Goal: Transaction & Acquisition: Purchase product/service

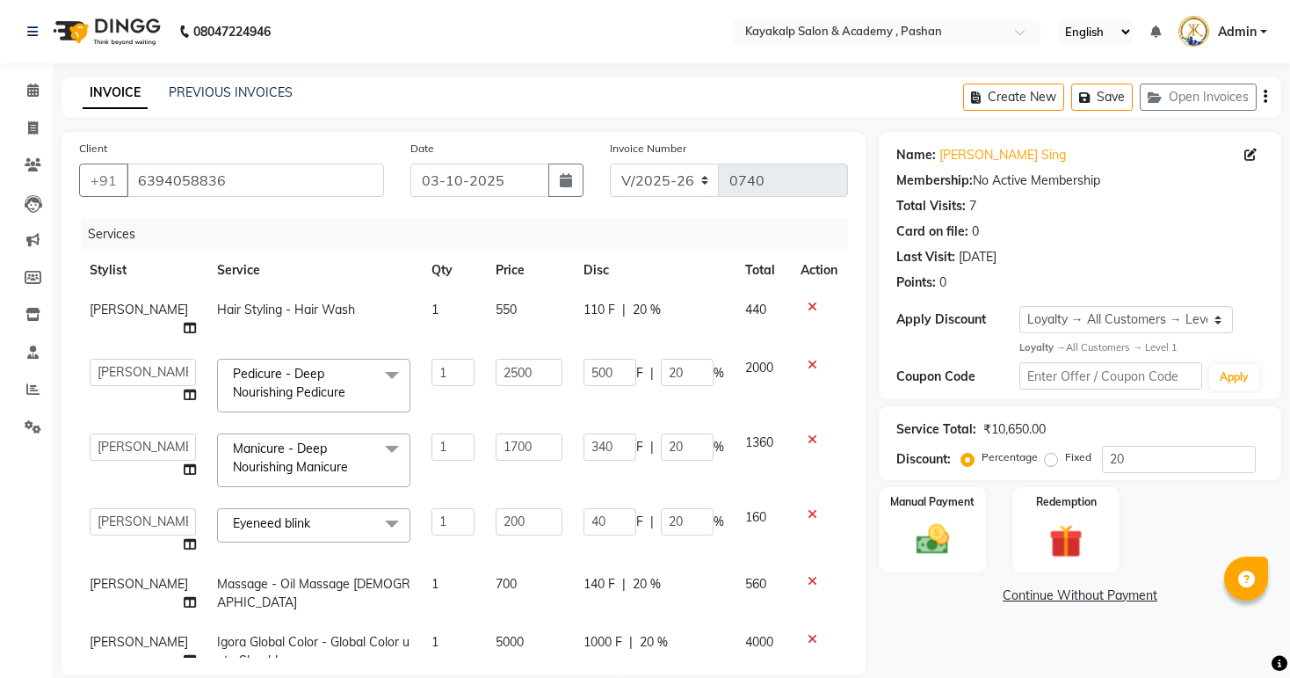
select select "4804"
select select "89426"
select select "85097"
select select "service"
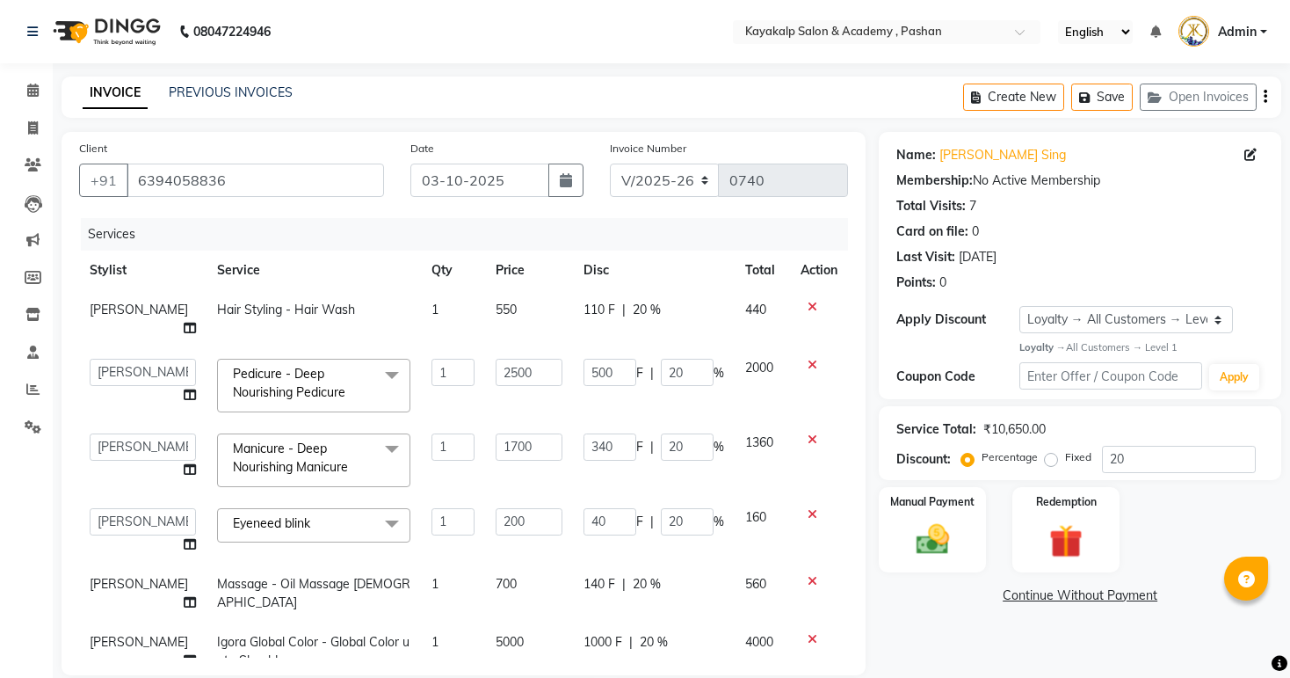
select select "92577"
select select "1: Object"
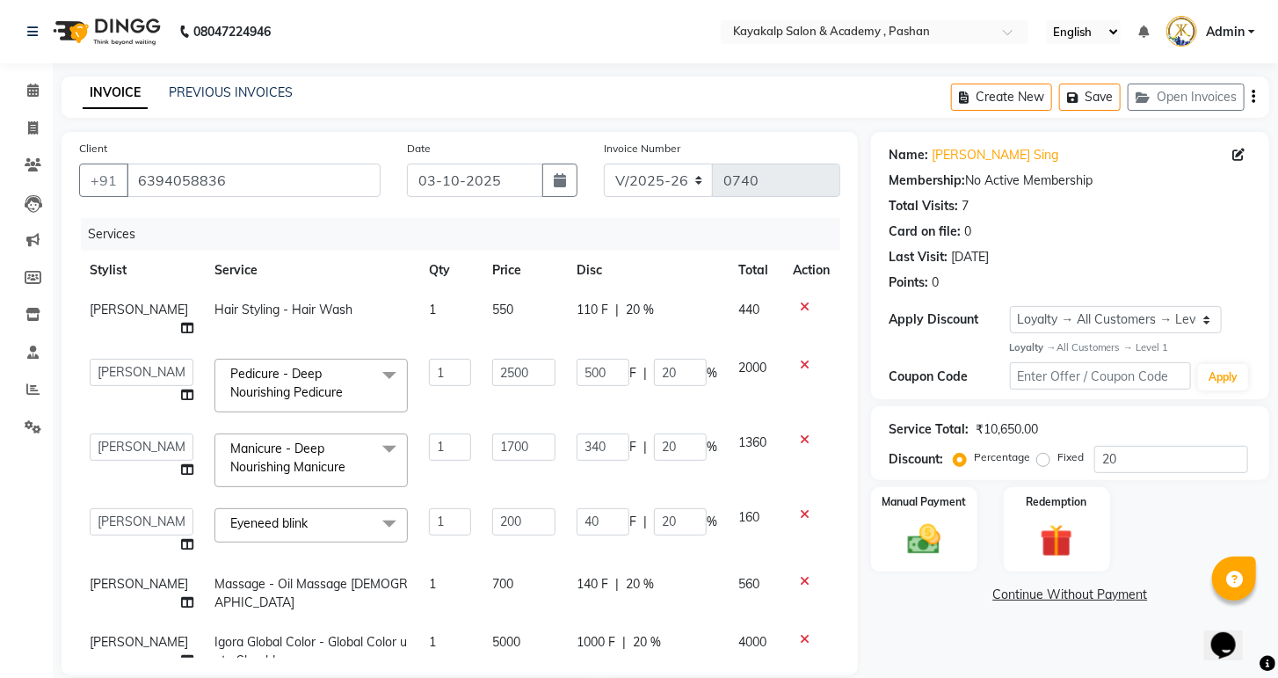
scroll to position [53, 0]
click at [1237, 151] on icon at bounding box center [1238, 155] width 12 height 12
select select "22"
select select "[DEMOGRAPHIC_DATA]"
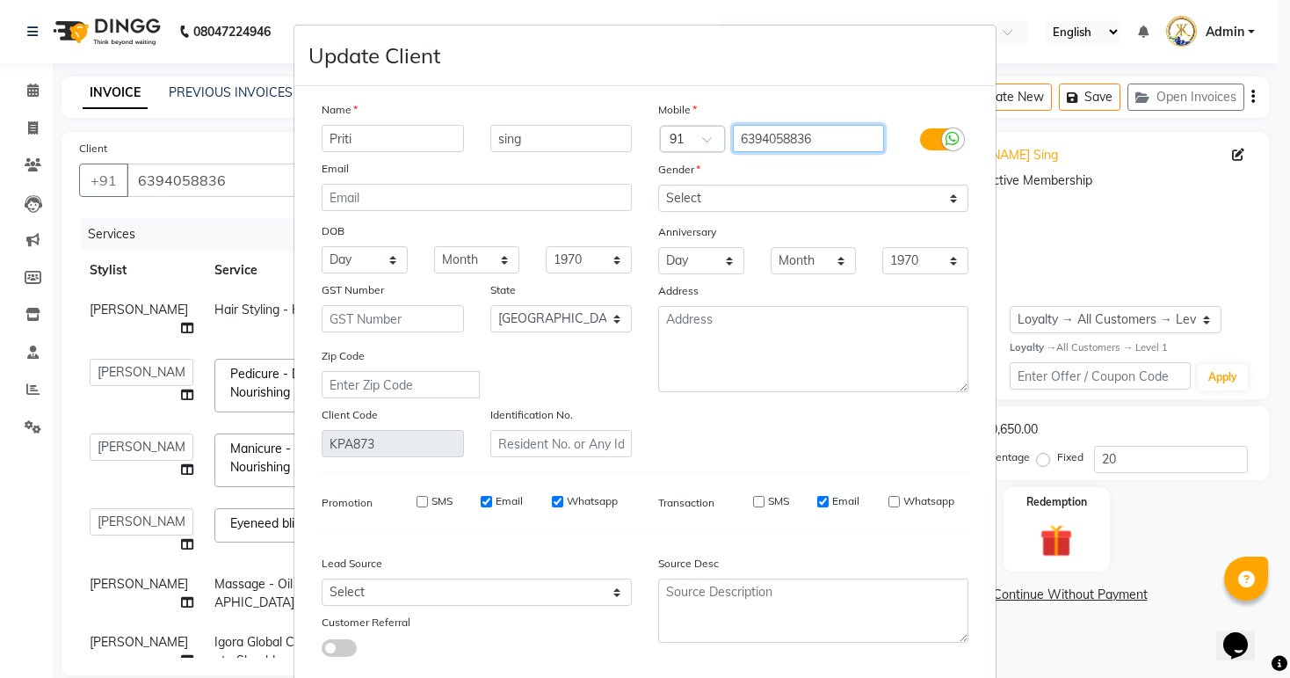
click at [845, 138] on input "6394058836" at bounding box center [809, 138] width 152 height 27
type input "6"
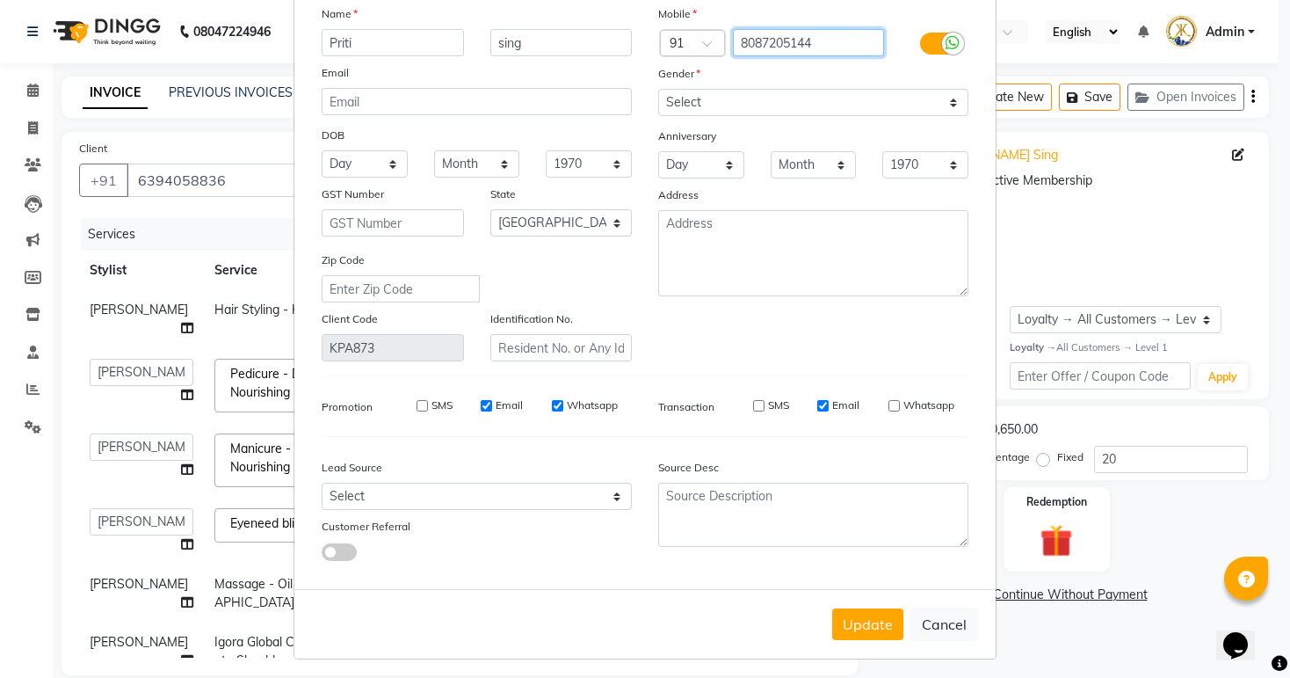
scroll to position [111, 0]
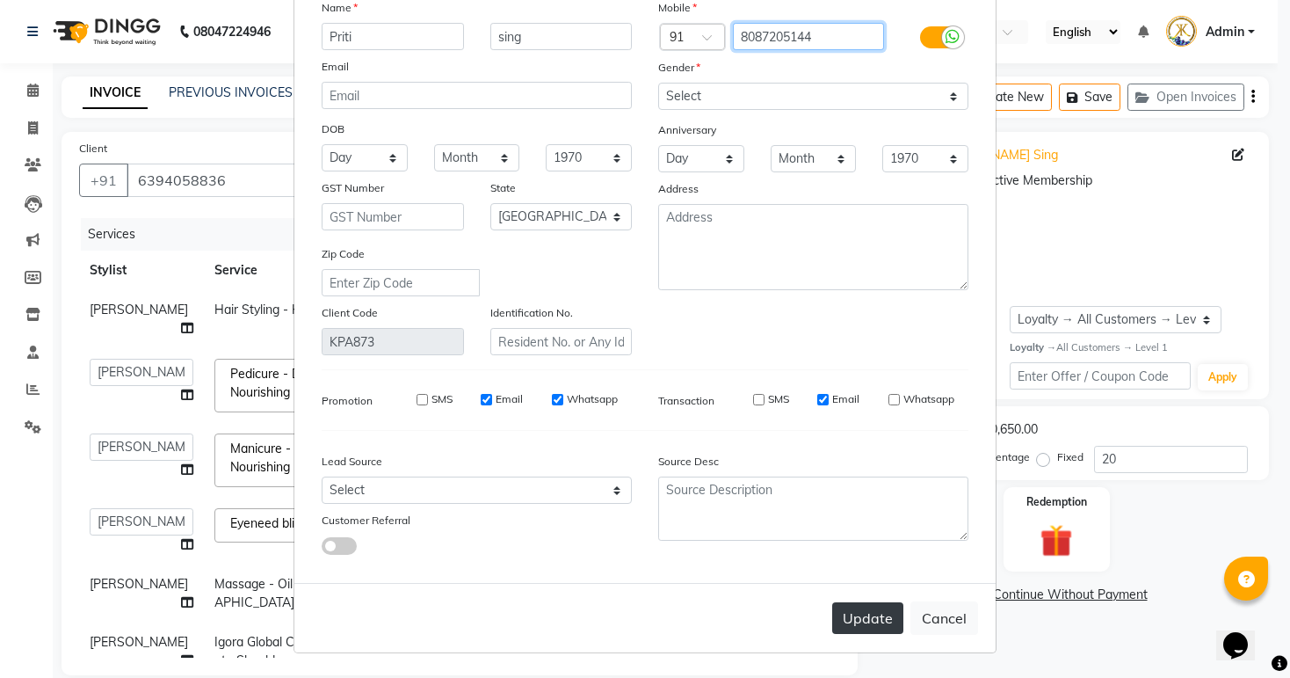
type input "8087205144"
click at [852, 624] on button "Update" at bounding box center [867, 618] width 71 height 32
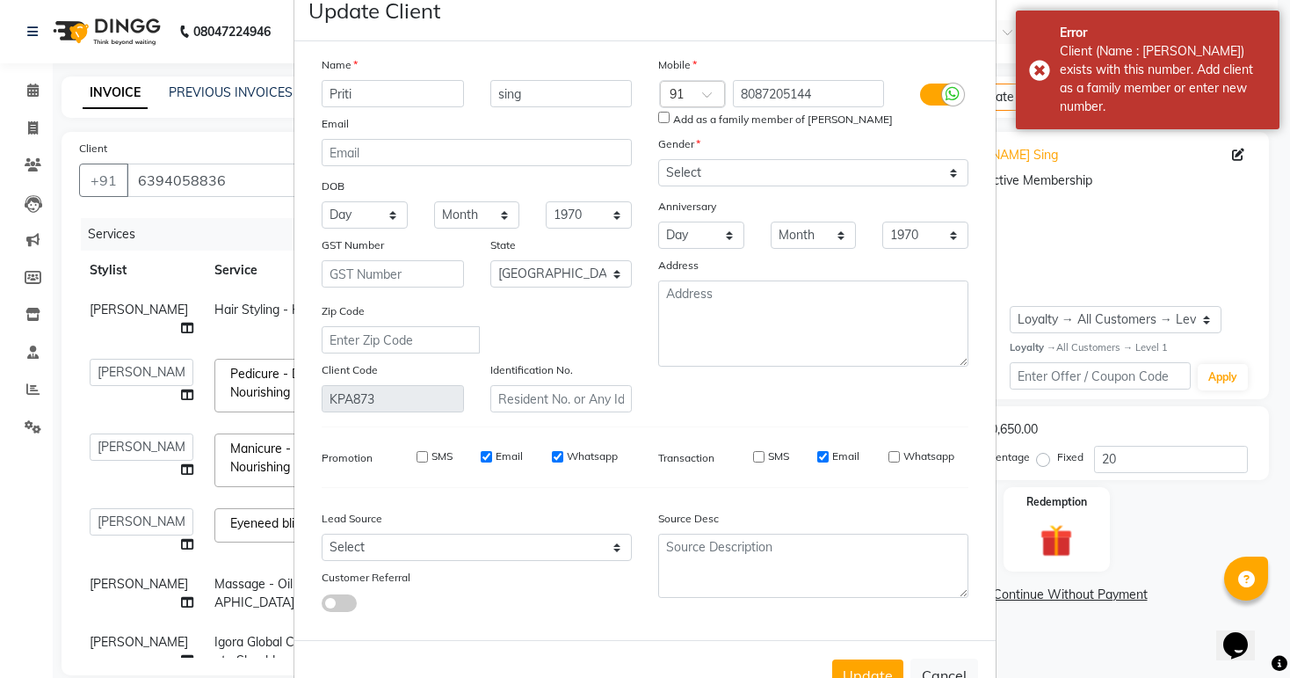
scroll to position [70, 0]
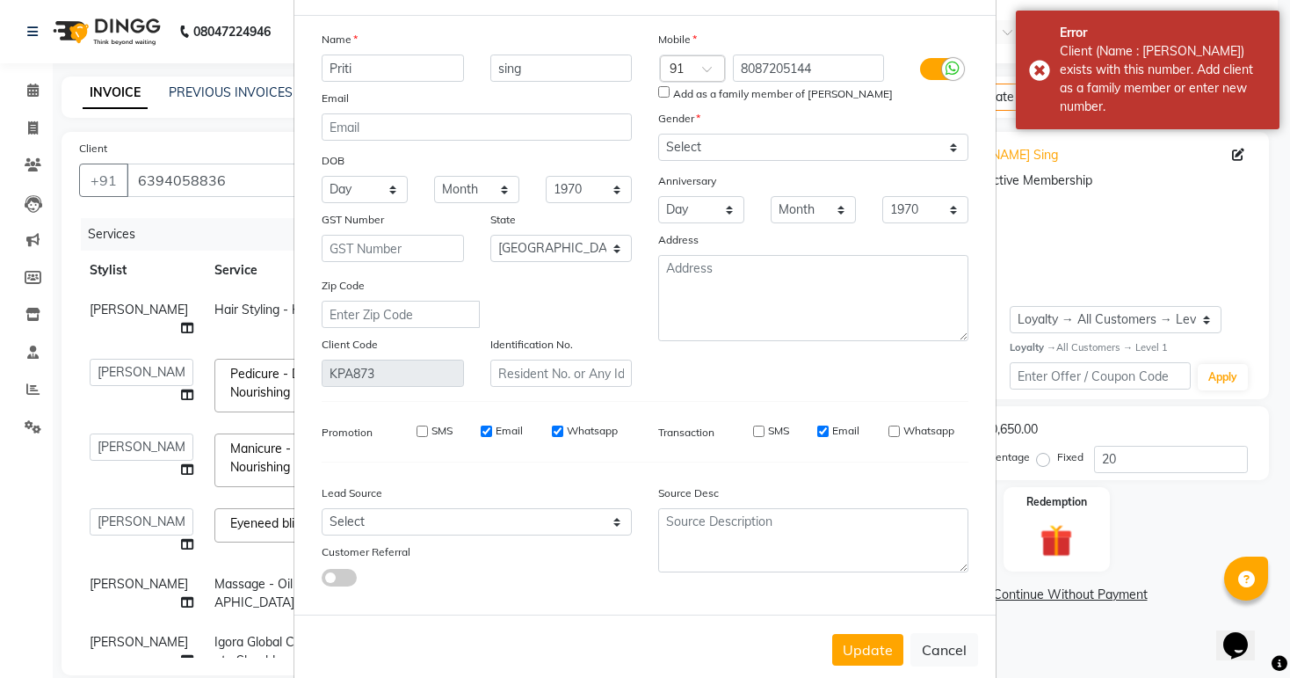
click at [552, 433] on input "Whatsapp" at bounding box center [557, 430] width 11 height 11
checkbox input "false"
click at [482, 437] on input "Email" at bounding box center [486, 430] width 11 height 11
checkbox input "false"
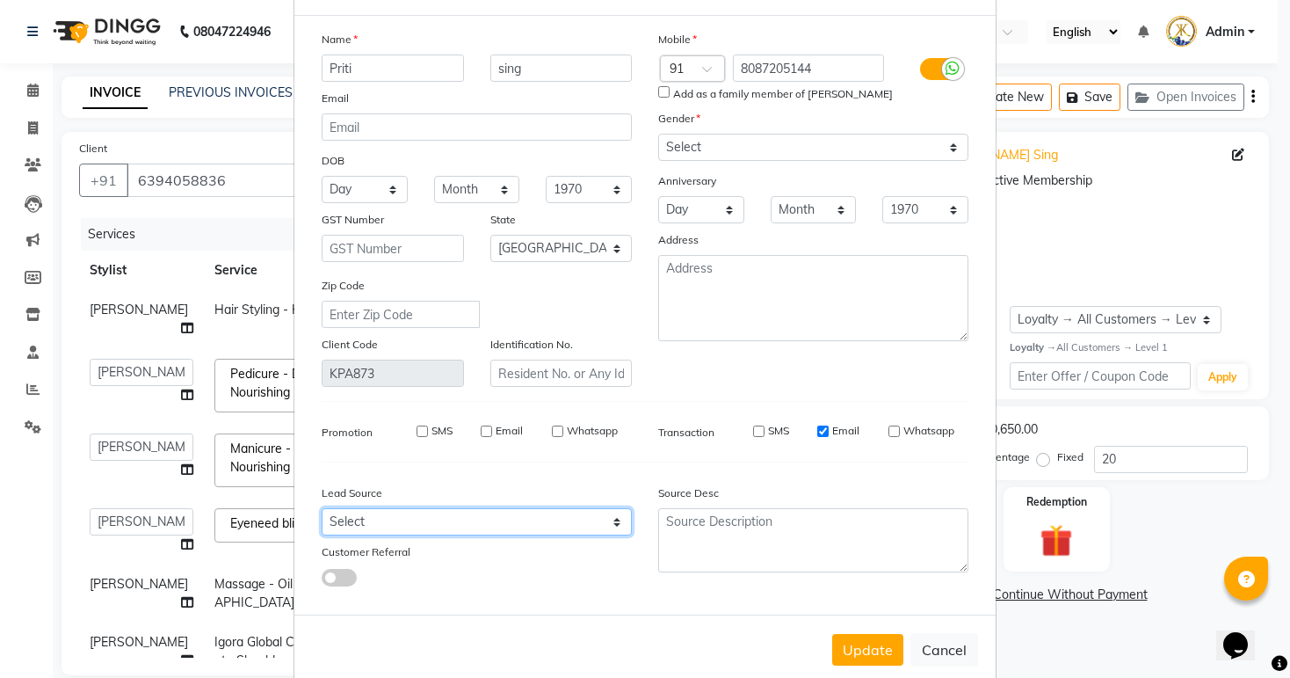
click at [443, 532] on select "Select Walk-in Referral Internet Friend Word of Mouth Advertisement Facebook Ju…" at bounding box center [477, 521] width 310 height 27
click at [443, 567] on div "Customer Referral" at bounding box center [392, 554] width 169 height 25
click at [324, 586] on span at bounding box center [339, 578] width 35 height 18
click at [322, 580] on input "checkbox" at bounding box center [322, 580] width 0 height 0
select select "32209"
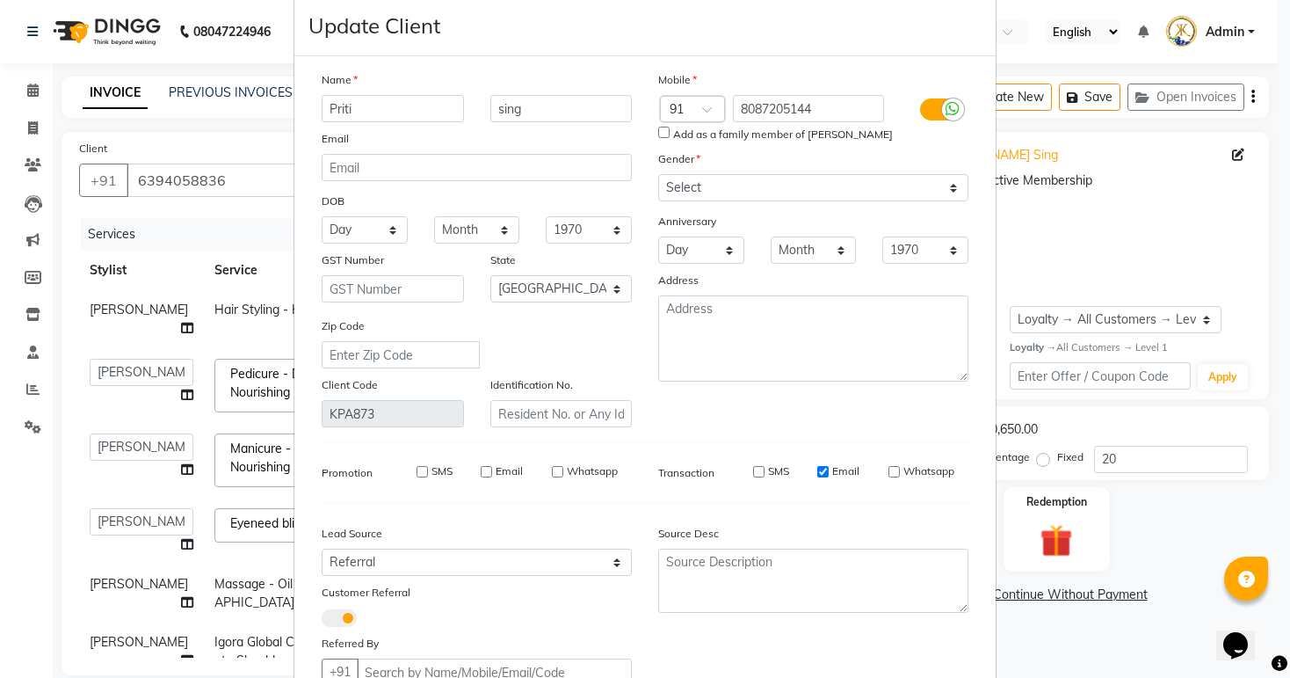
scroll to position [170, 0]
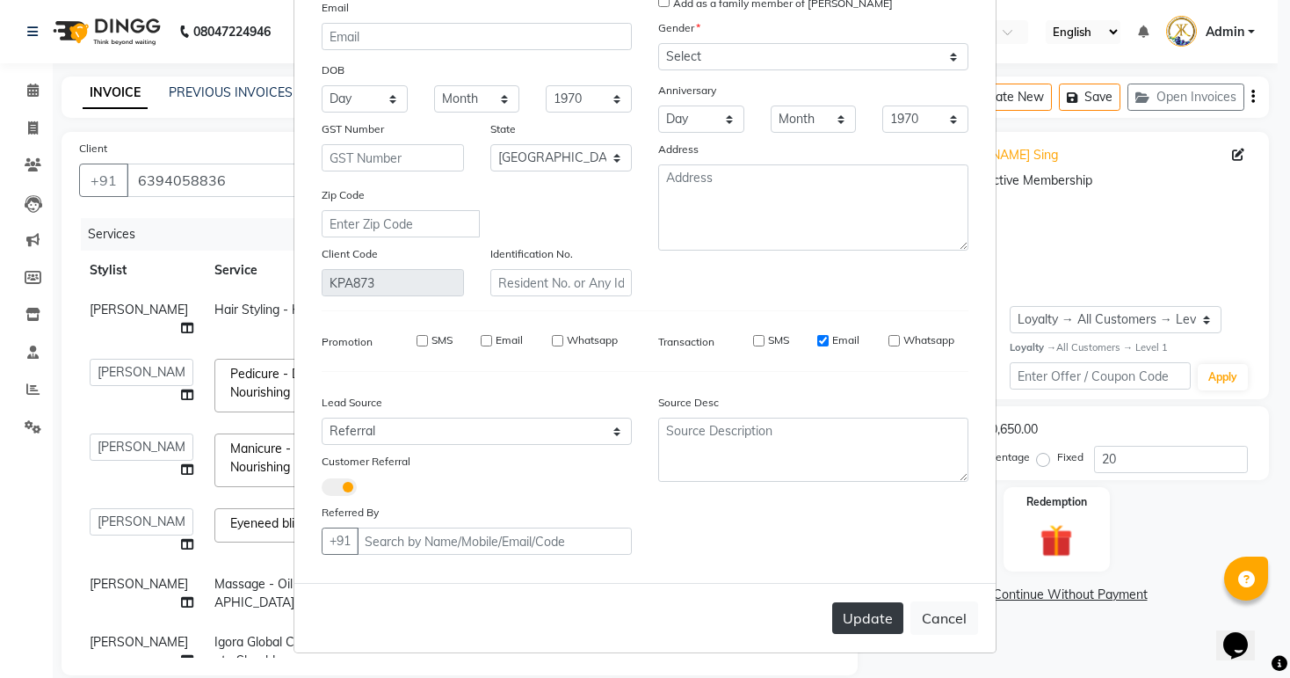
click at [859, 619] on button "Update" at bounding box center [867, 618] width 71 height 32
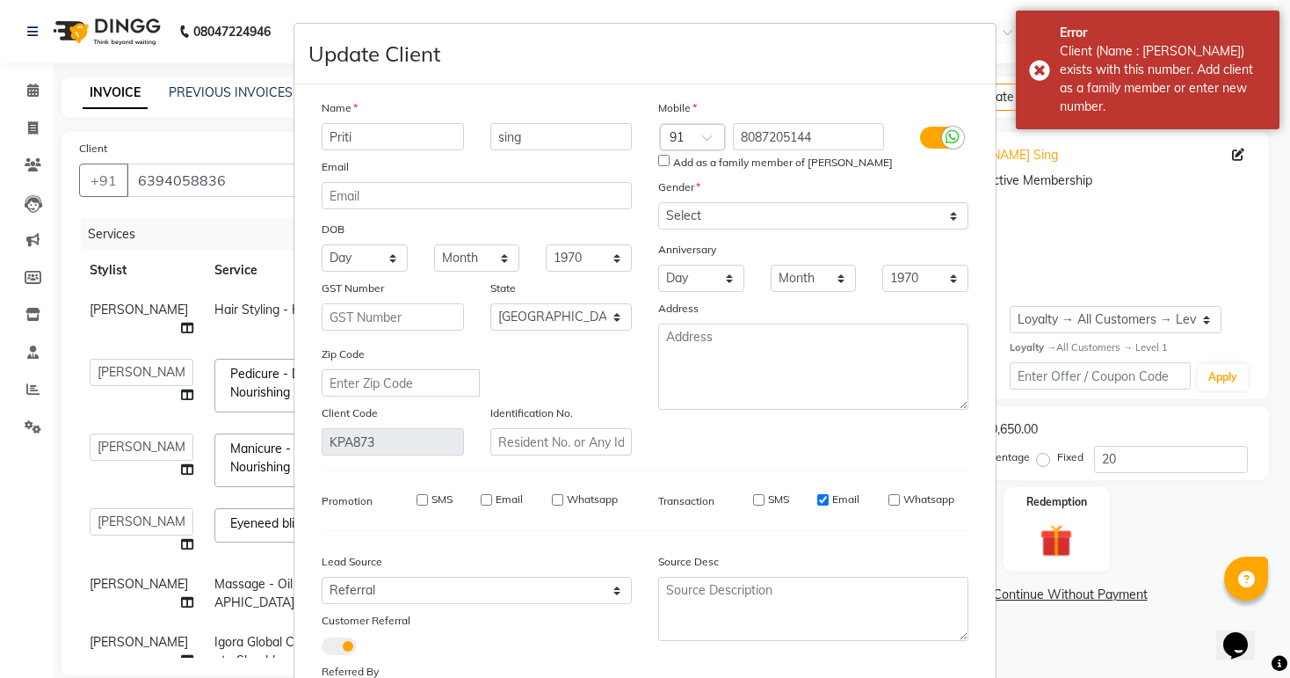
scroll to position [0, 0]
click at [366, 137] on input "Priti" at bounding box center [393, 138] width 142 height 27
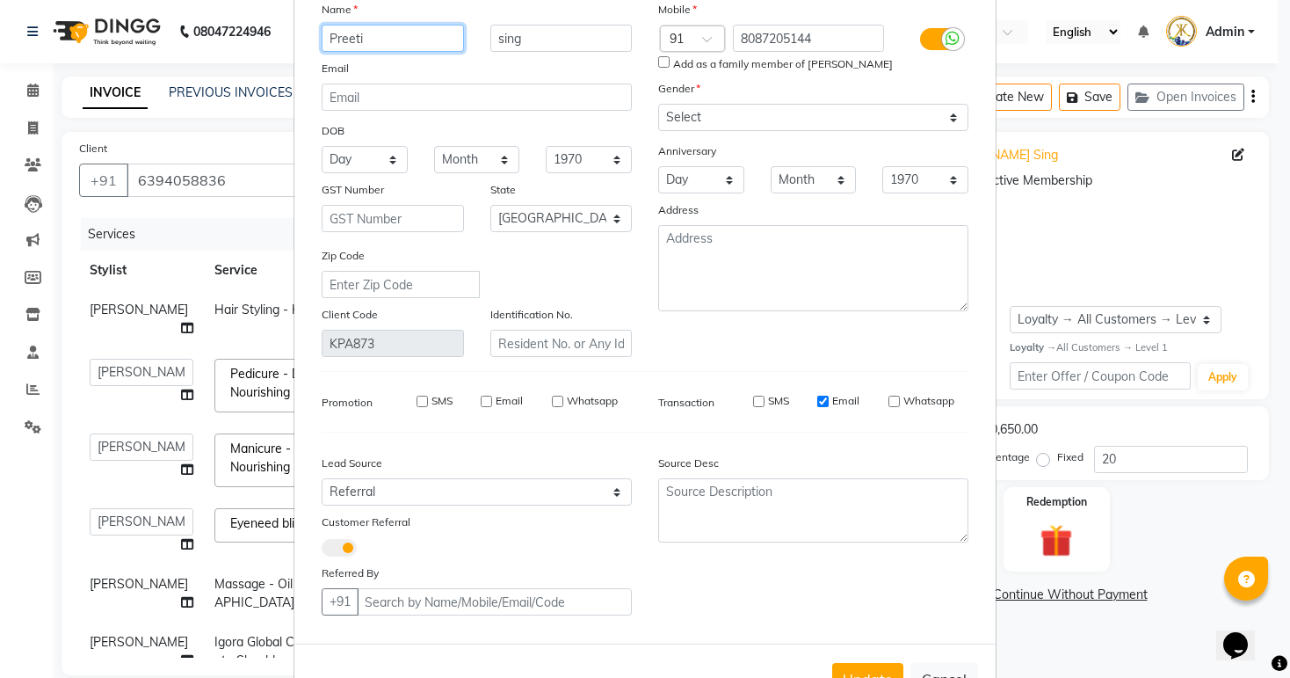
scroll to position [170, 0]
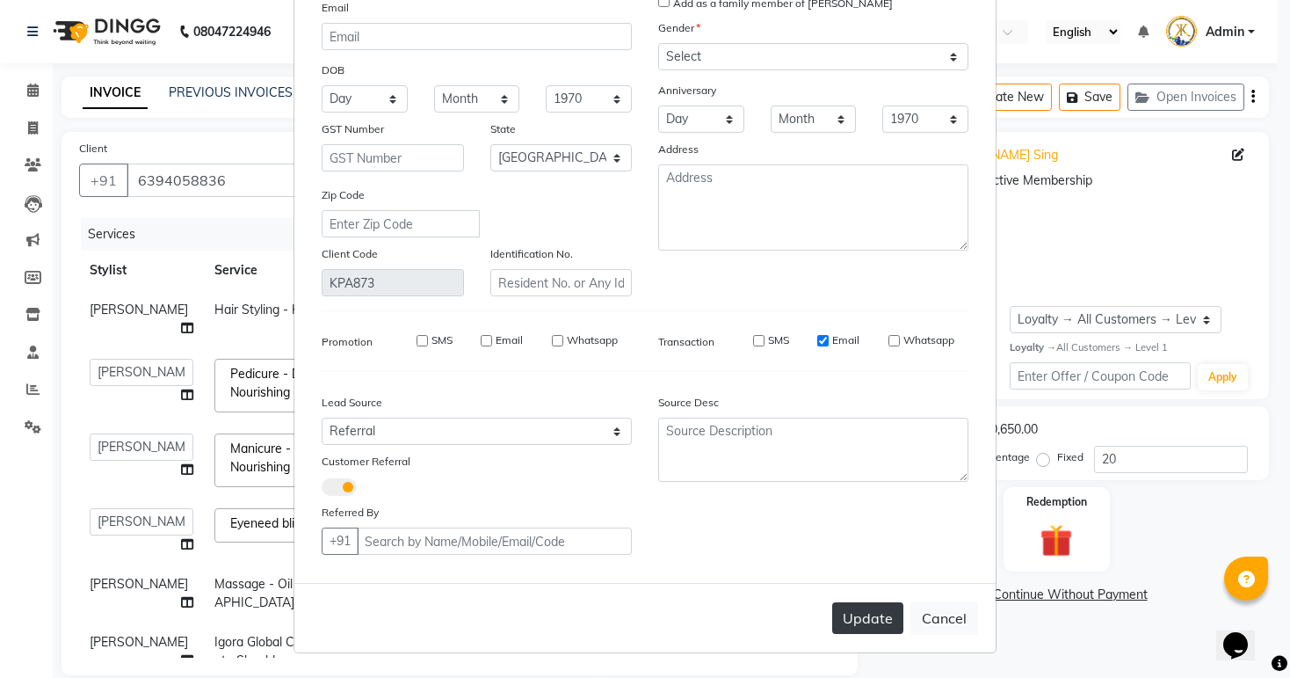
type input "Preeti"
click at [860, 620] on button "Update" at bounding box center [867, 618] width 71 height 32
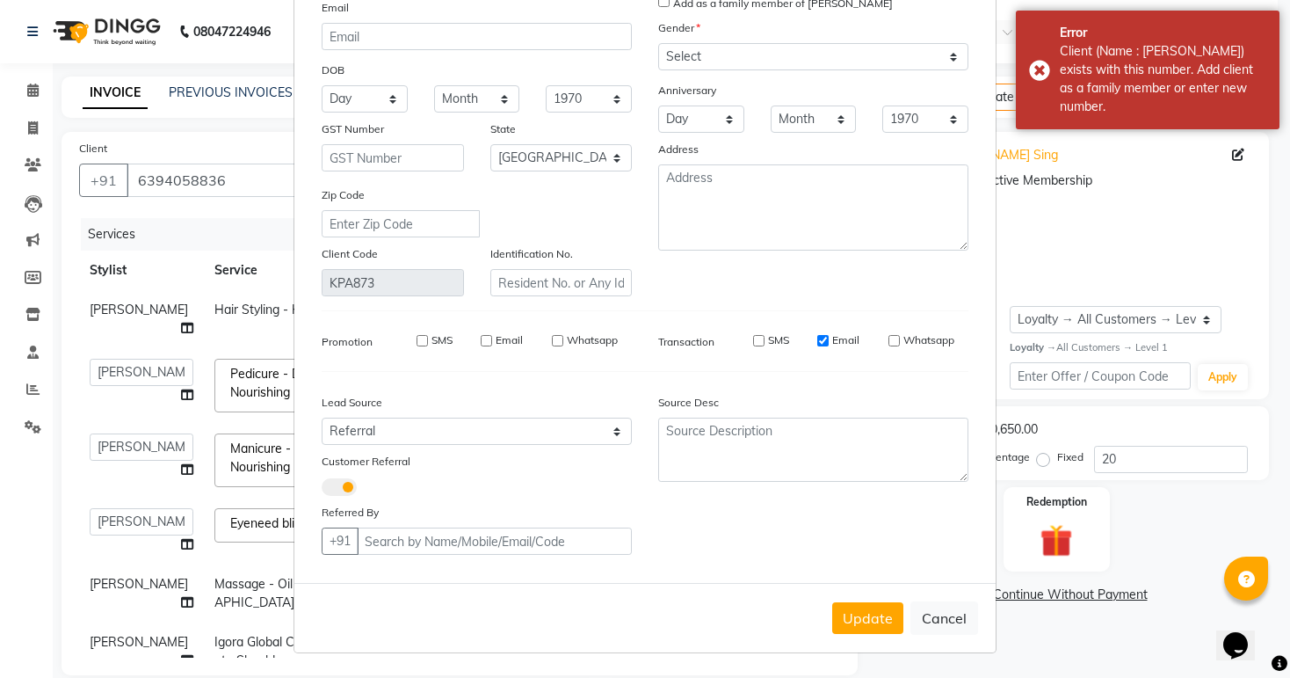
scroll to position [0, 0]
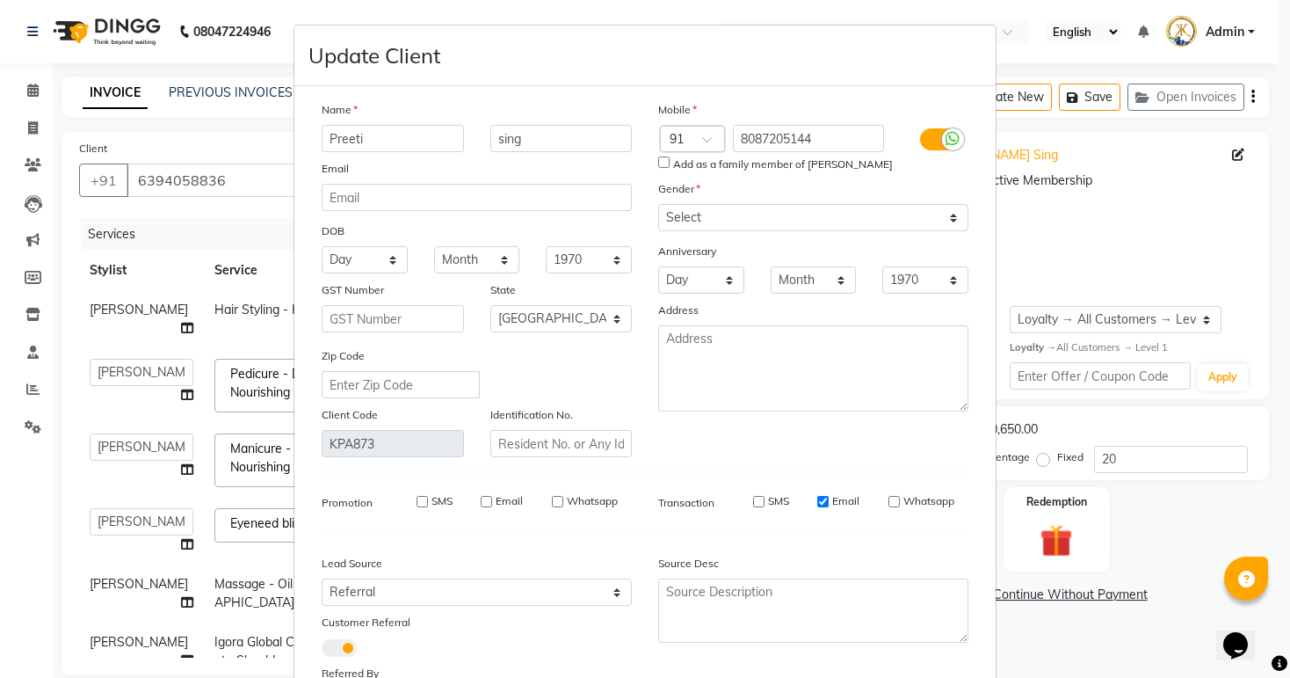
click at [942, 137] on div at bounding box center [953, 139] width 22 height 22
click at [0, 0] on input "checkbox" at bounding box center [0, 0] width 0 height 0
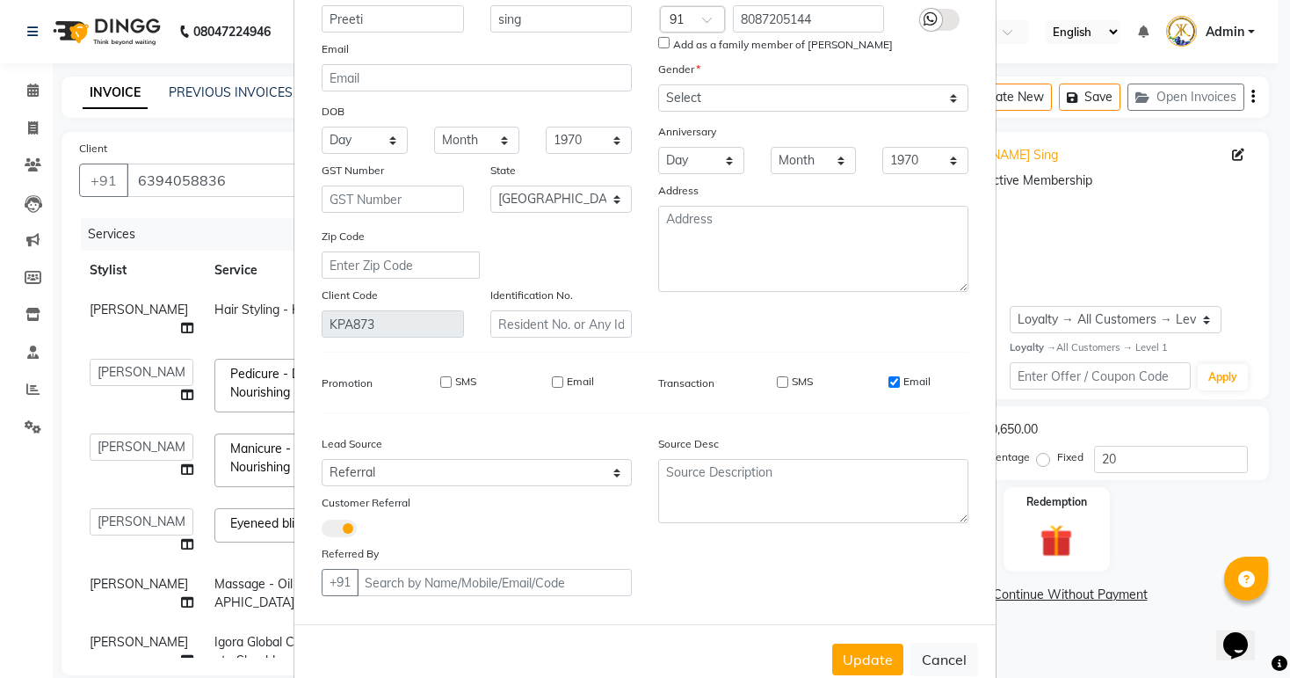
scroll to position [170, 0]
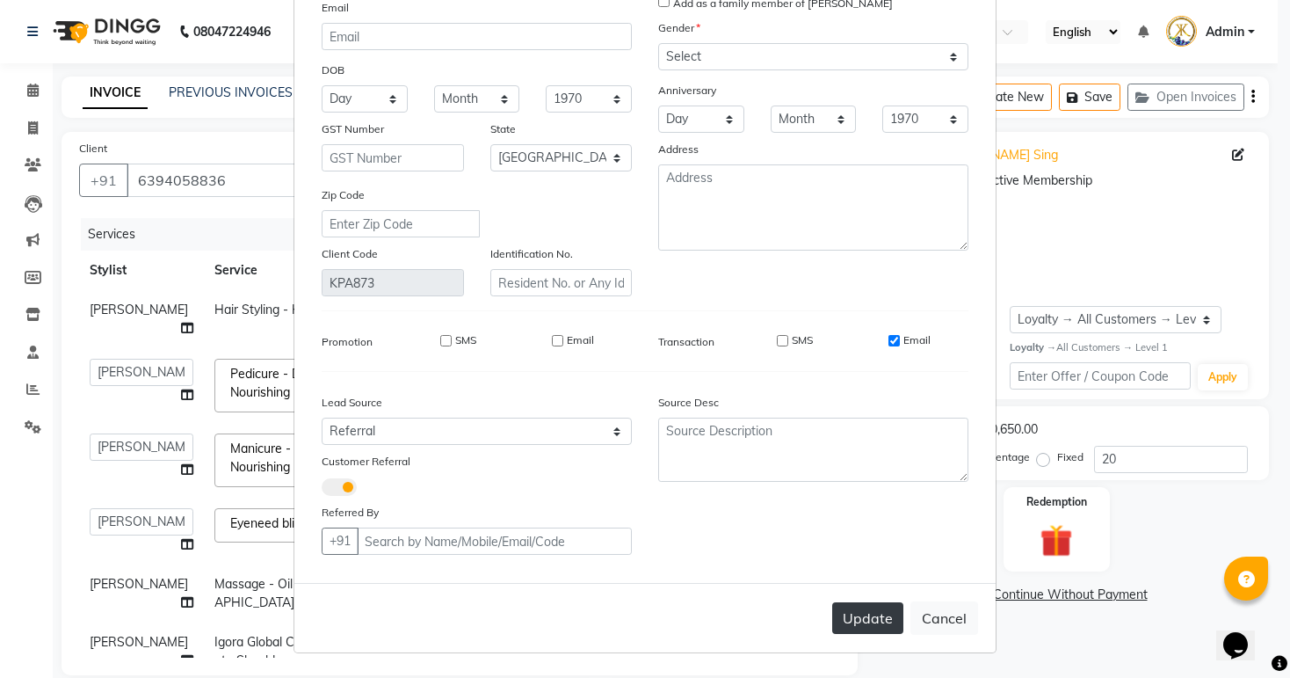
click at [879, 614] on button "Update" at bounding box center [867, 618] width 71 height 32
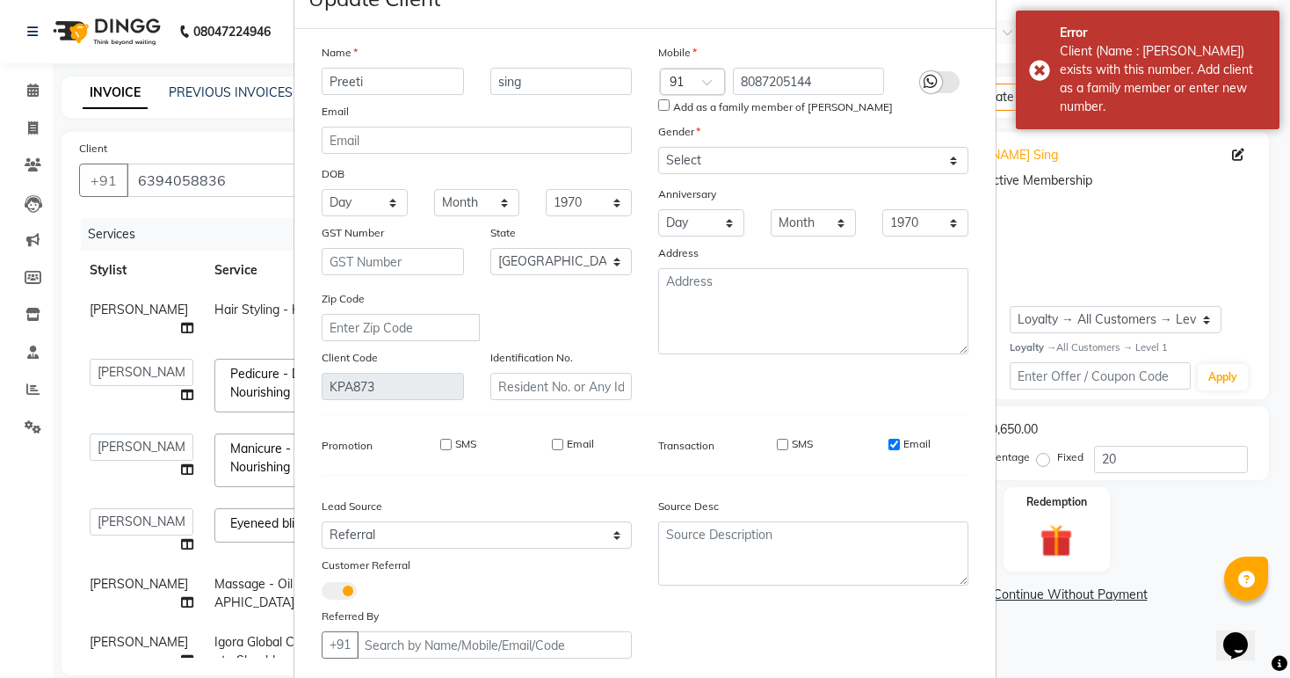
scroll to position [0, 0]
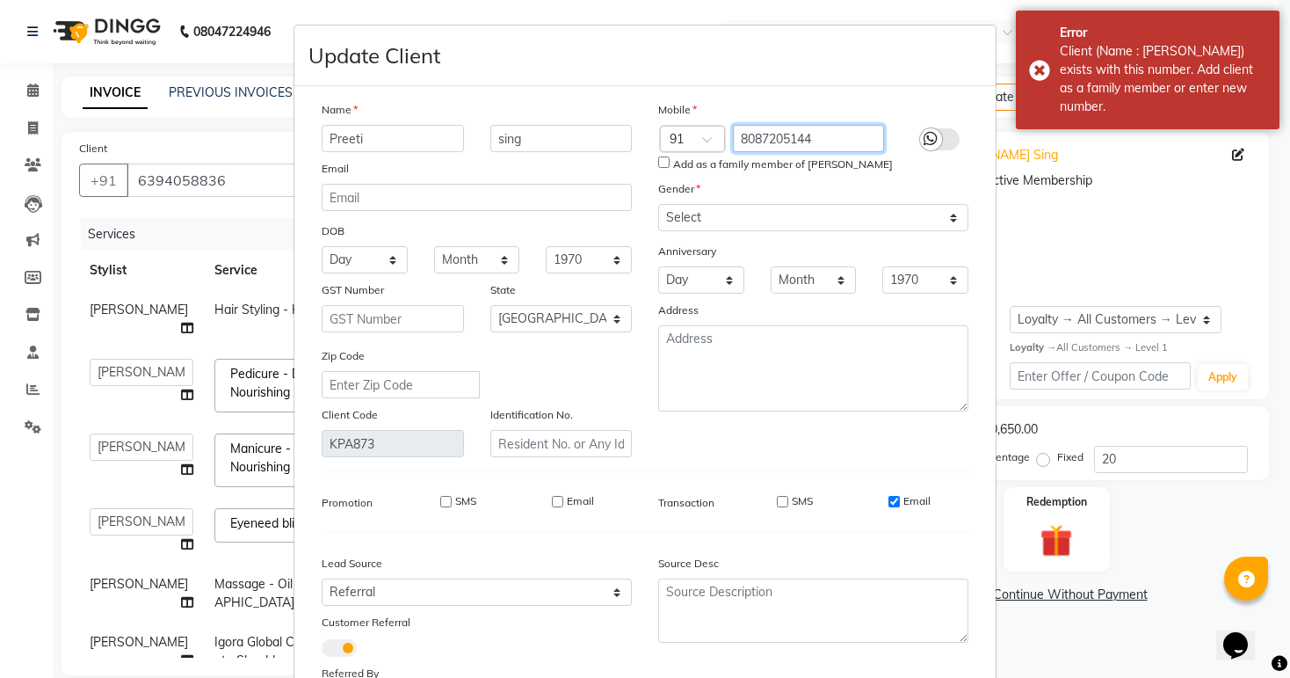
click at [833, 138] on input "8087205144" at bounding box center [809, 138] width 152 height 27
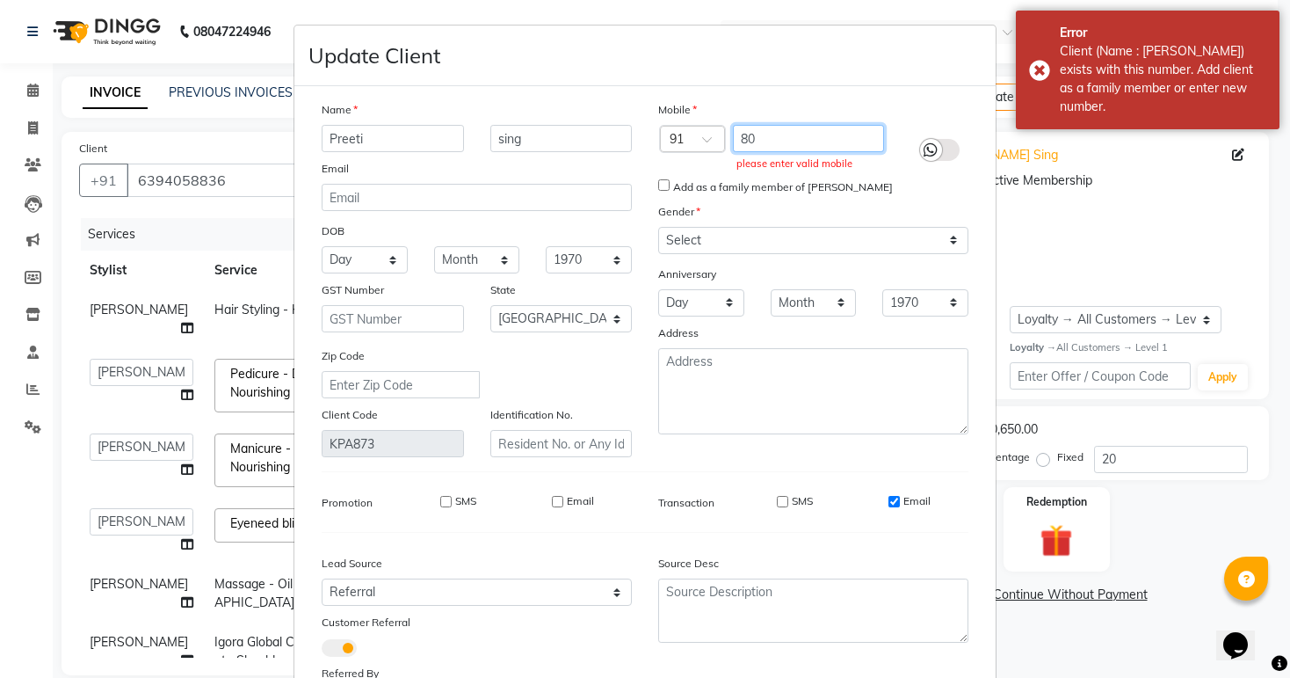
type input "8"
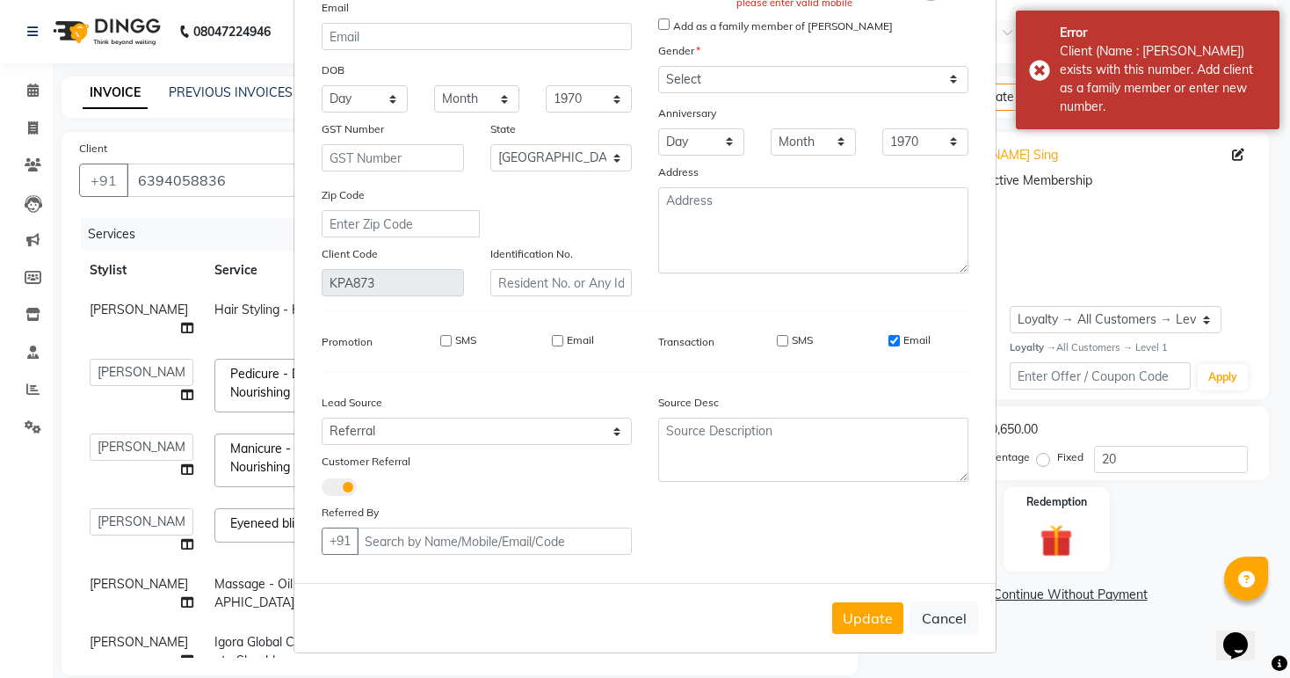
scroll to position [170, 0]
click at [858, 622] on button "Update" at bounding box center [867, 618] width 71 height 32
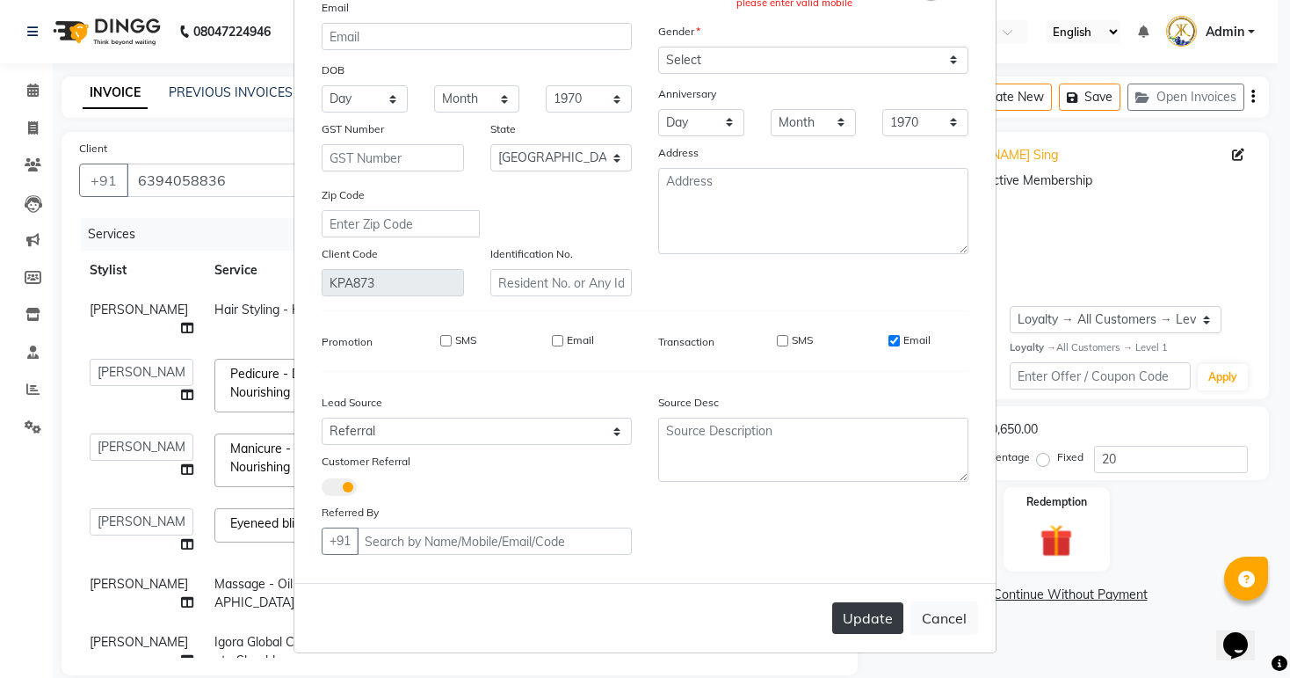
click at [865, 626] on button "Update" at bounding box center [867, 618] width 71 height 32
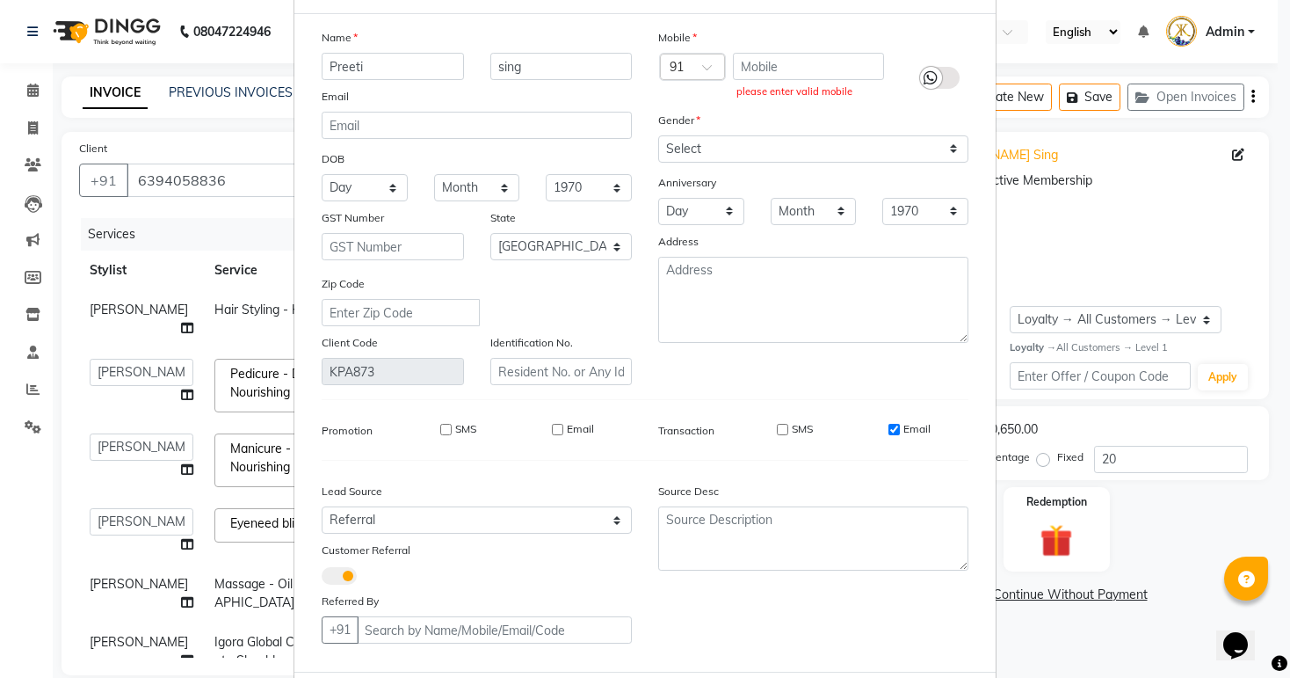
scroll to position [0, 0]
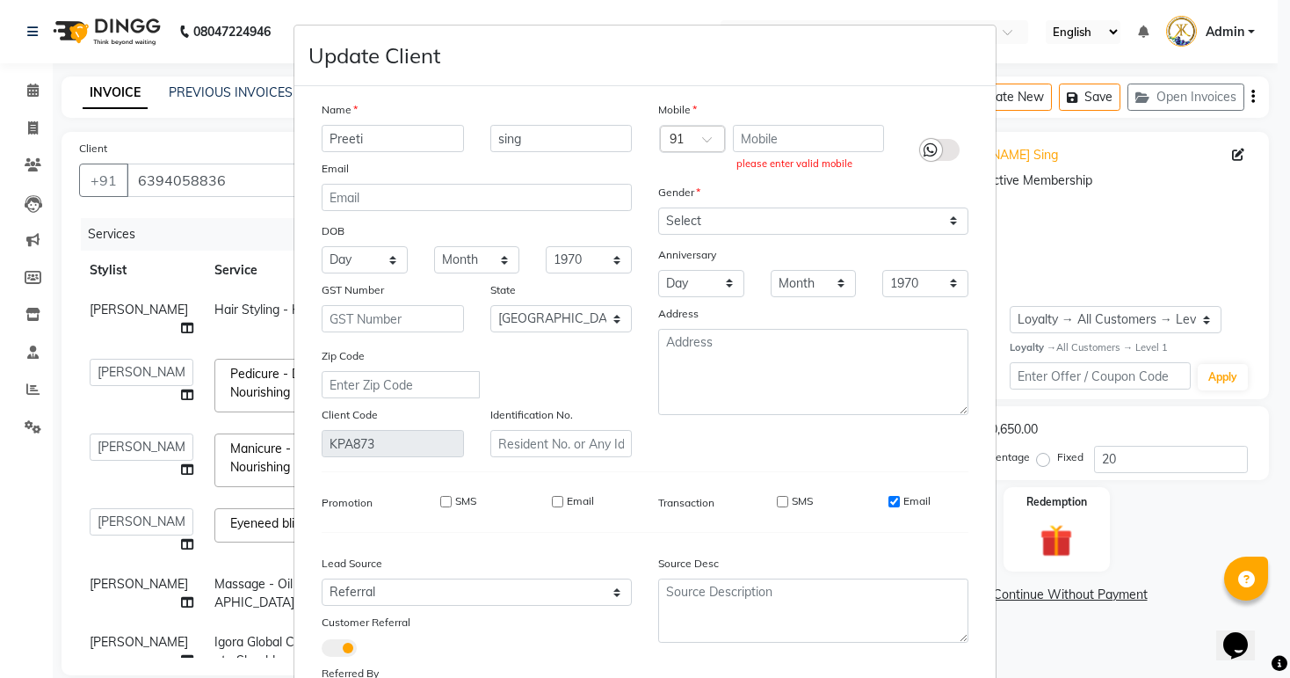
click at [1144, 193] on ngb-modal-window "Update Client Name Preeti sing Email DOB Day 01 02 03 04 05 06 07 08 09 10 11 1…" at bounding box center [645, 339] width 1290 height 678
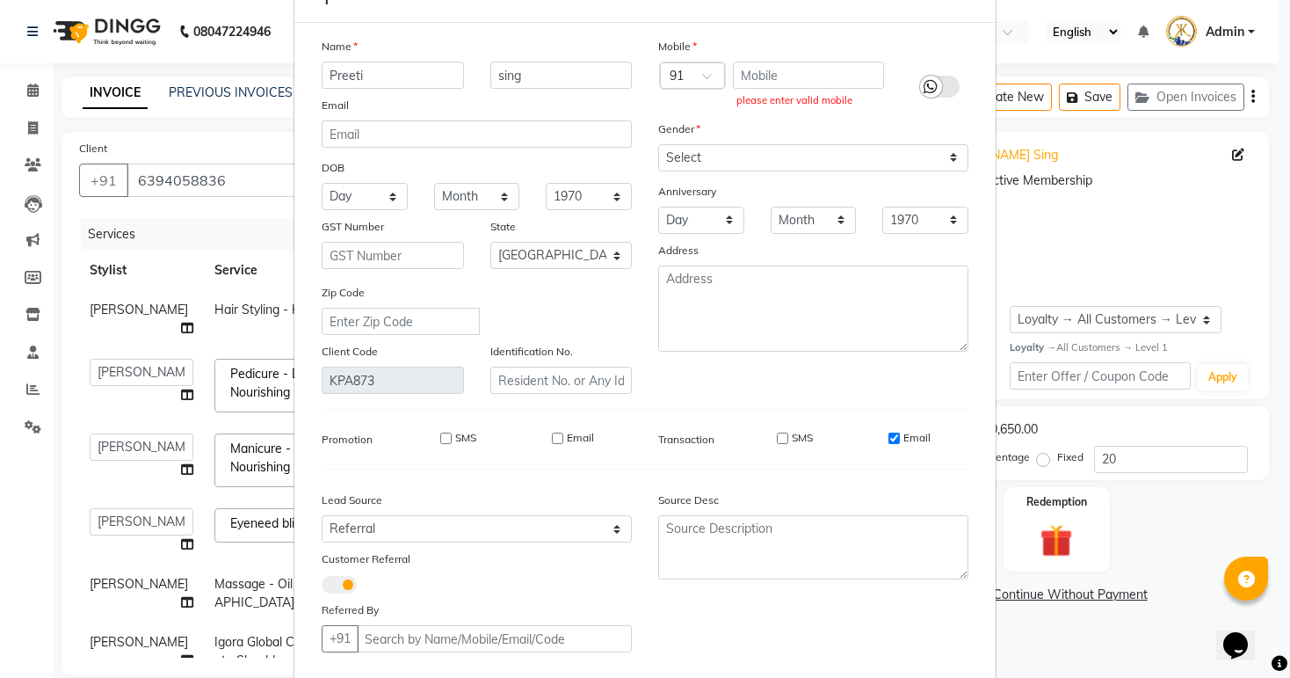
scroll to position [141, 0]
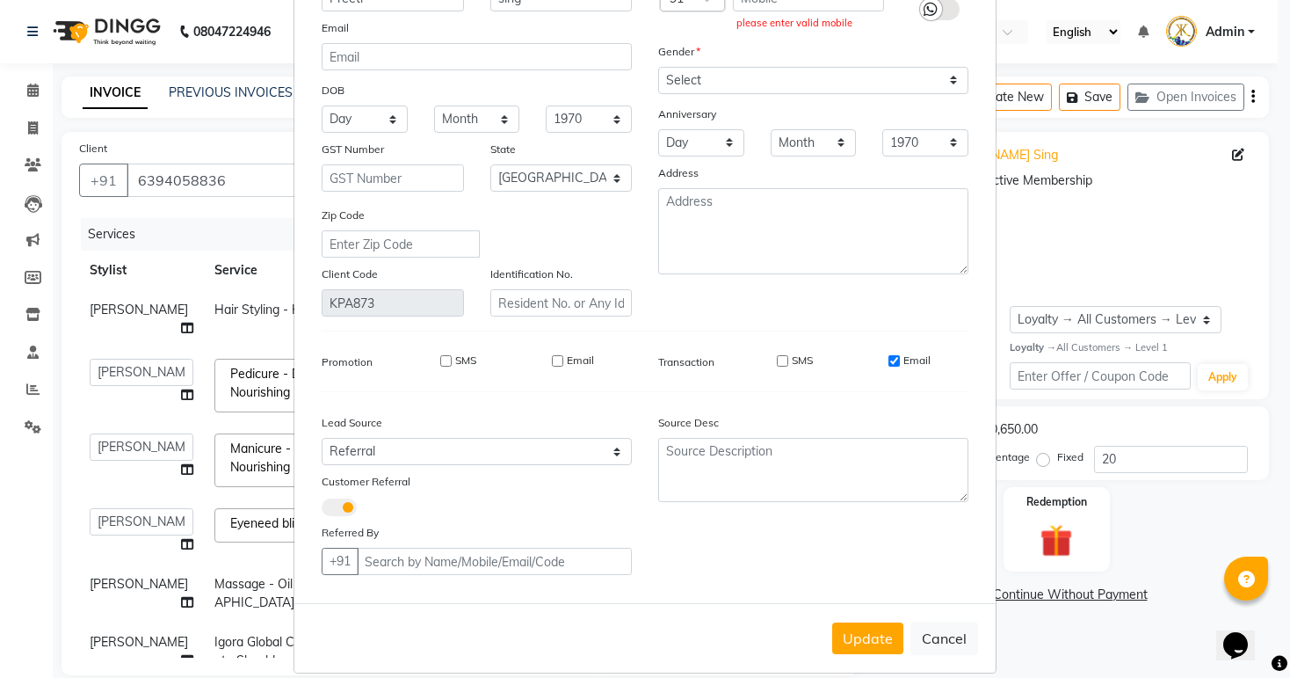
click at [342, 516] on span at bounding box center [339, 507] width 35 height 18
click at [322, 510] on input "checkbox" at bounding box center [322, 510] width 0 height 0
select select "null"
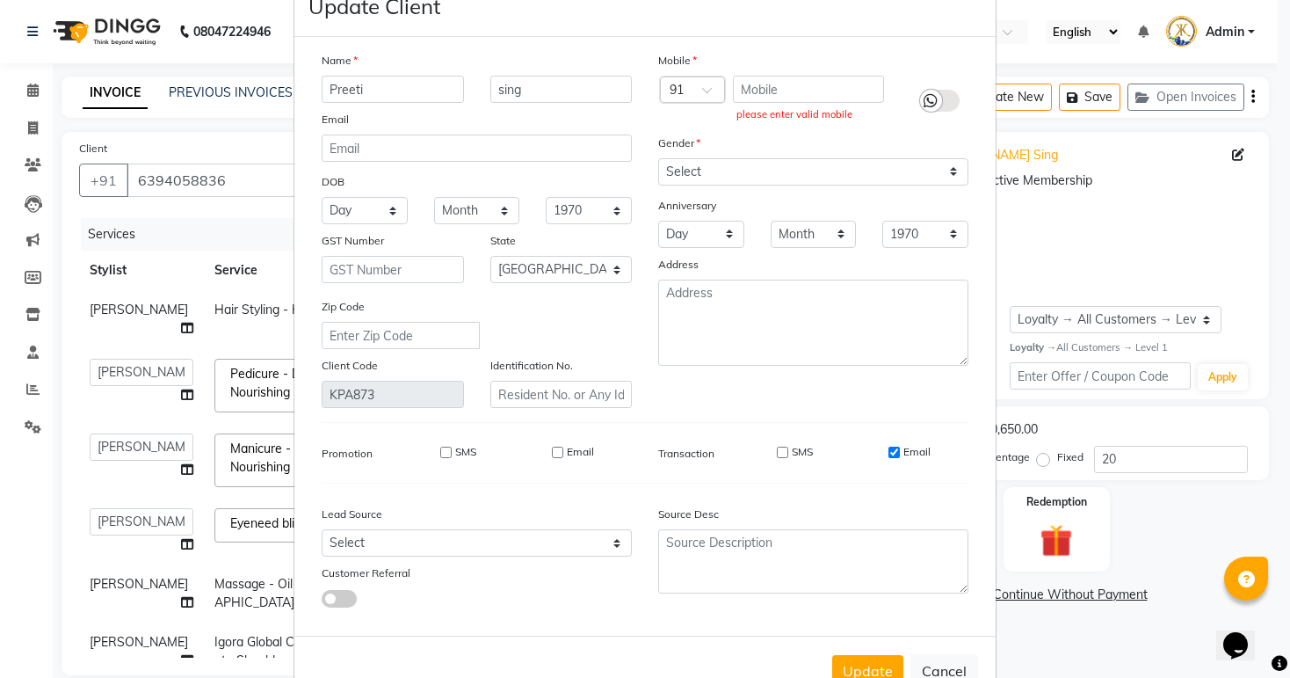
scroll to position [0, 0]
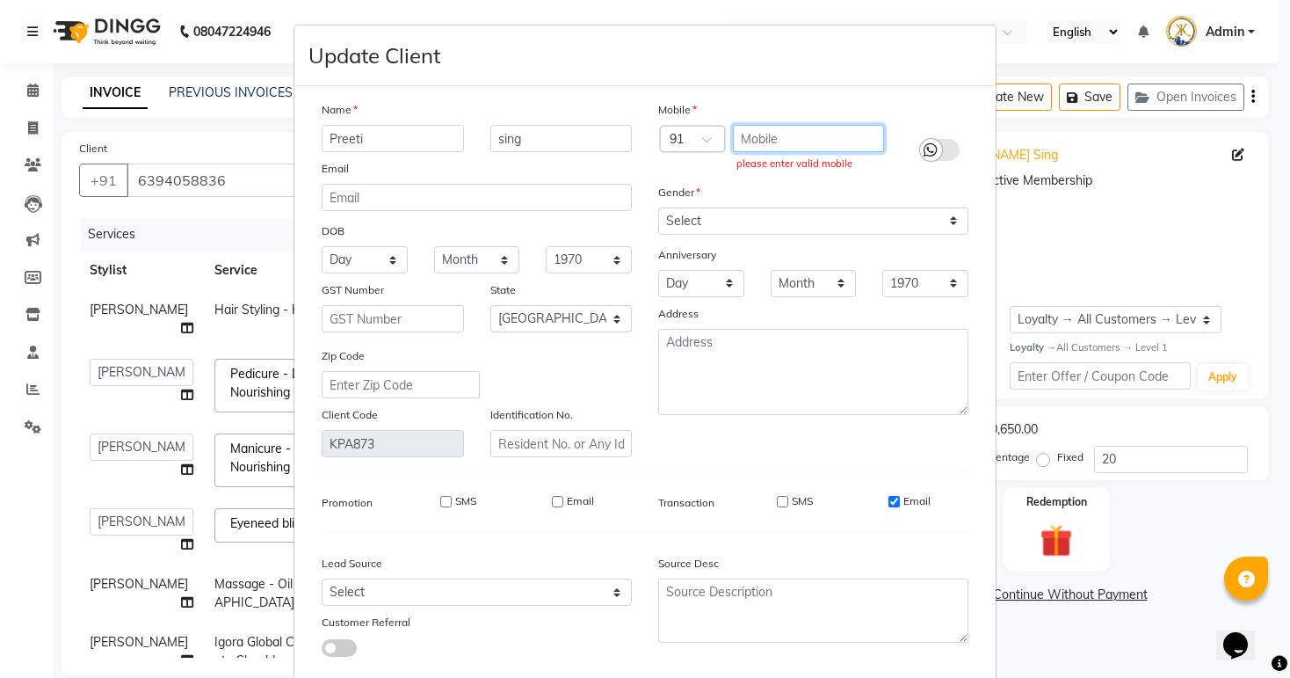
click at [786, 143] on input "text" at bounding box center [809, 138] width 152 height 27
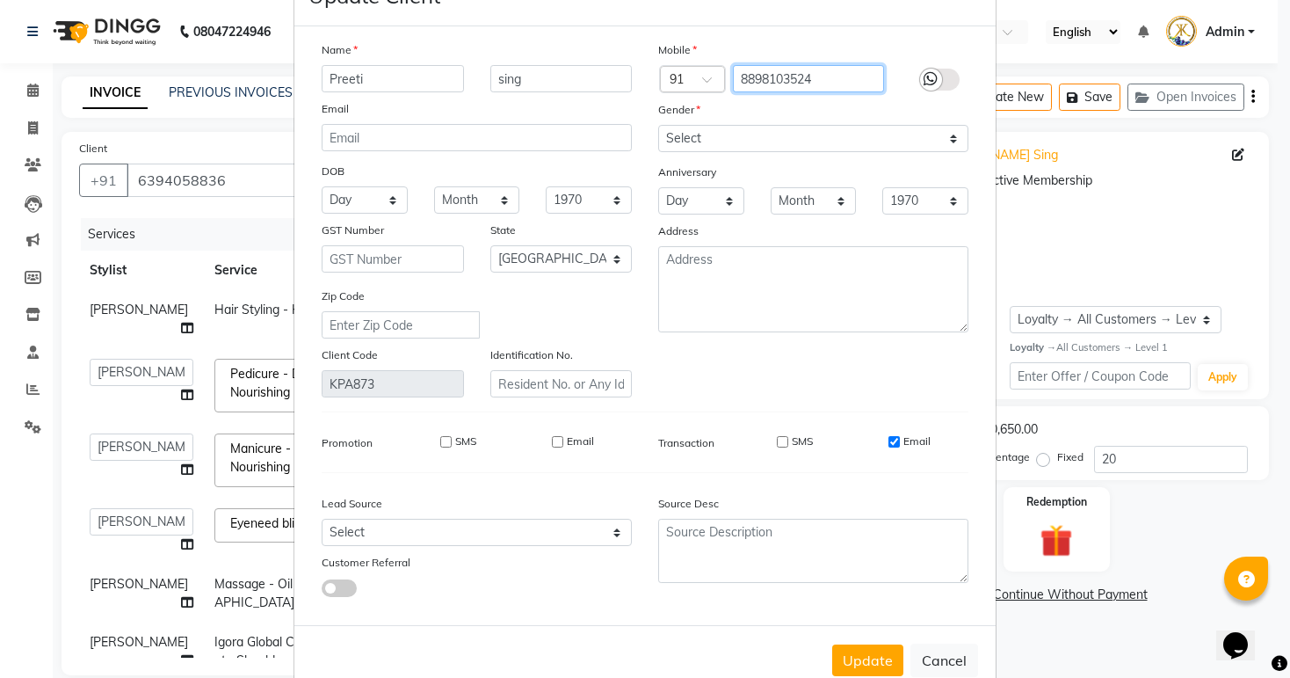
scroll to position [111, 0]
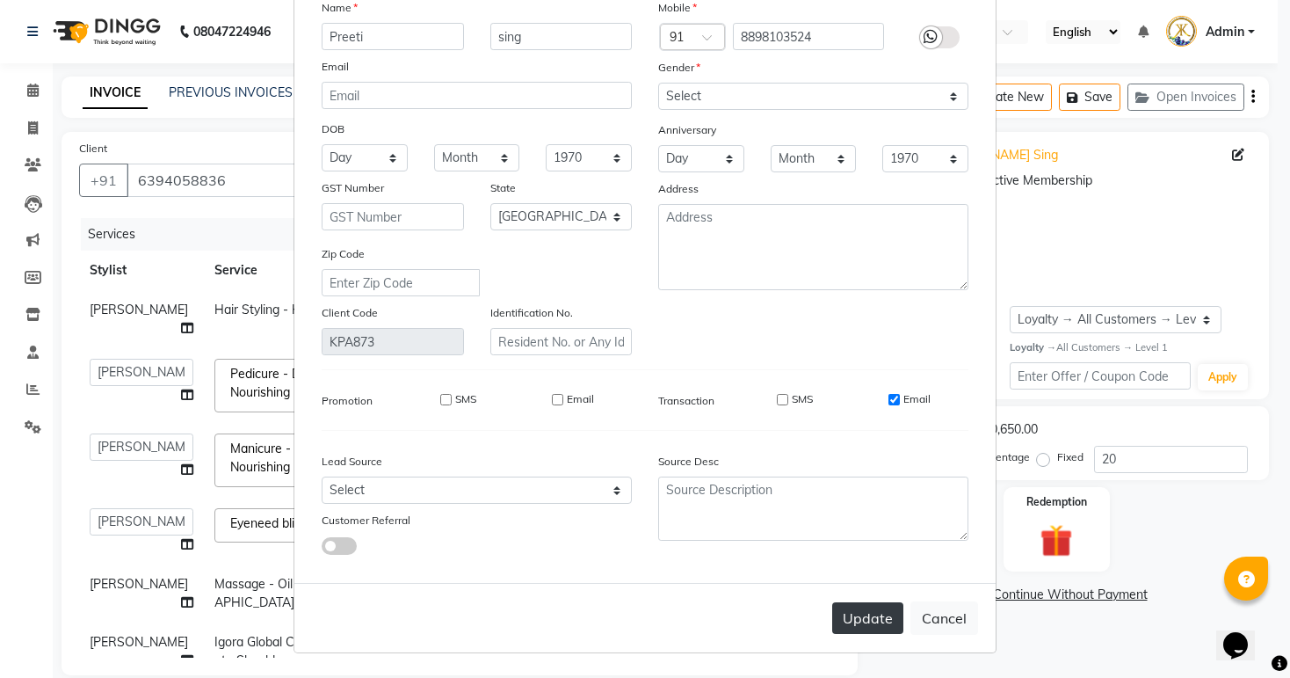
click at [873, 629] on button "Update" at bounding box center [867, 618] width 71 height 32
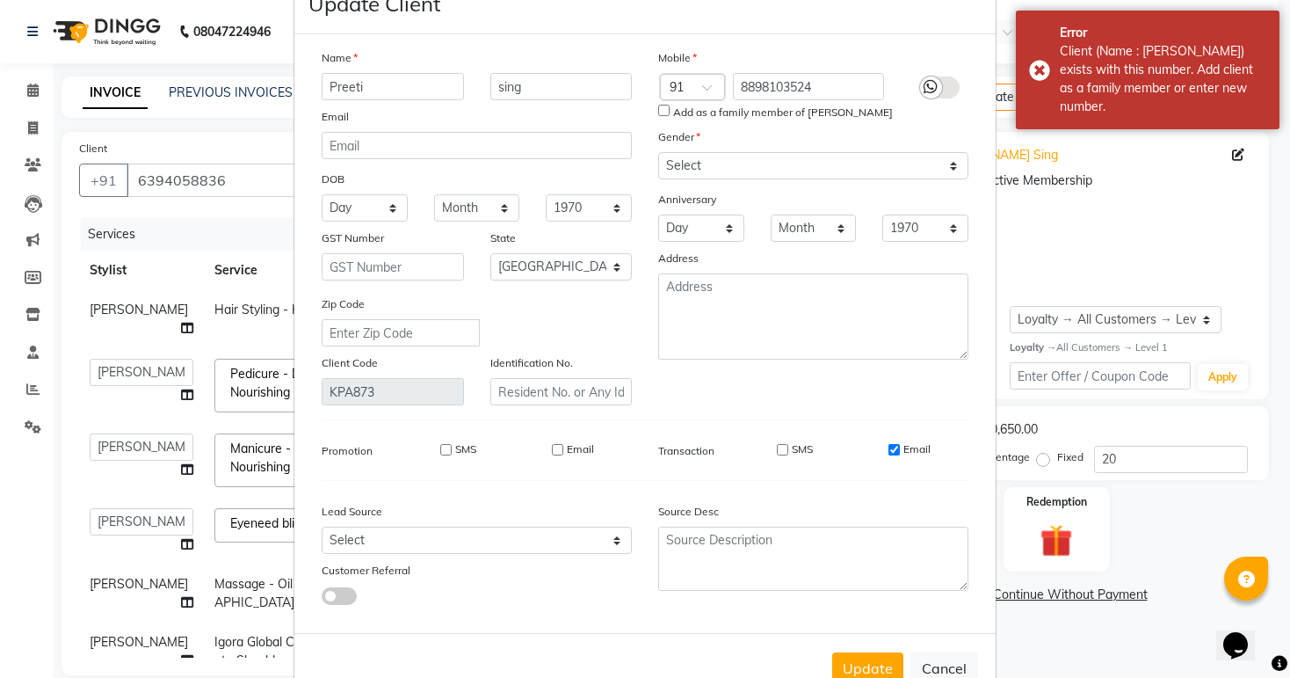
scroll to position [0, 0]
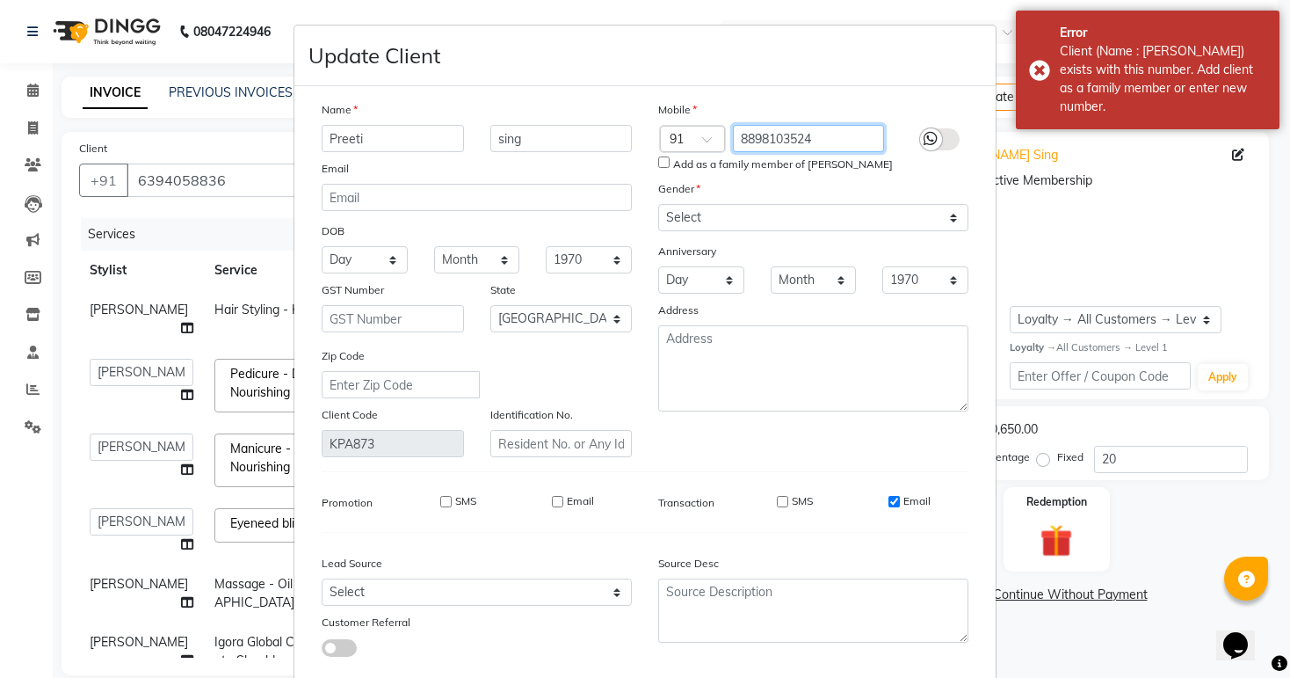
click at [820, 134] on input "8898103524" at bounding box center [809, 138] width 152 height 27
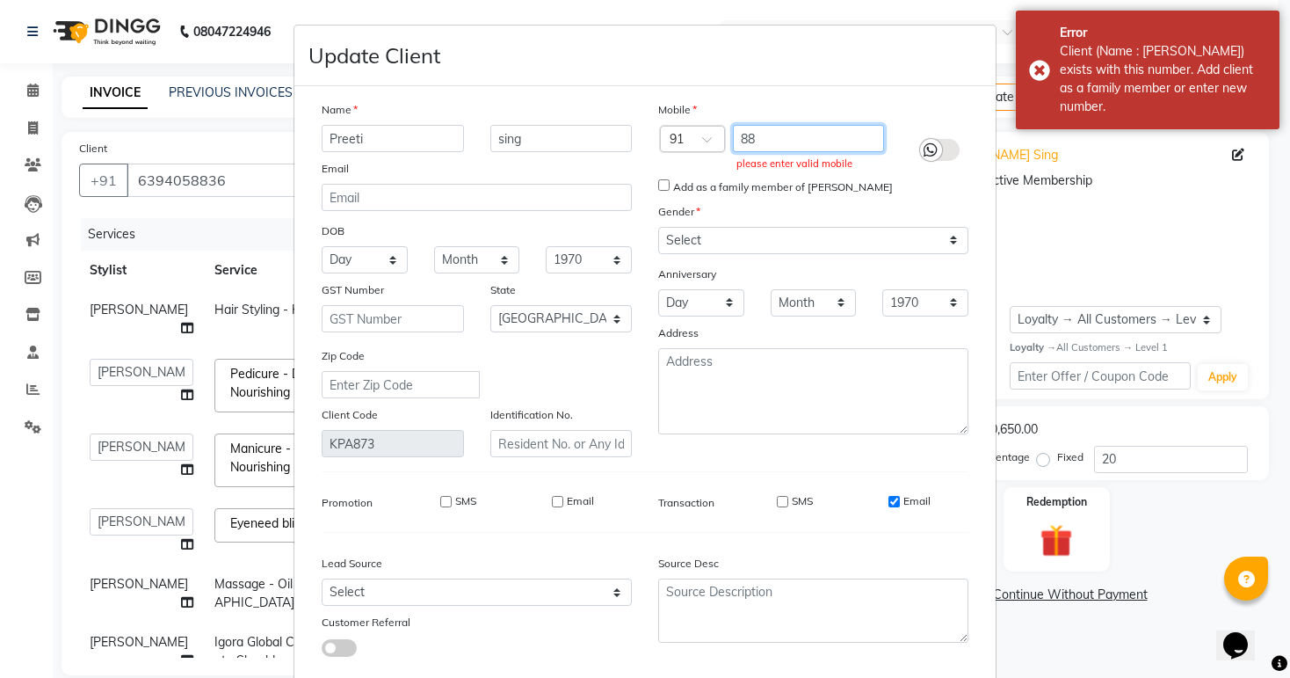
type input "8"
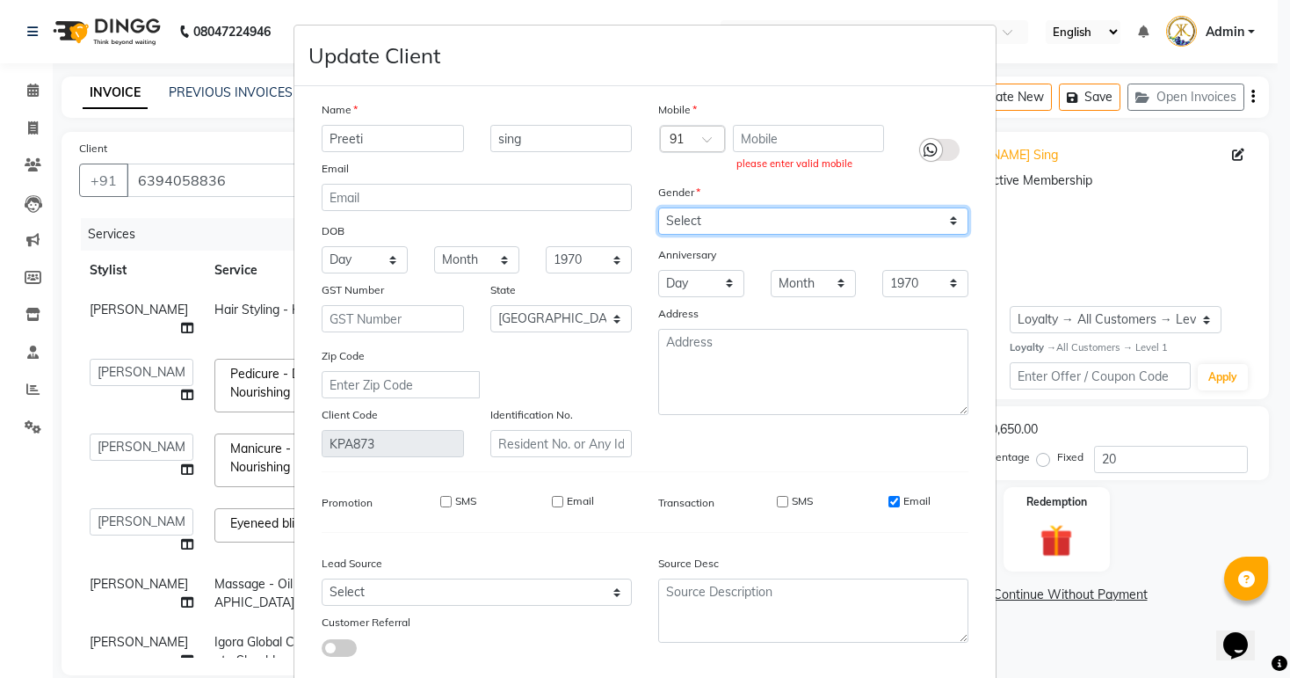
click at [731, 218] on select "Select [DEMOGRAPHIC_DATA] [DEMOGRAPHIC_DATA] Other Prefer Not To Say" at bounding box center [813, 220] width 310 height 27
click at [658, 208] on select "Select [DEMOGRAPHIC_DATA] [DEMOGRAPHIC_DATA] Other Prefer Not To Say" at bounding box center [813, 220] width 310 height 27
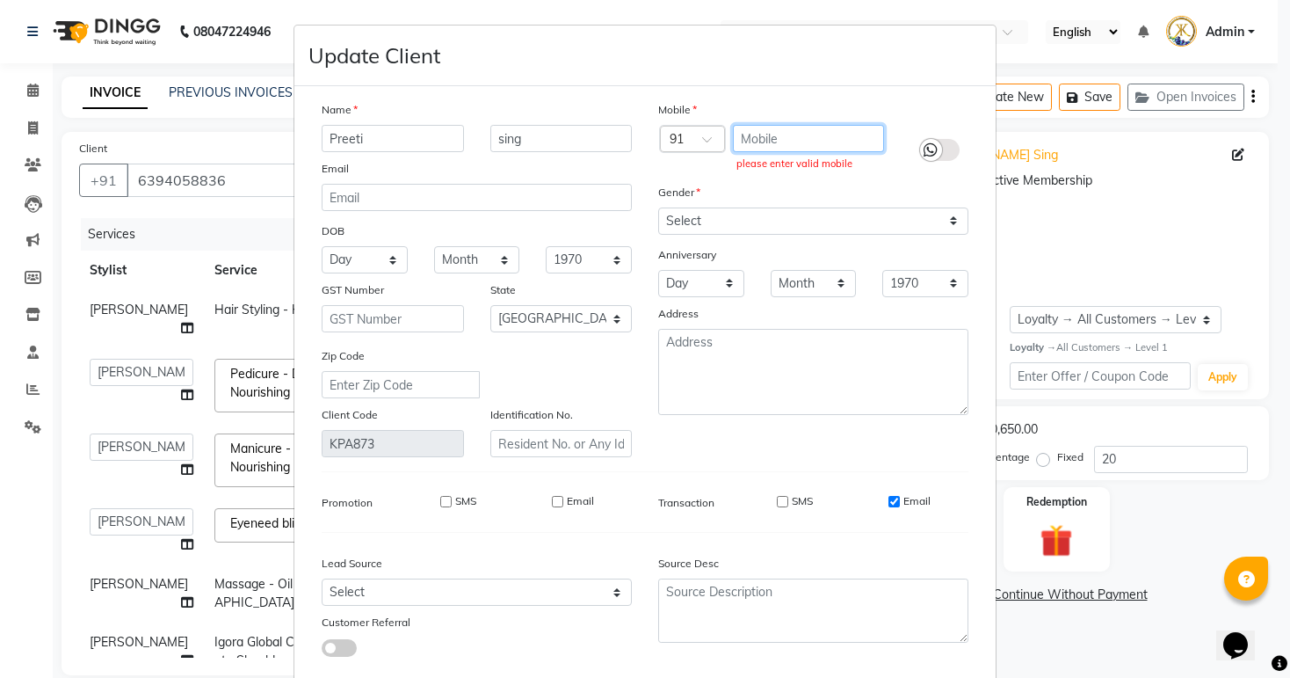
click at [784, 133] on input "text" at bounding box center [809, 138] width 152 height 27
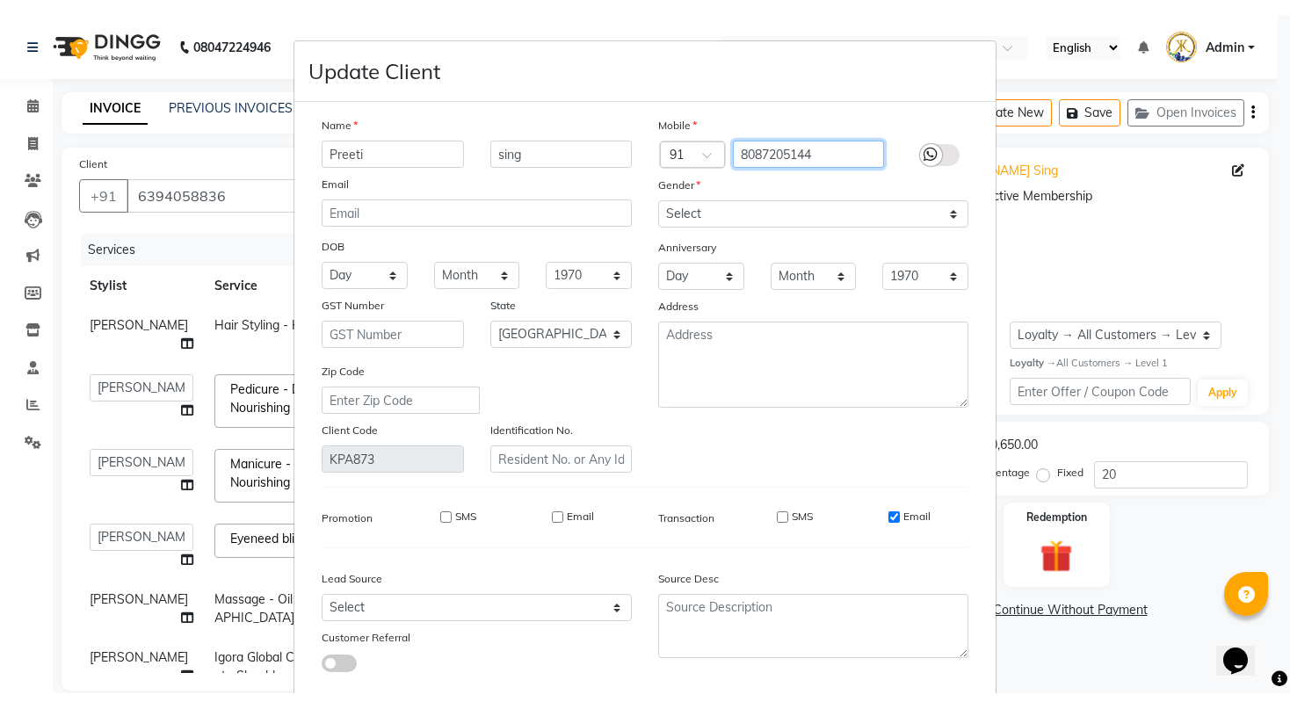
scroll to position [111, 0]
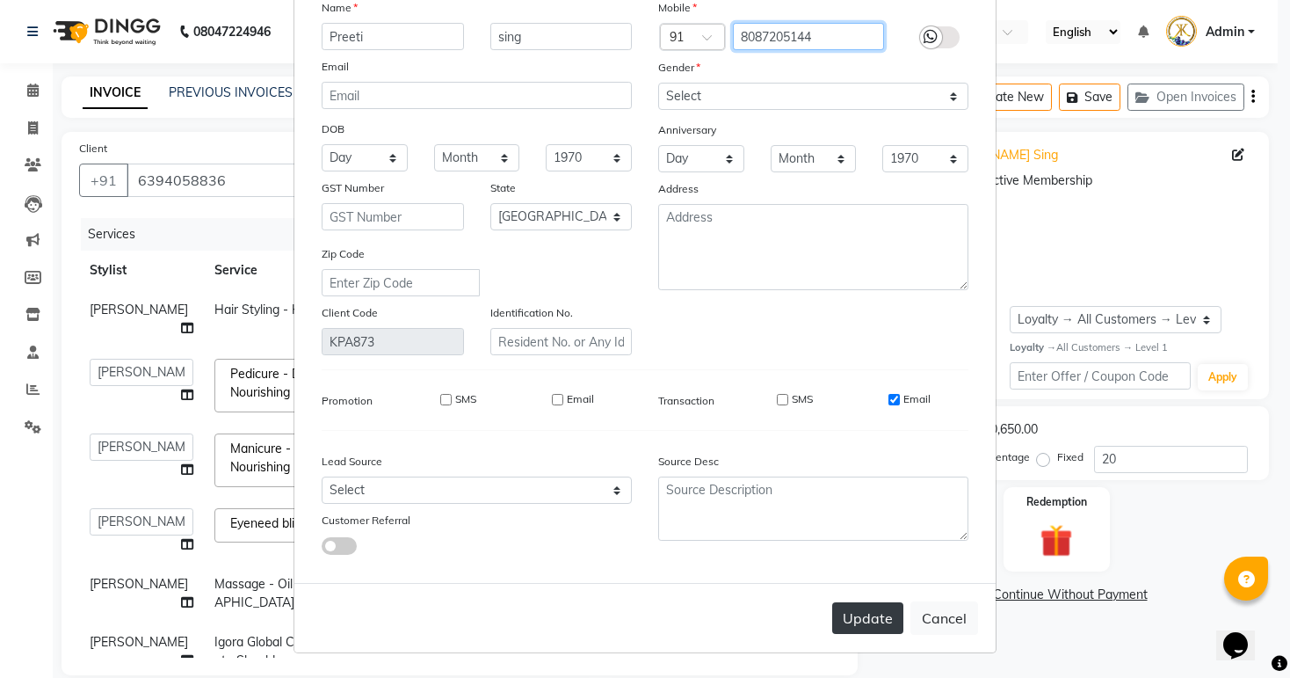
type input "8087205144"
click at [864, 623] on button "Update" at bounding box center [867, 618] width 71 height 32
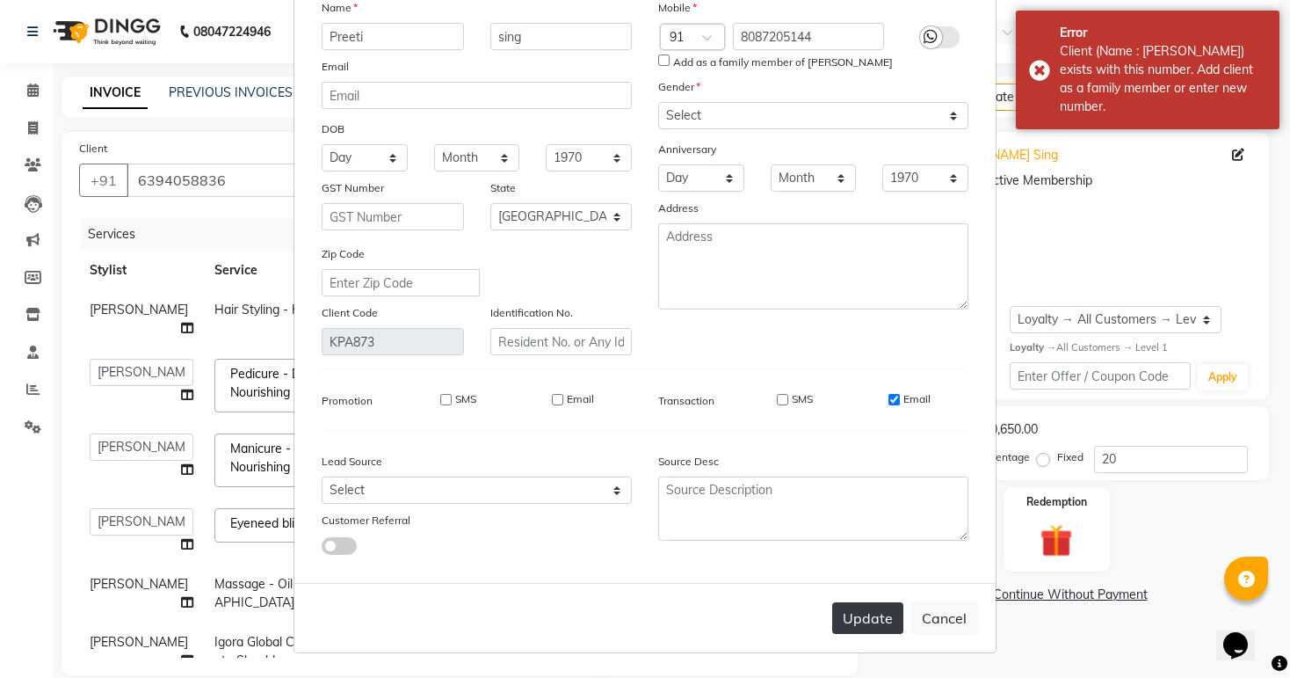
click at [864, 623] on button "Update" at bounding box center [867, 618] width 71 height 32
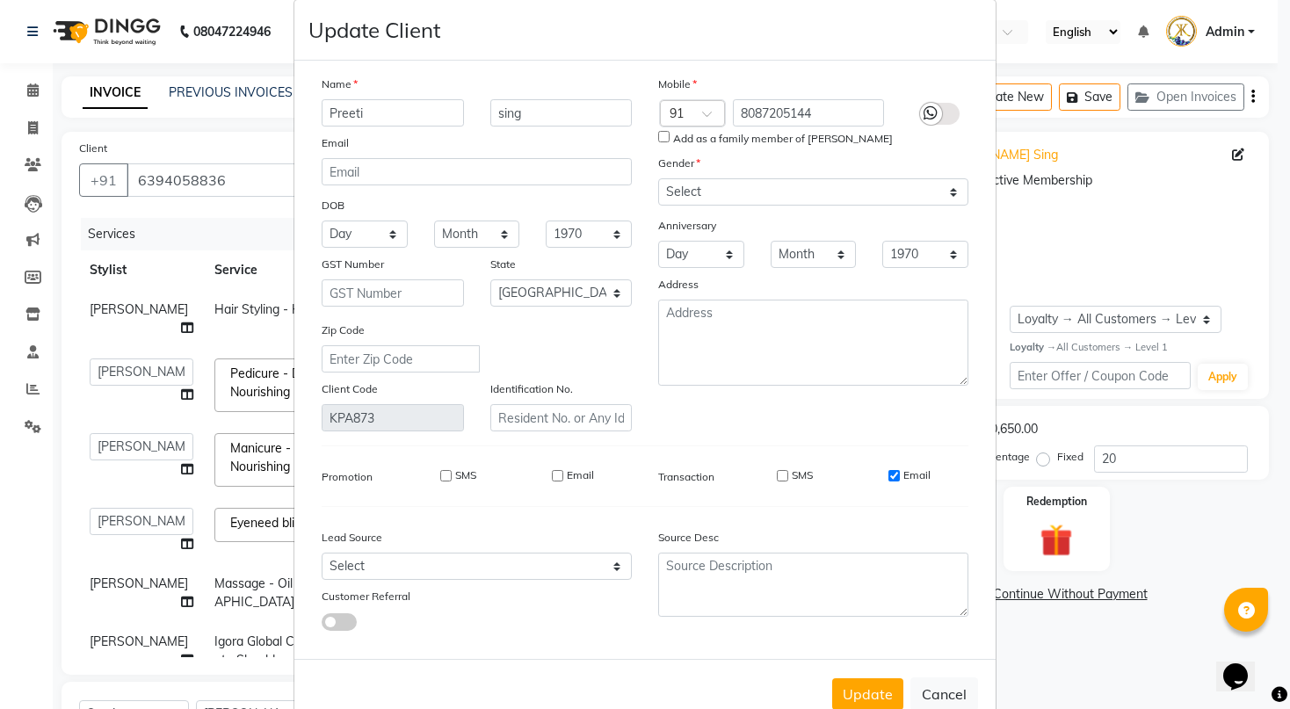
scroll to position [0, 0]
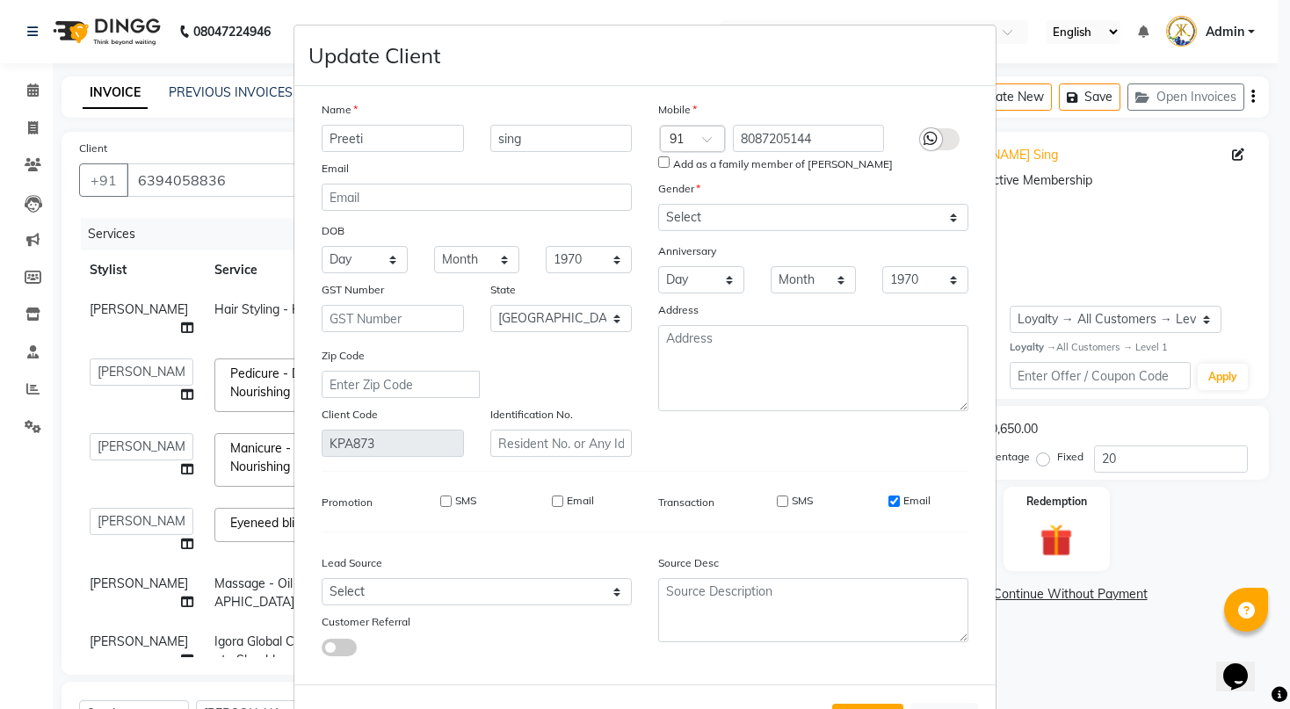
click at [888, 507] on input "Email" at bounding box center [893, 501] width 11 height 11
checkbox input "false"
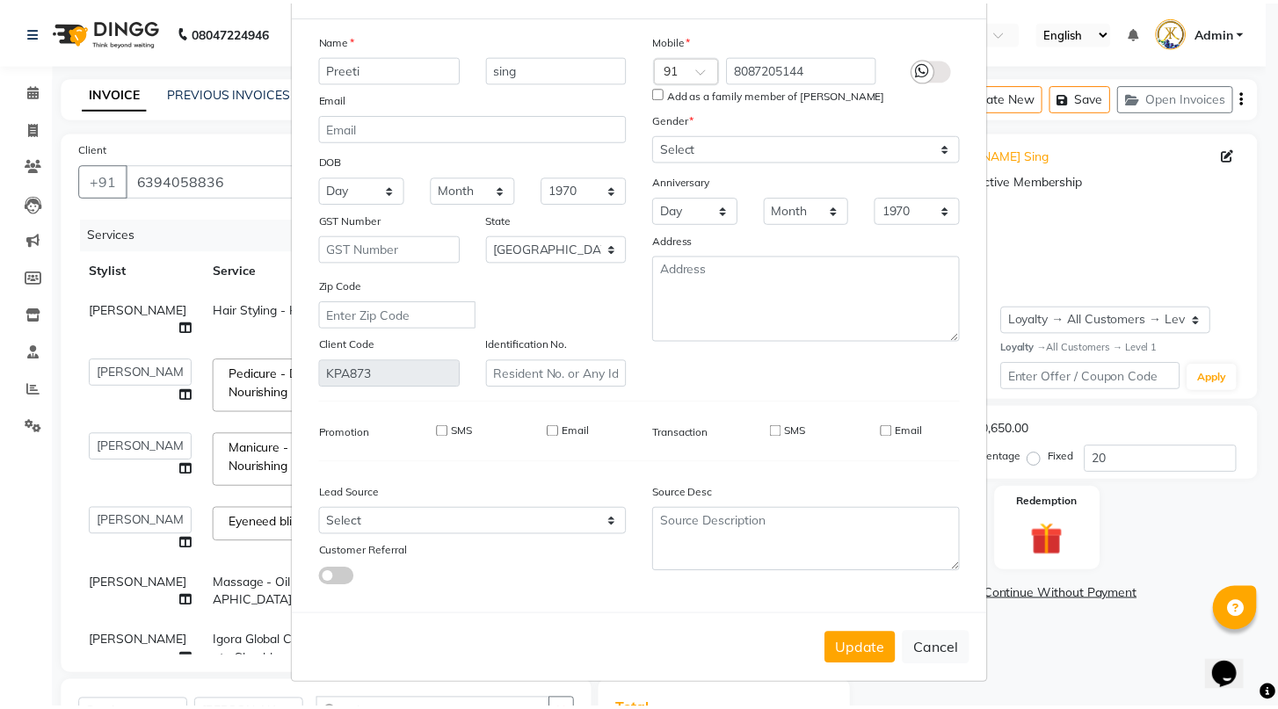
scroll to position [79, 0]
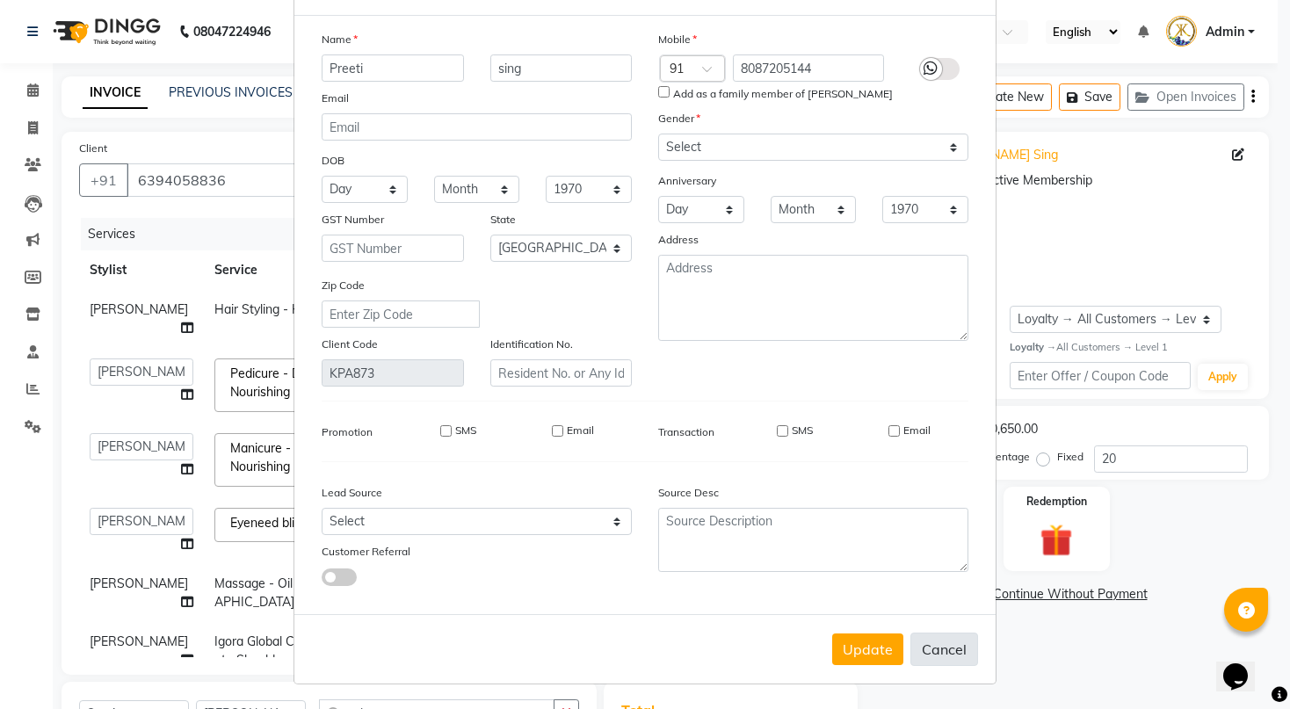
click at [932, 650] on button "Cancel" at bounding box center [944, 649] width 68 height 33
select select
select select "null"
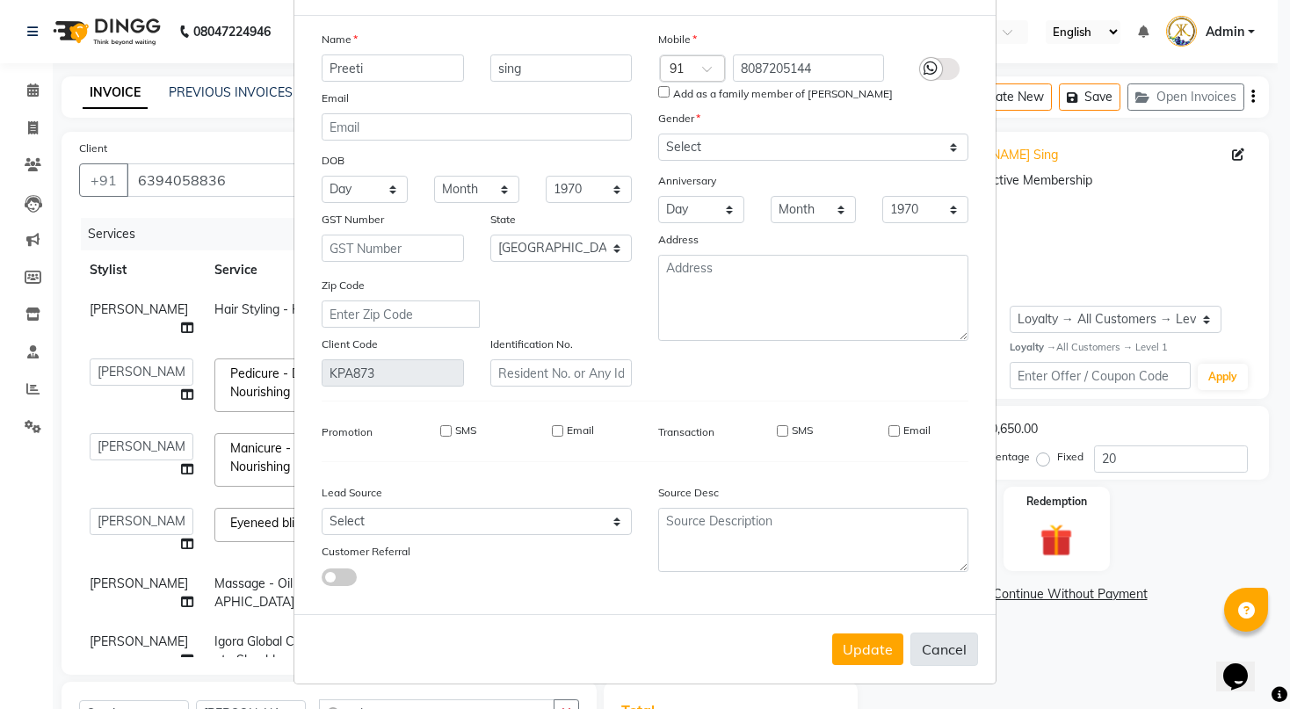
select select
checkbox input "false"
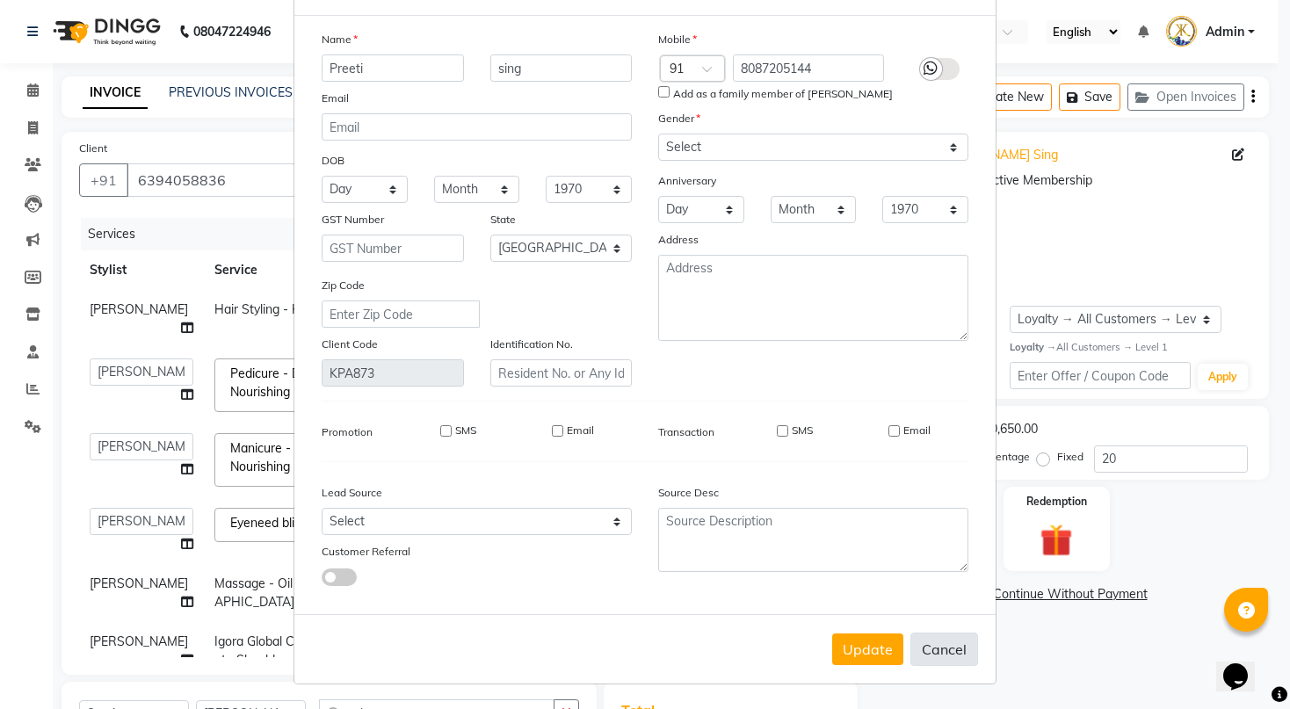
checkbox input "false"
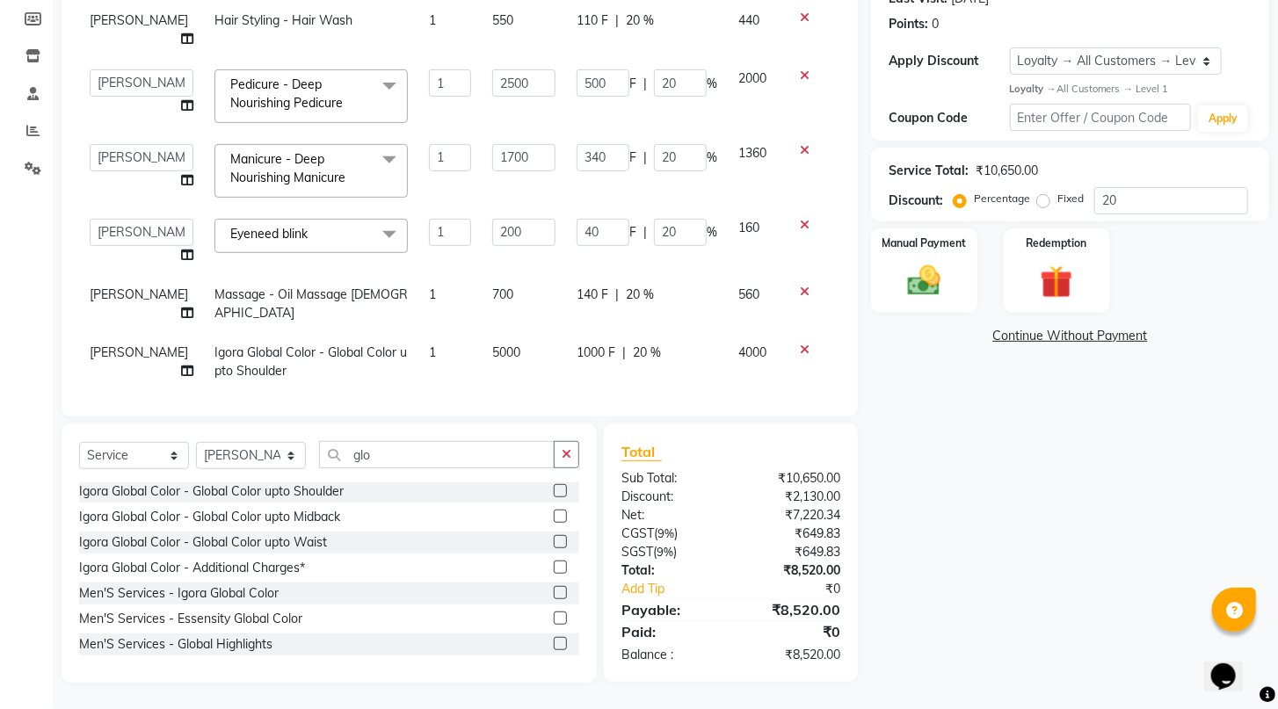
scroll to position [47, 0]
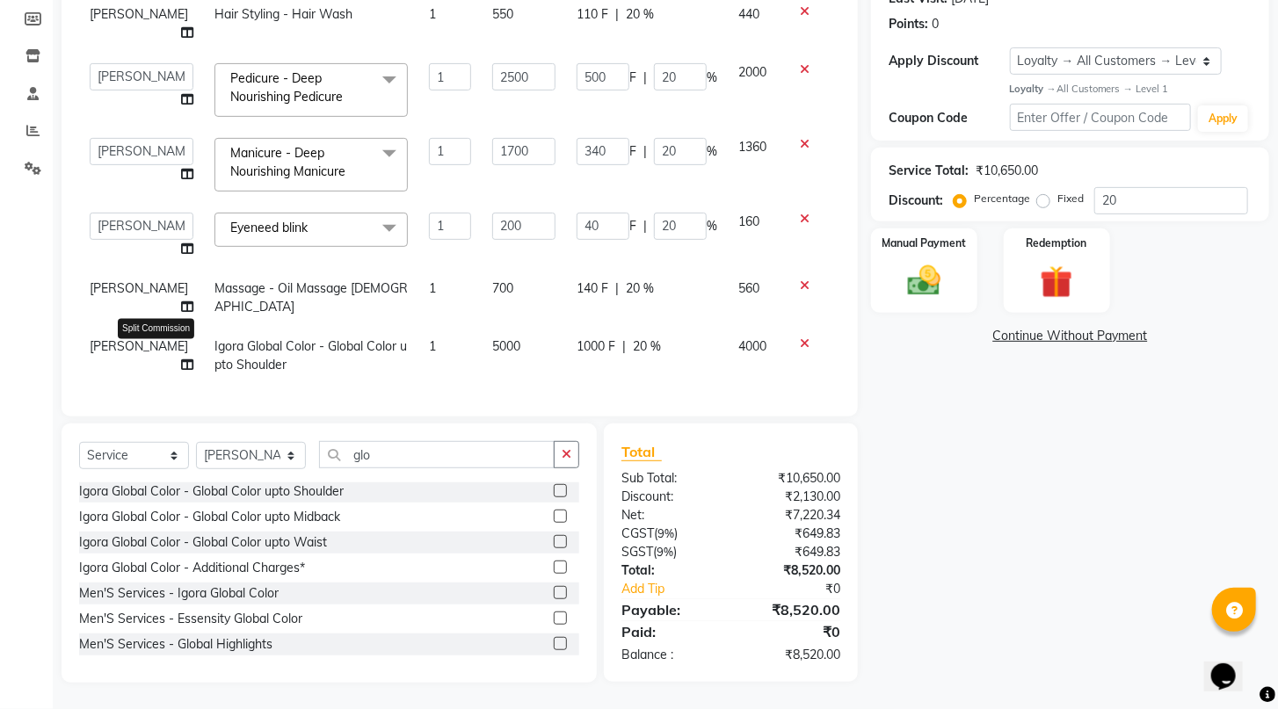
click at [181, 359] on icon at bounding box center [187, 365] width 12 height 12
select select "92577"
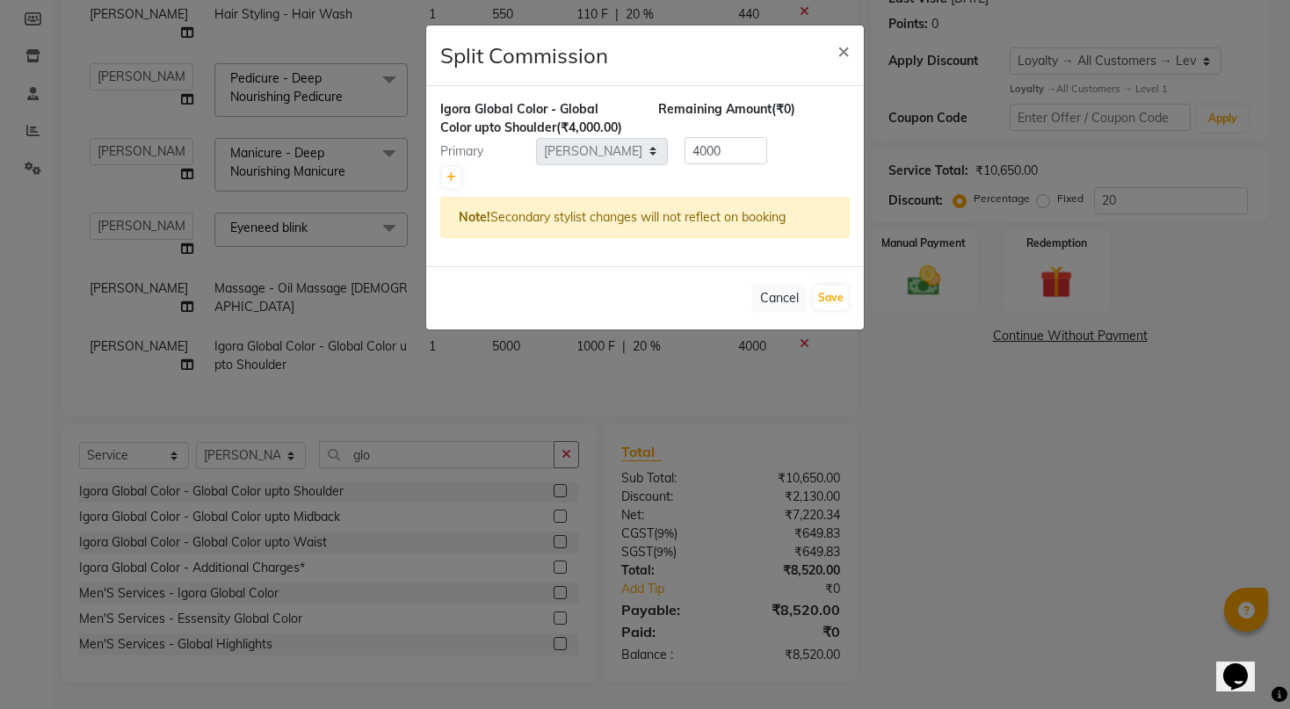
click at [630, 150] on select "Select Ashwini hidlekar [PERSON_NAME] [PERSON_NAME] [PERSON_NAME] [PERSON_NAME]…" at bounding box center [602, 151] width 132 height 27
click at [444, 172] on link at bounding box center [451, 177] width 18 height 21
type input "2000"
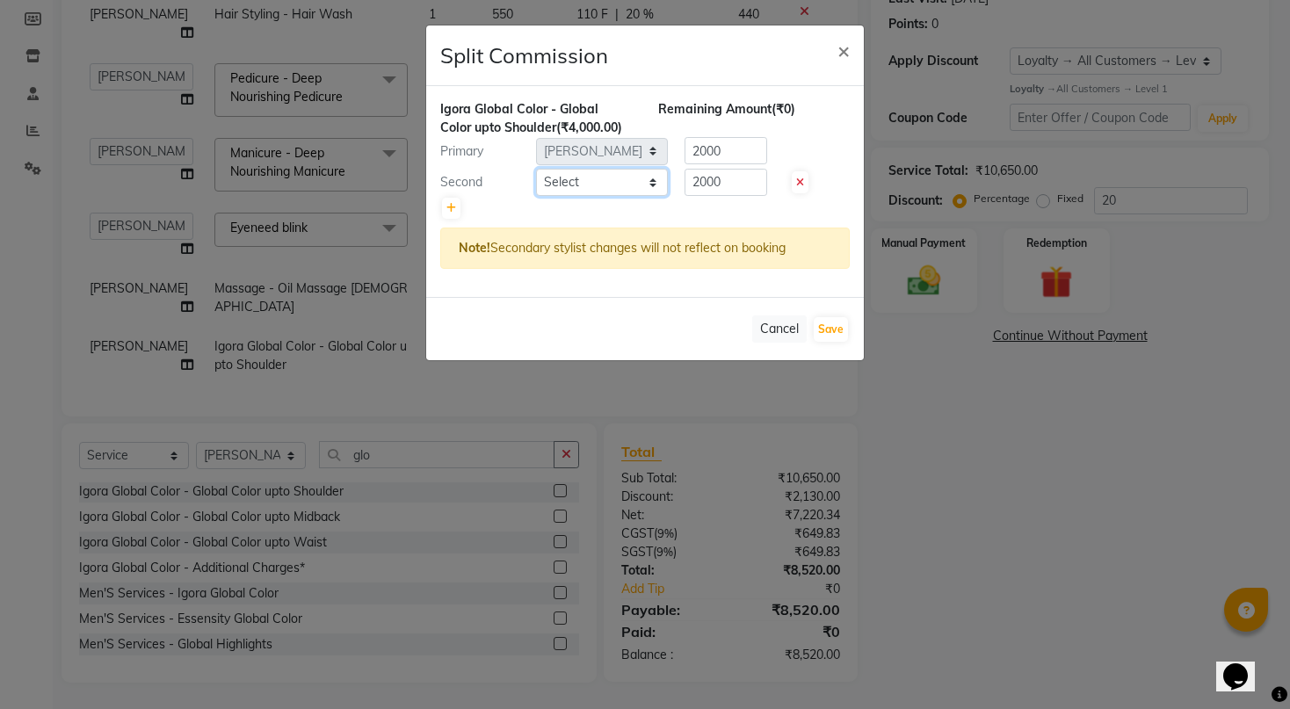
click at [561, 185] on select "Select Ashwini hidlekar [PERSON_NAME] [PERSON_NAME] [PERSON_NAME] [PERSON_NAME]…" at bounding box center [602, 182] width 132 height 27
select select "29289"
click at [536, 169] on select "Select Ashwini hidlekar [PERSON_NAME] [PERSON_NAME] [PERSON_NAME] [PERSON_NAME]…" at bounding box center [602, 182] width 132 height 27
click at [840, 342] on button "Save" at bounding box center [831, 329] width 34 height 25
select select "Select"
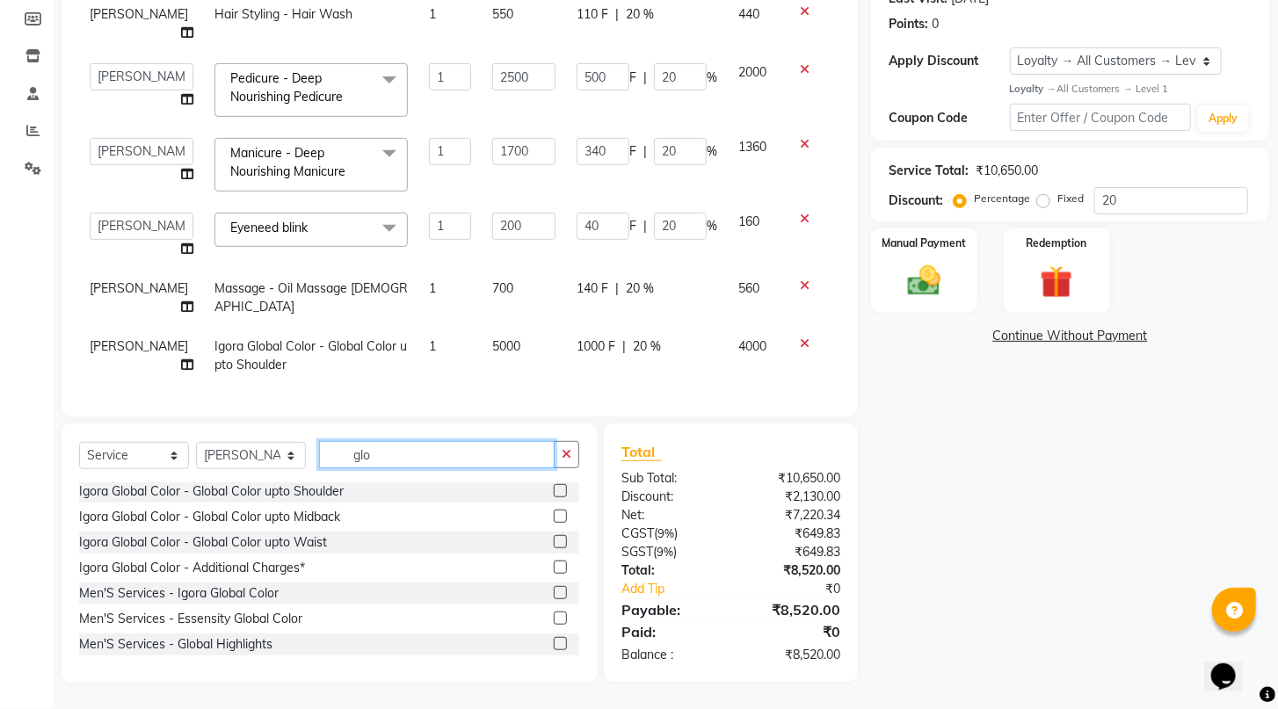
click at [421, 452] on input "glo" at bounding box center [437, 454] width 236 height 27
type input "g"
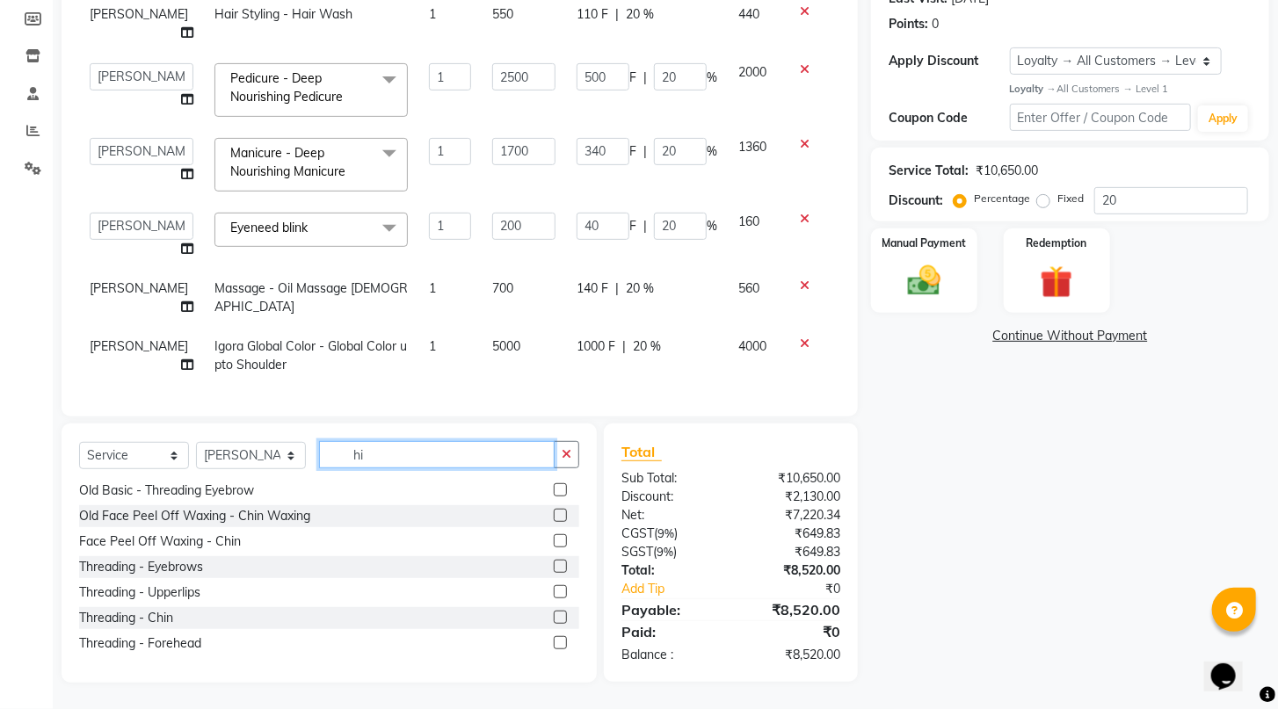
scroll to position [0, 0]
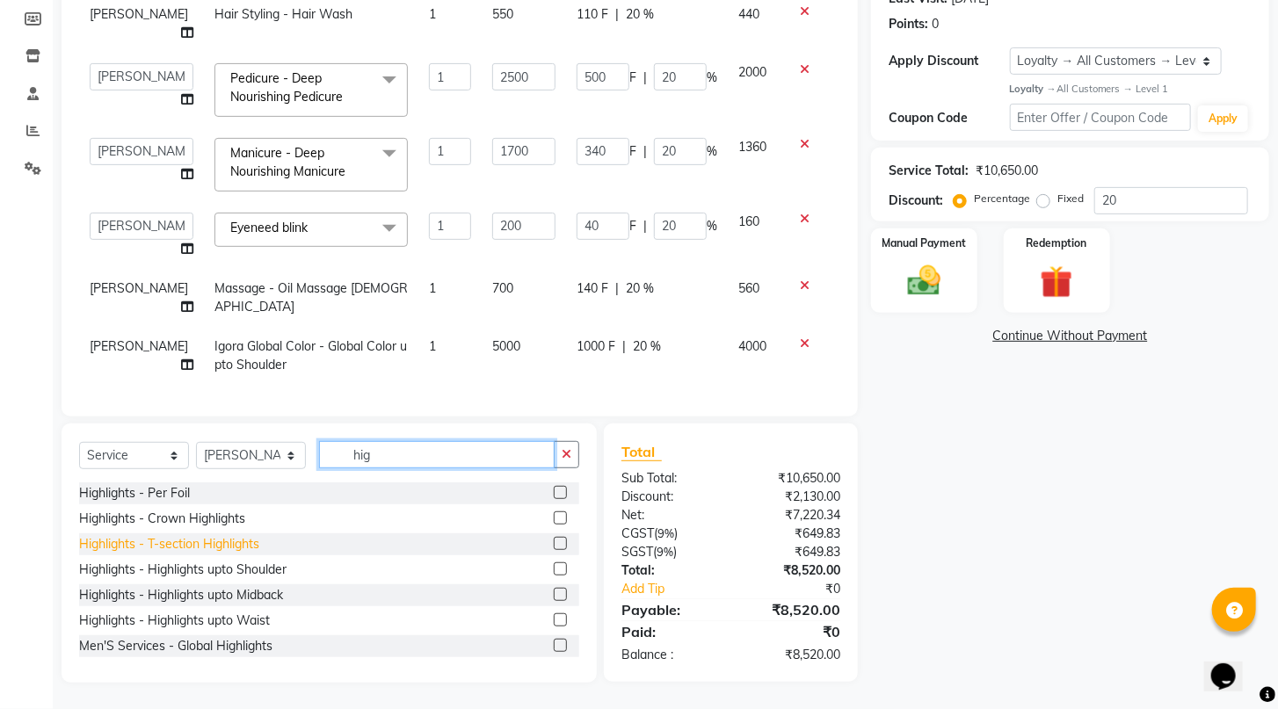
type input "hig"
click at [204, 552] on div "Highlights - T-section Highlights" at bounding box center [169, 544] width 180 height 18
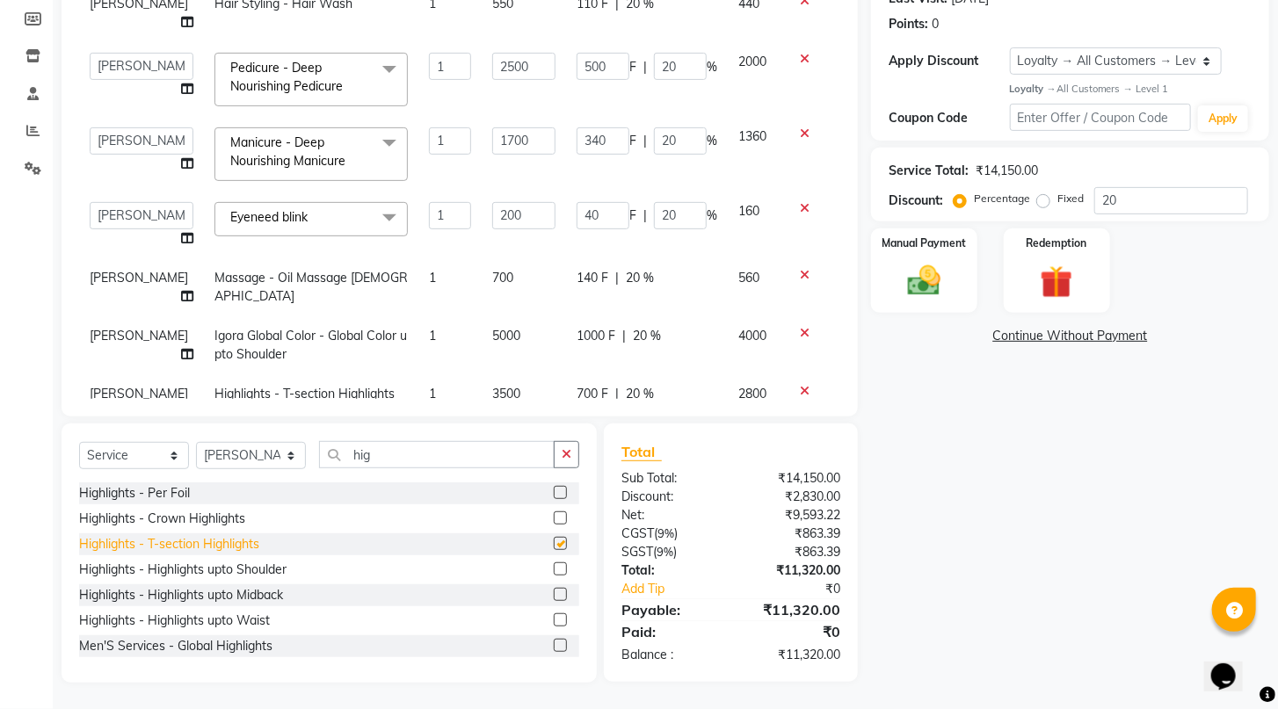
checkbox input "false"
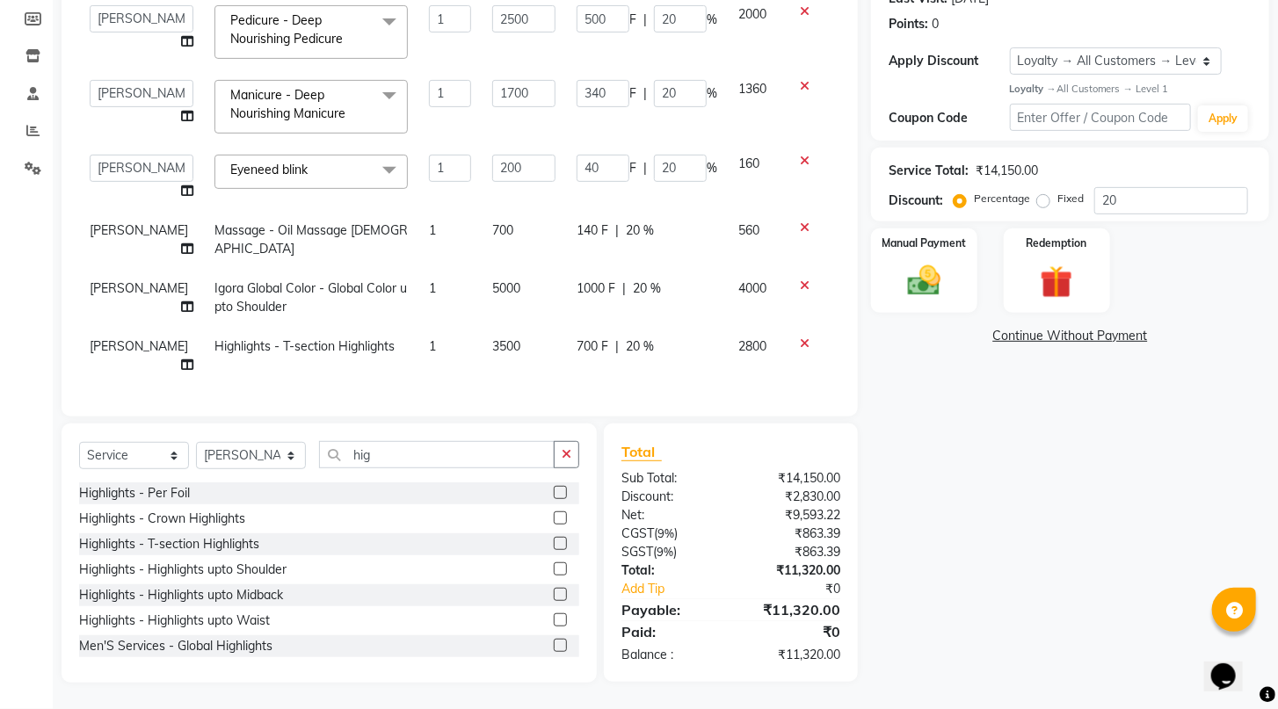
click at [626, 337] on span "20 %" at bounding box center [640, 346] width 28 height 18
select select "92577"
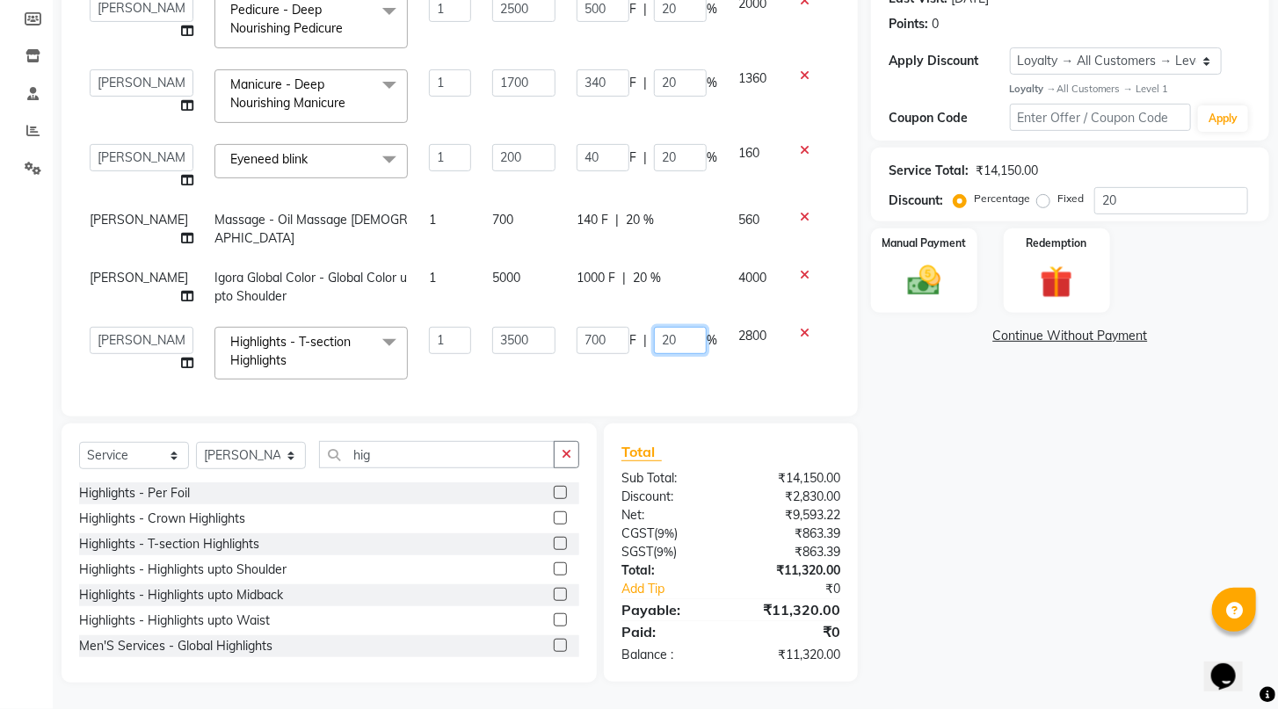
click at [668, 334] on input "20" at bounding box center [680, 340] width 53 height 27
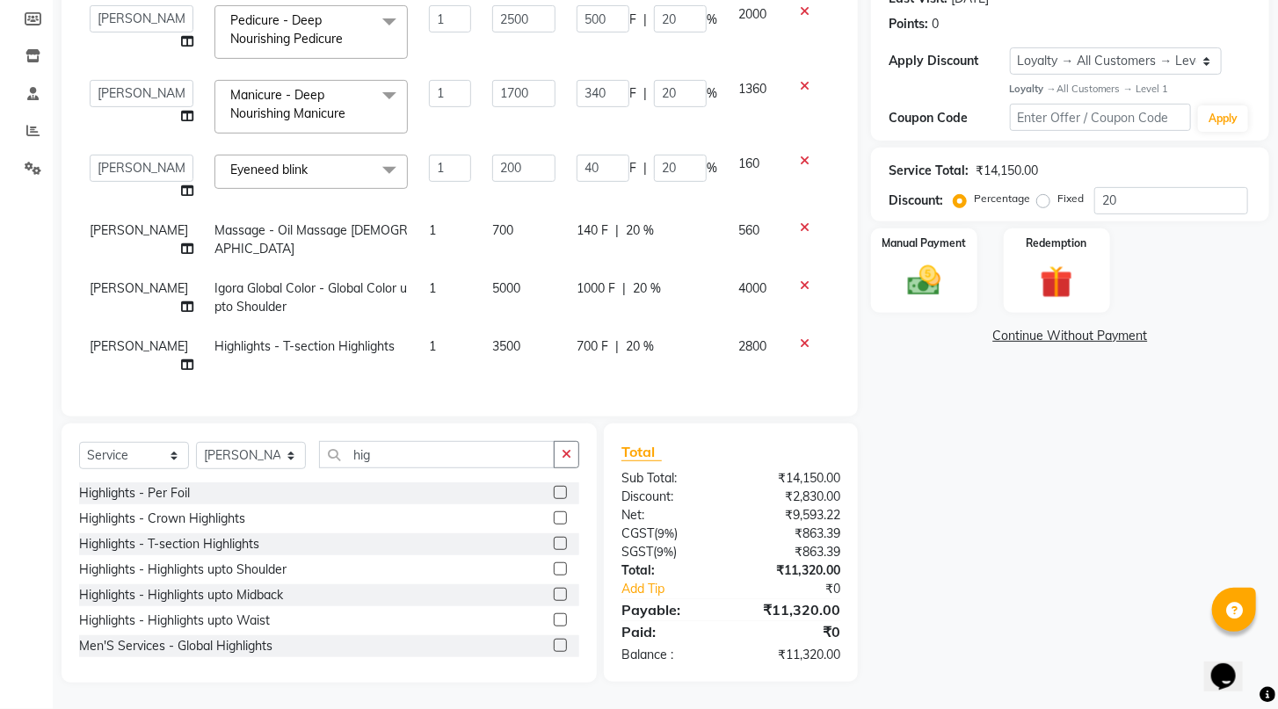
click at [703, 358] on td "700 F | 20 %" at bounding box center [647, 356] width 162 height 58
select select "92577"
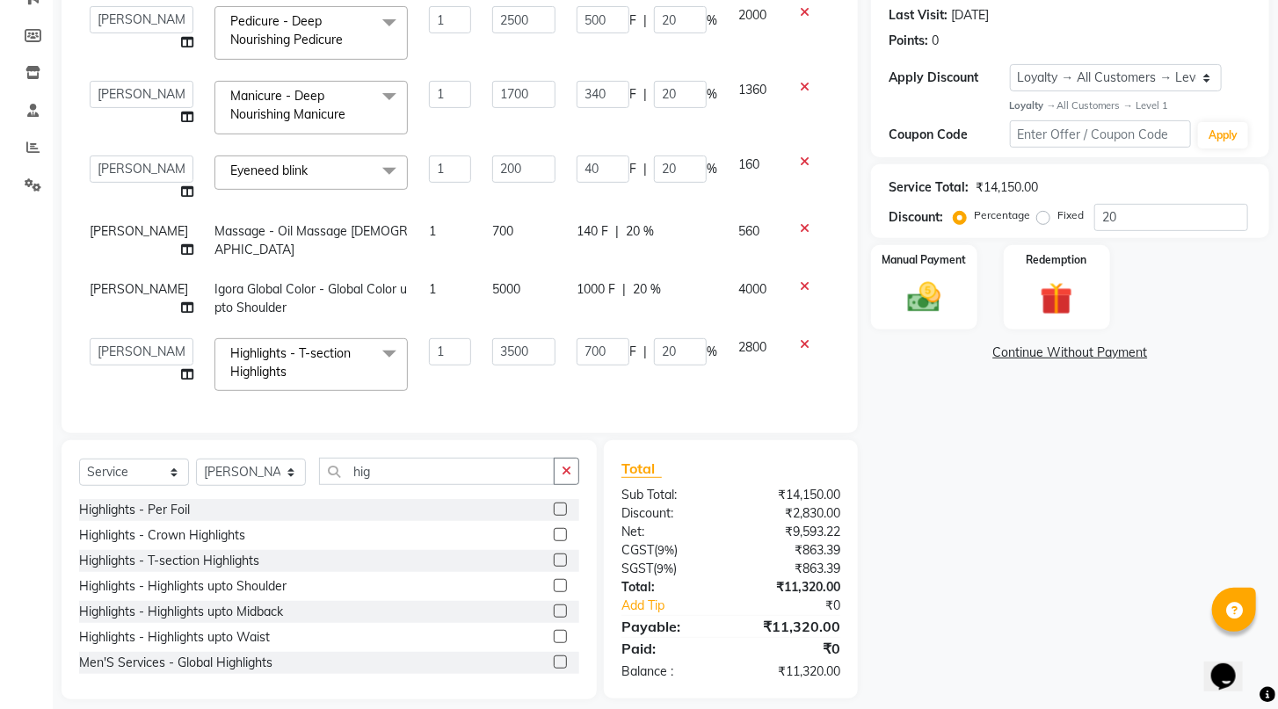
scroll to position [258, 0]
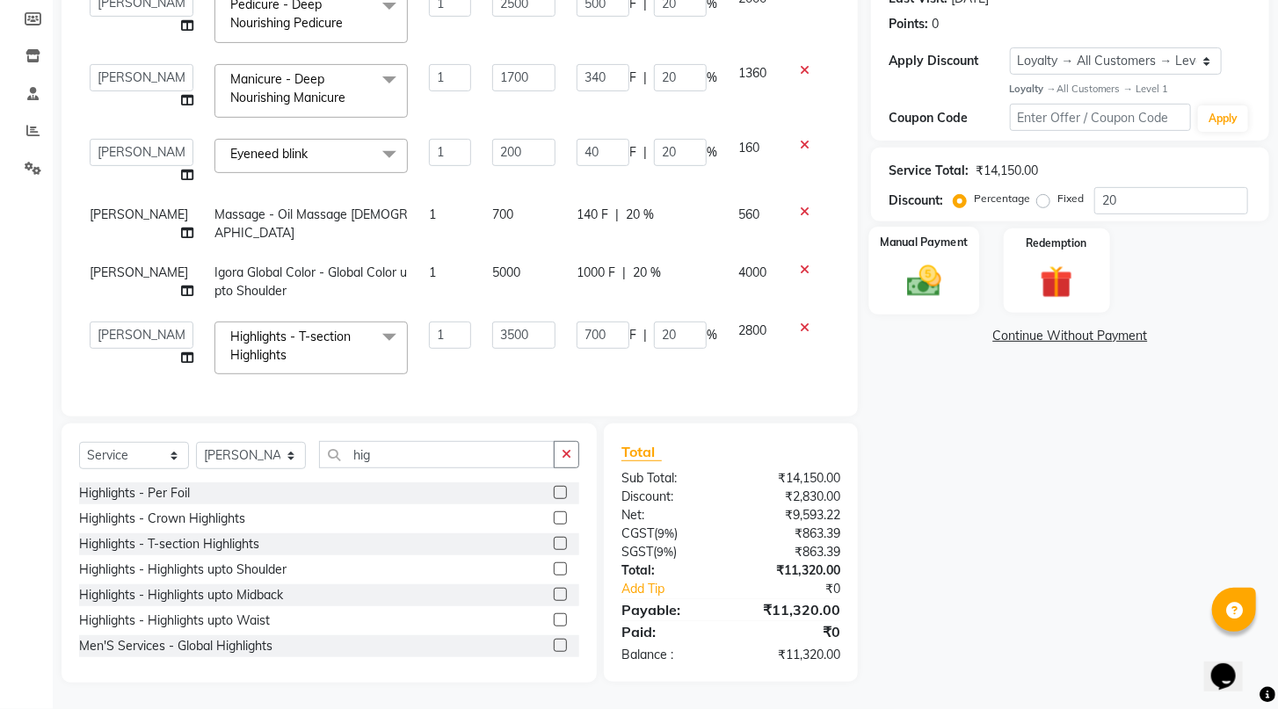
click at [924, 301] on img at bounding box center [923, 281] width 55 height 40
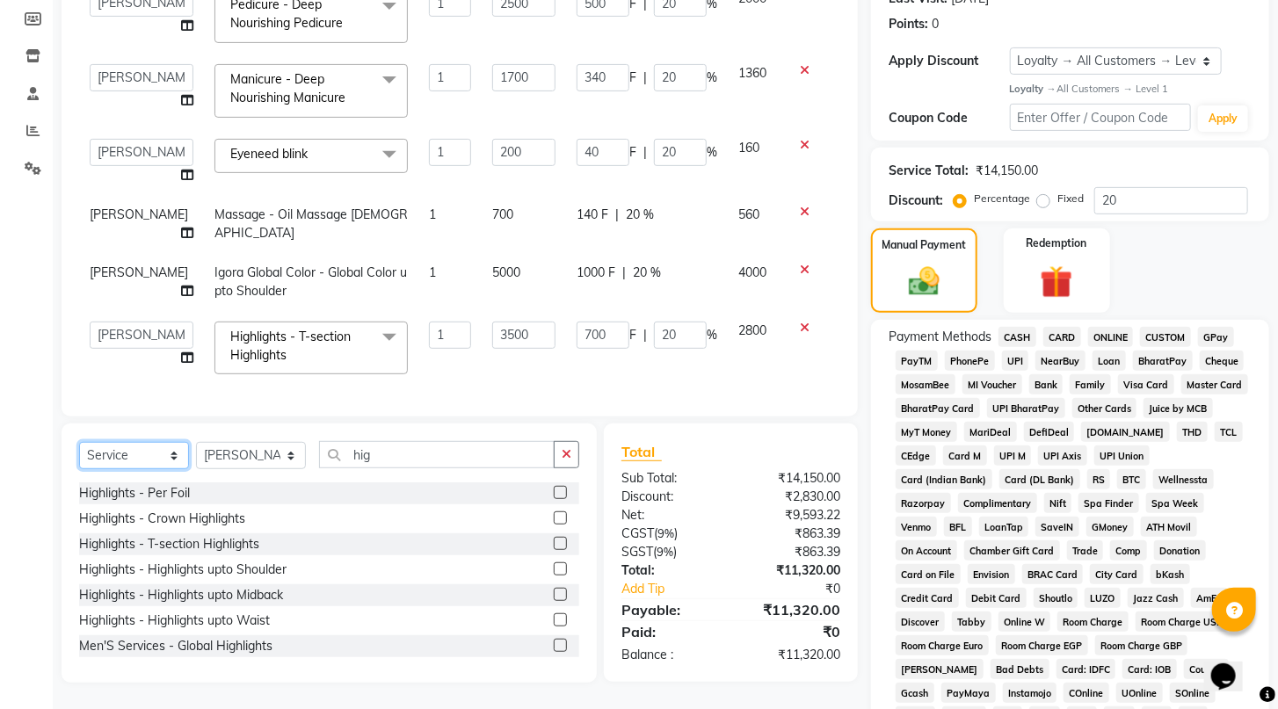
click at [139, 458] on select "Select Service Product Membership Package Voucher Prepaid Gift Card" at bounding box center [134, 455] width 110 height 27
select select "product"
click at [79, 443] on select "Select Service Product Membership Package Voucher Prepaid Gift Card" at bounding box center [134, 455] width 110 height 27
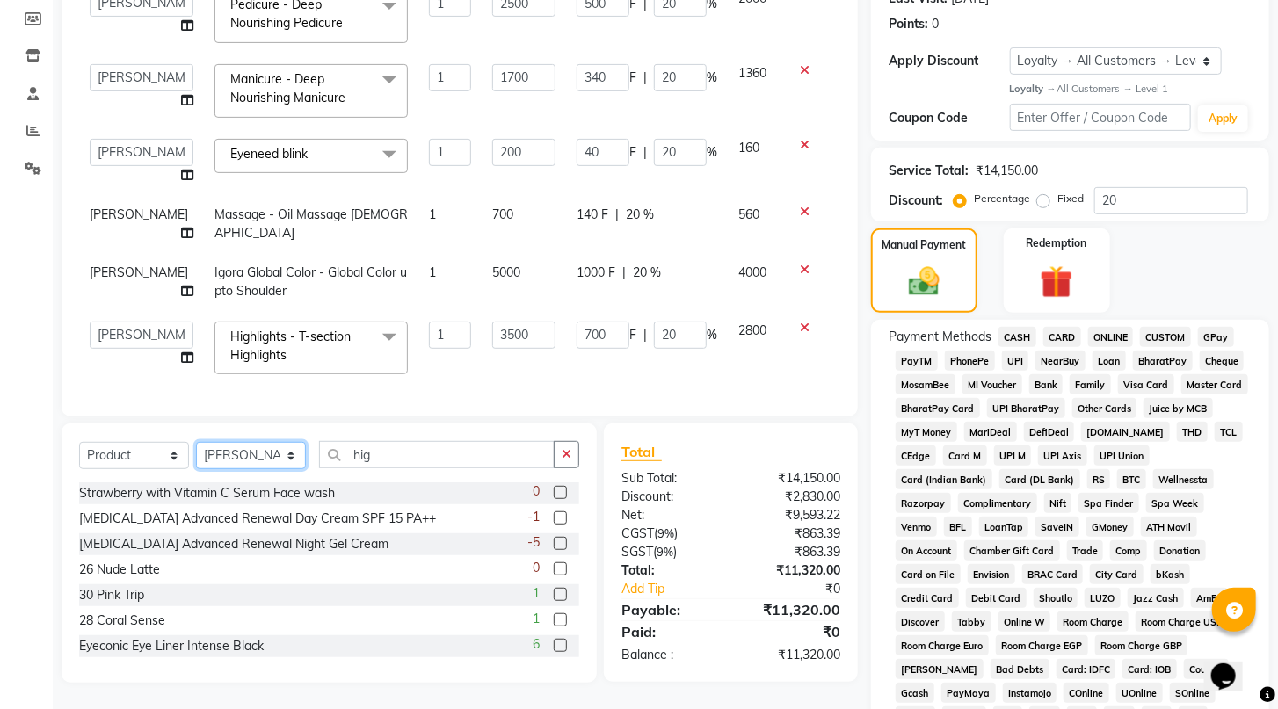
click at [264, 454] on select "Select Stylist Ashwini hidlekar [PERSON_NAME] [PERSON_NAME] [PERSON_NAME] [PERS…" at bounding box center [251, 455] width 110 height 27
select select "29289"
click at [196, 443] on select "Select Stylist Ashwini hidlekar [PERSON_NAME] [PERSON_NAME] [PERSON_NAME] [PERS…" at bounding box center [251, 455] width 110 height 27
click at [382, 452] on input "hig" at bounding box center [437, 454] width 236 height 27
type input "h"
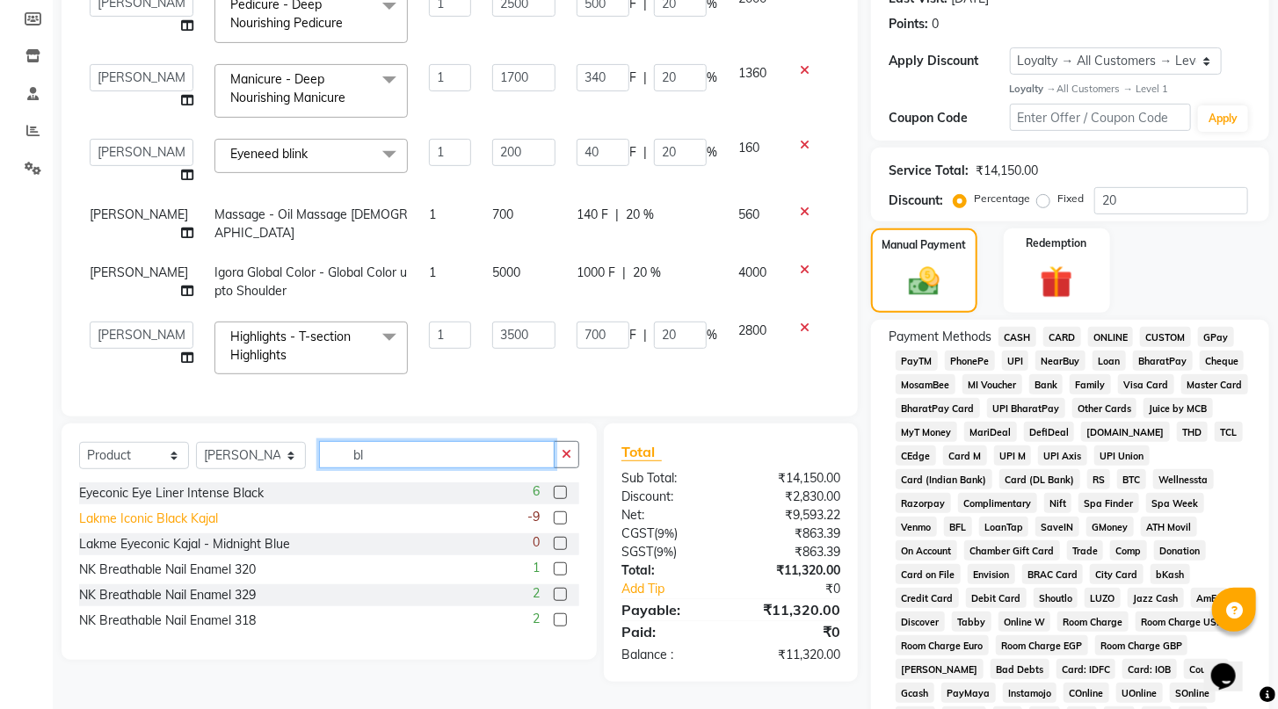
type input "bl"
click at [185, 527] on div "Lakme Iconic Black Kajal" at bounding box center [148, 519] width 139 height 18
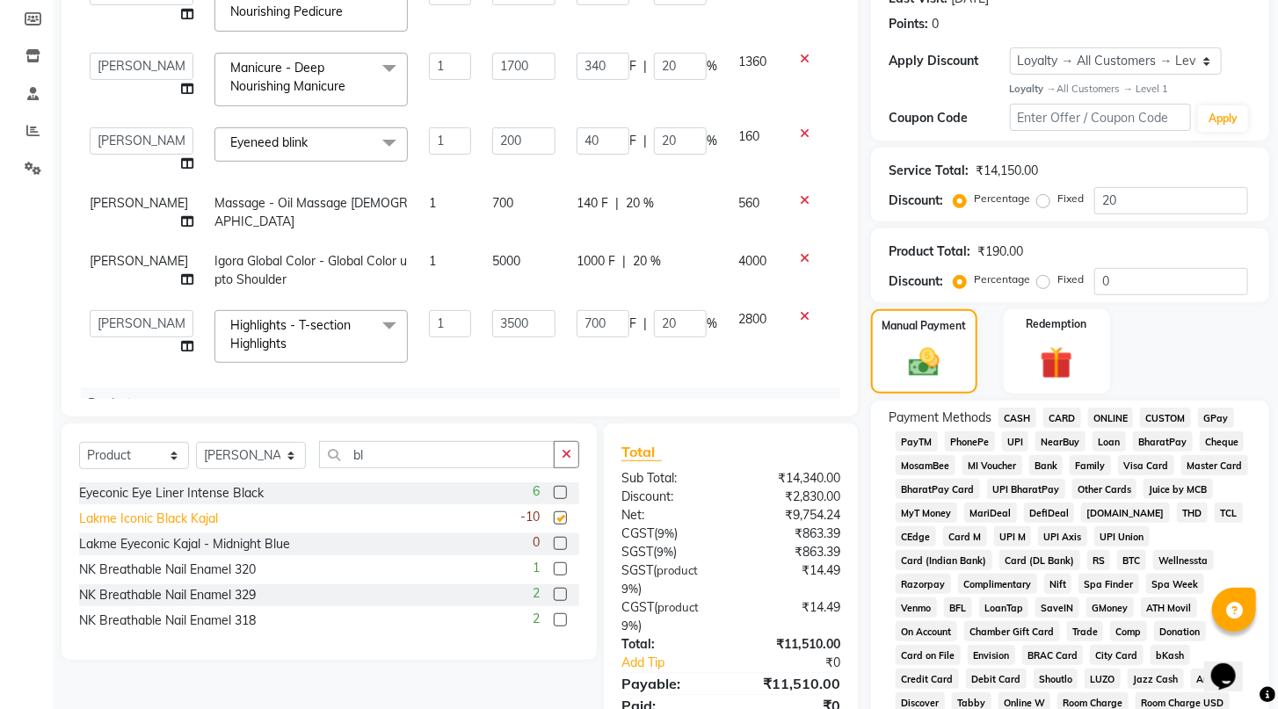
checkbox input "false"
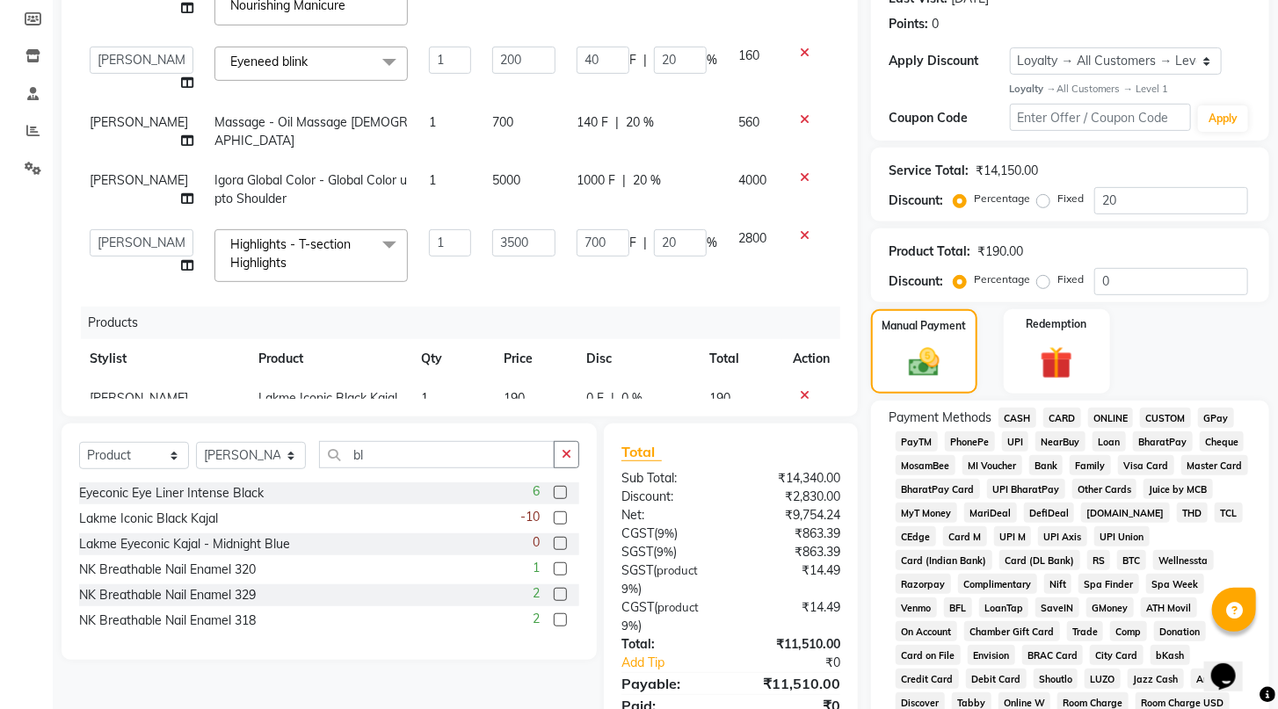
scroll to position [266, 0]
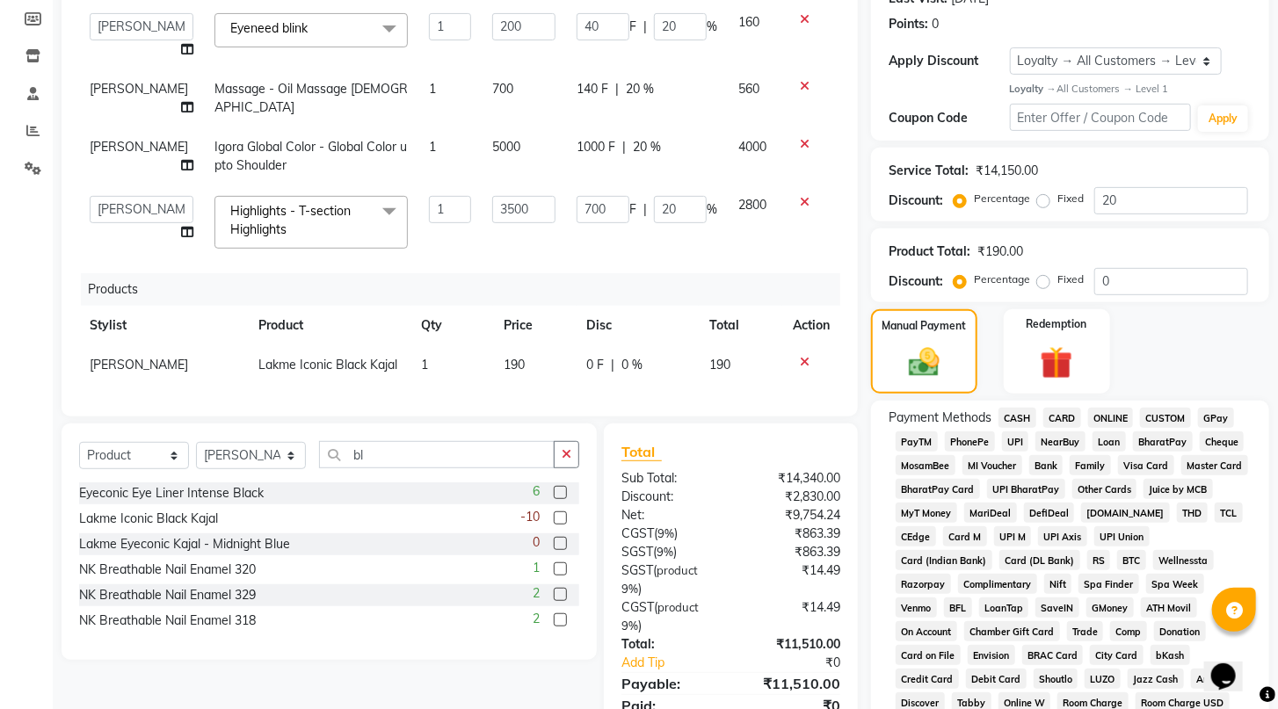
click at [523, 345] on td "190" at bounding box center [534, 365] width 83 height 40
select select "29289"
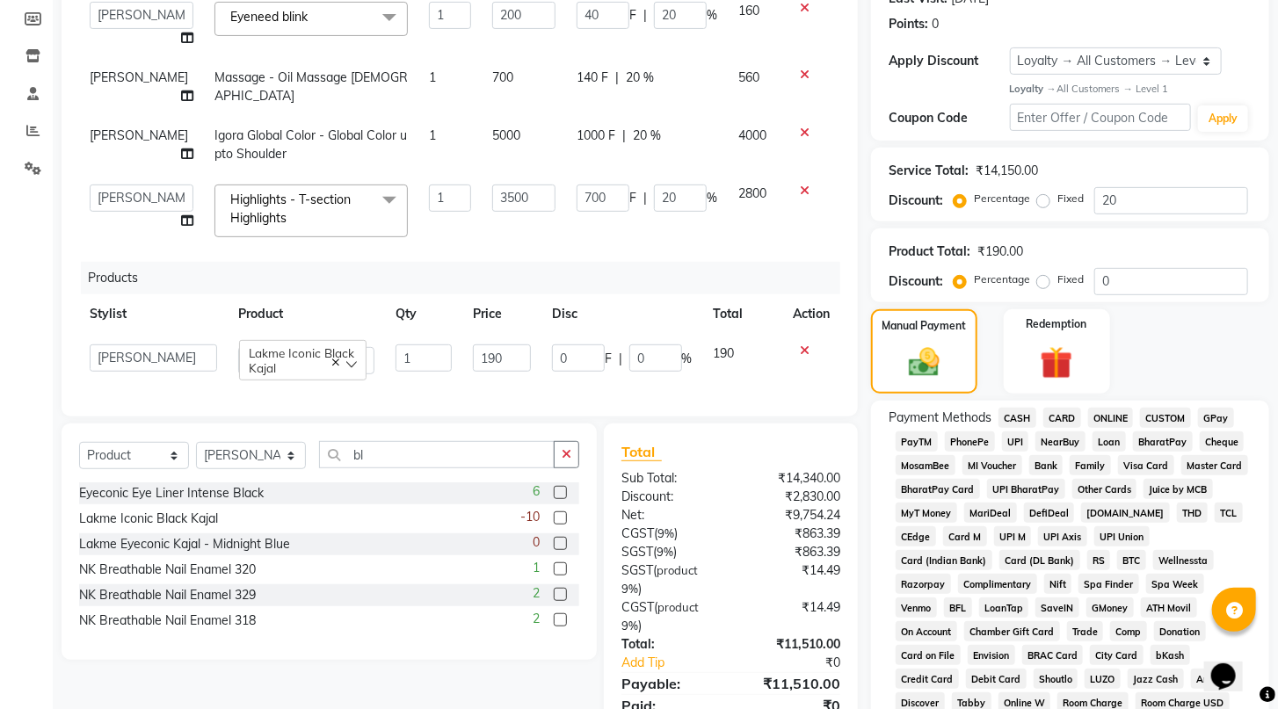
scroll to position [260, 0]
click at [506, 344] on input "190" at bounding box center [502, 357] width 58 height 27
type input "1"
type input "420"
click at [695, 375] on div "Services Stylist Service Qty Price Disc Total Action [PERSON_NAME] Hair Styling…" at bounding box center [459, 179] width 761 height 439
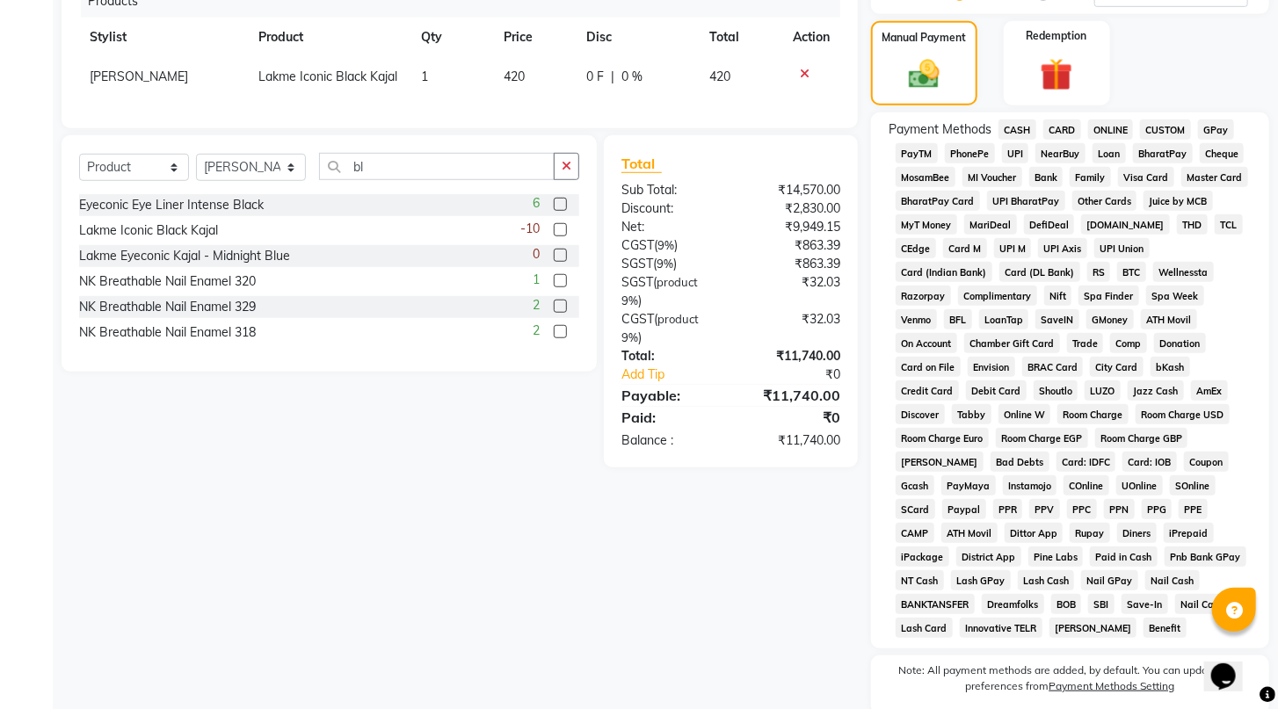
scroll to position [460, 0]
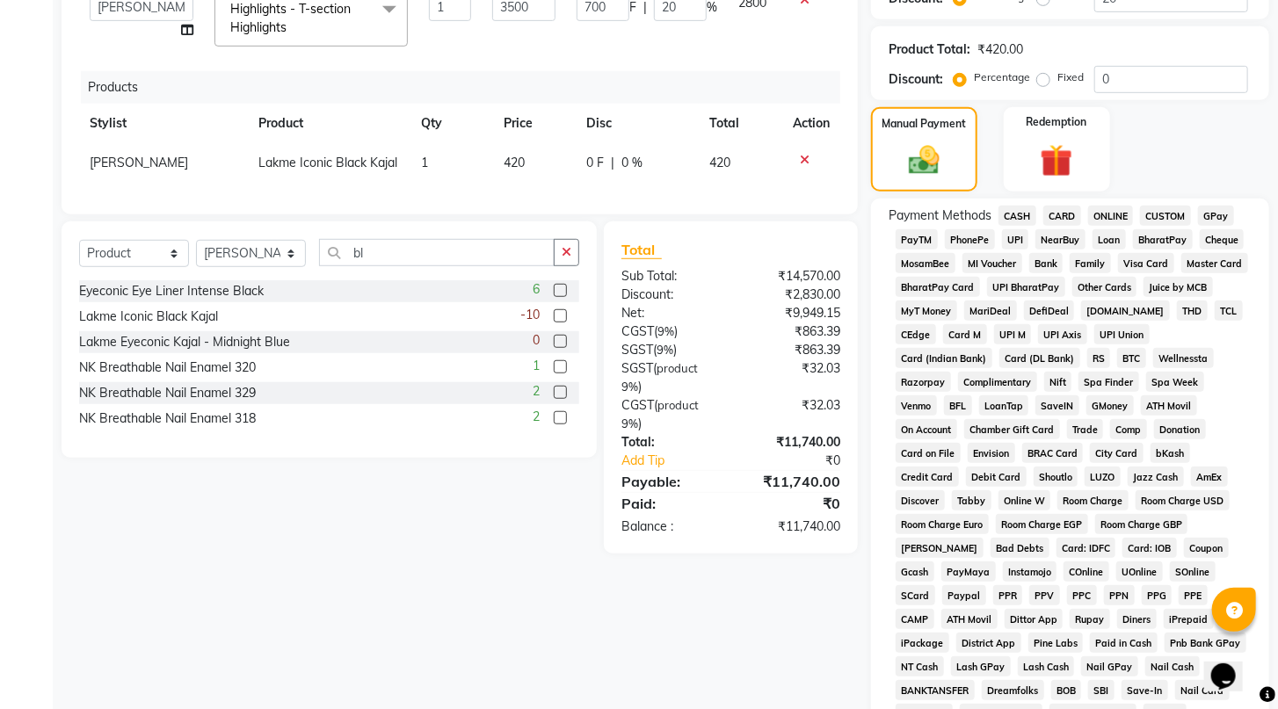
click at [1114, 226] on span "ONLINE" at bounding box center [1111, 216] width 46 height 20
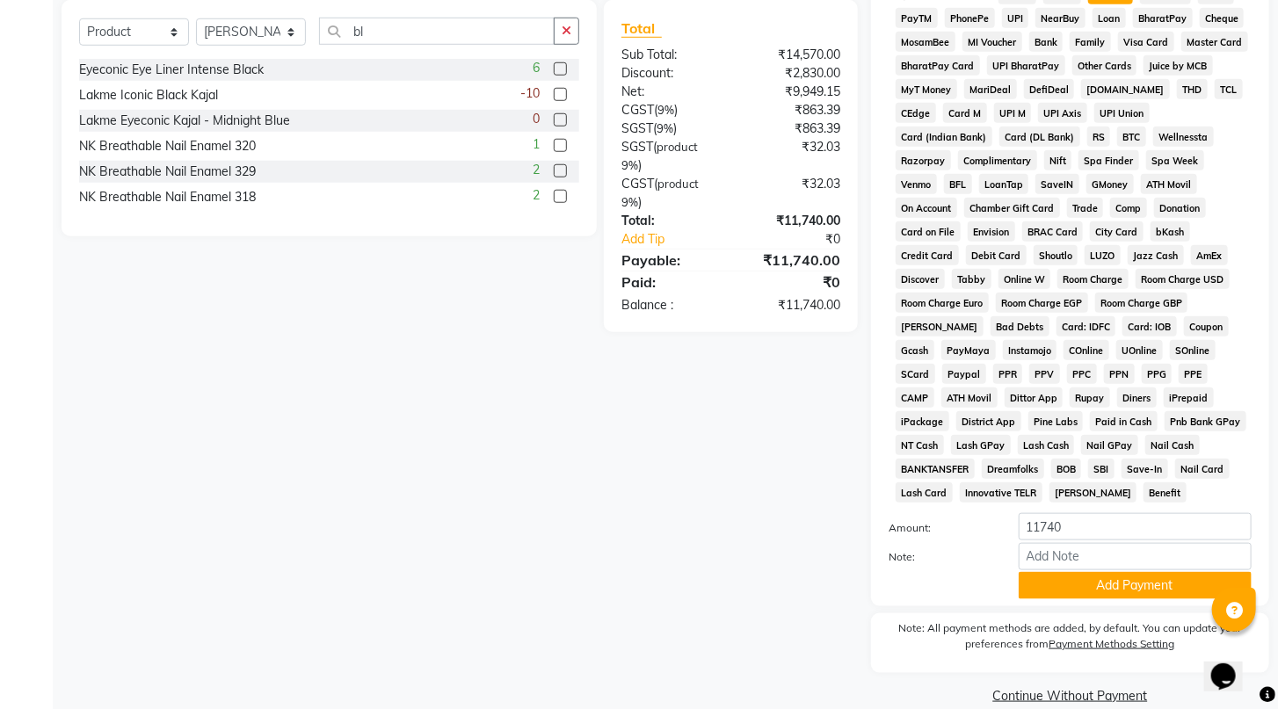
scroll to position [765, 0]
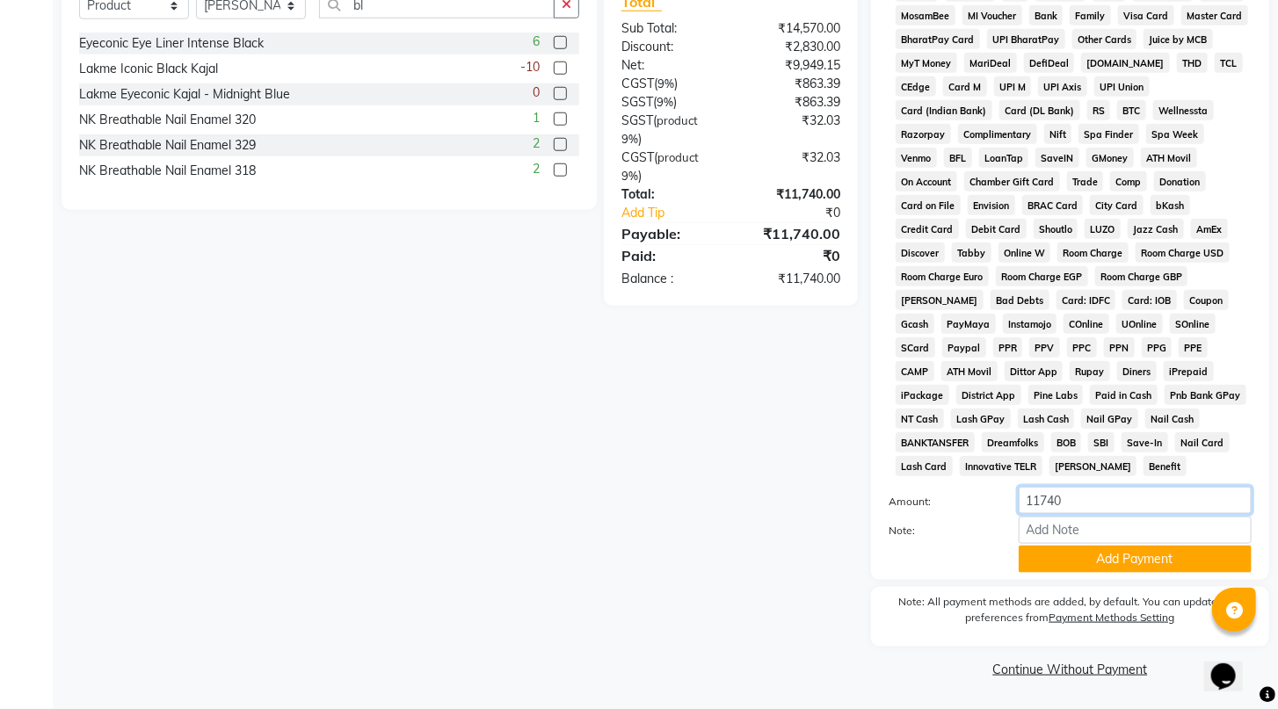
click at [1085, 498] on input "11740" at bounding box center [1134, 500] width 233 height 27
type input "1"
type input "6000"
click at [1110, 558] on button "Add Payment" at bounding box center [1134, 559] width 233 height 27
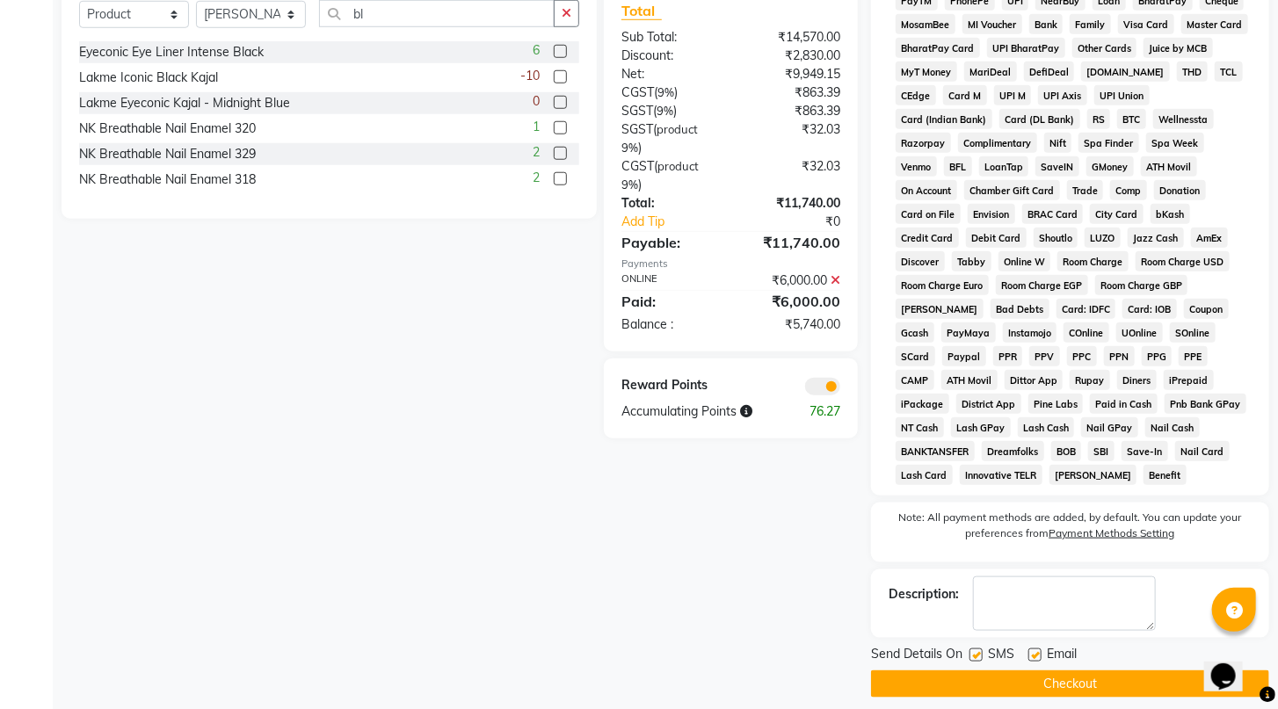
scroll to position [770, 0]
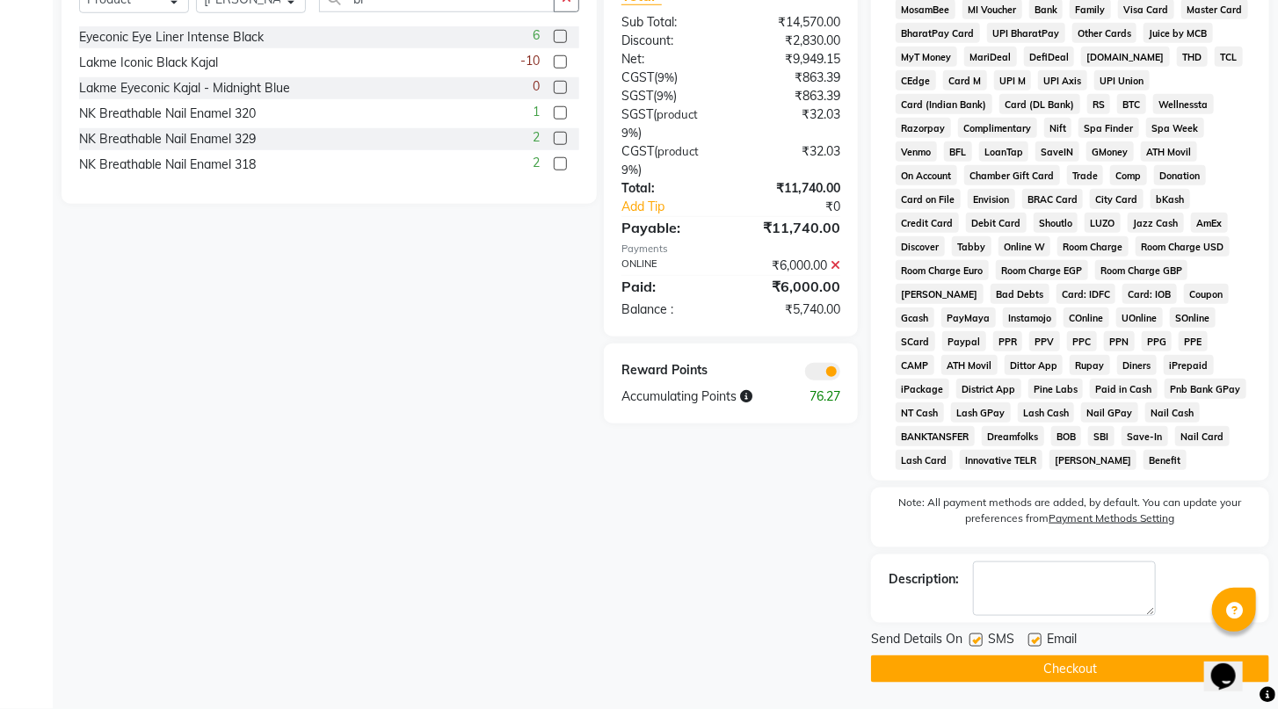
click at [1091, 664] on button "Checkout" at bounding box center [1070, 669] width 398 height 27
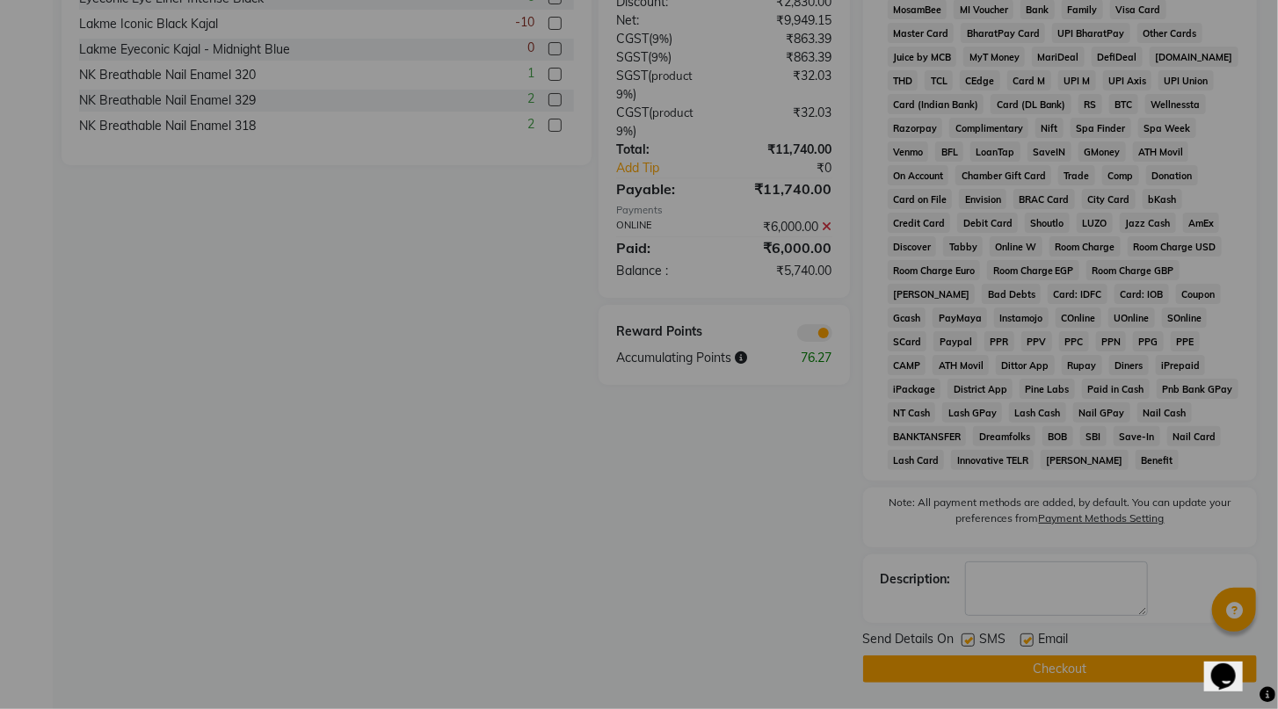
scroll to position [745, 0]
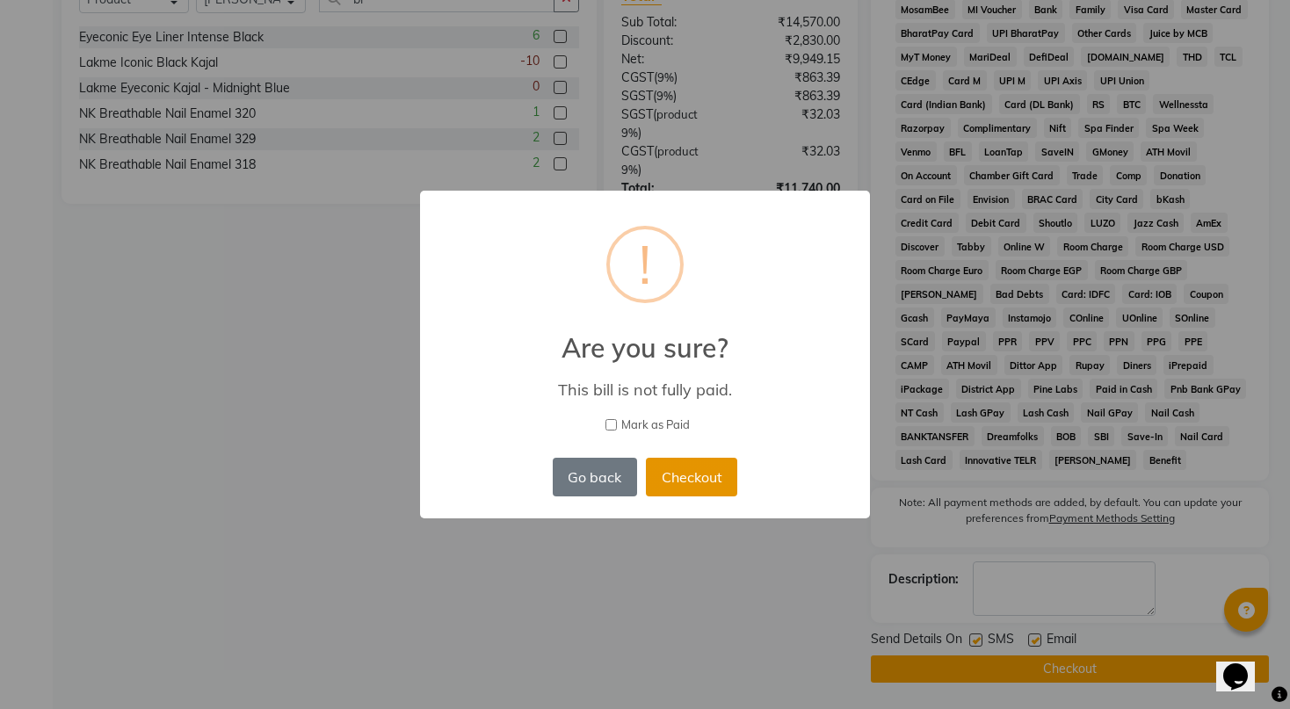
click at [722, 479] on button "Checkout" at bounding box center [691, 477] width 91 height 39
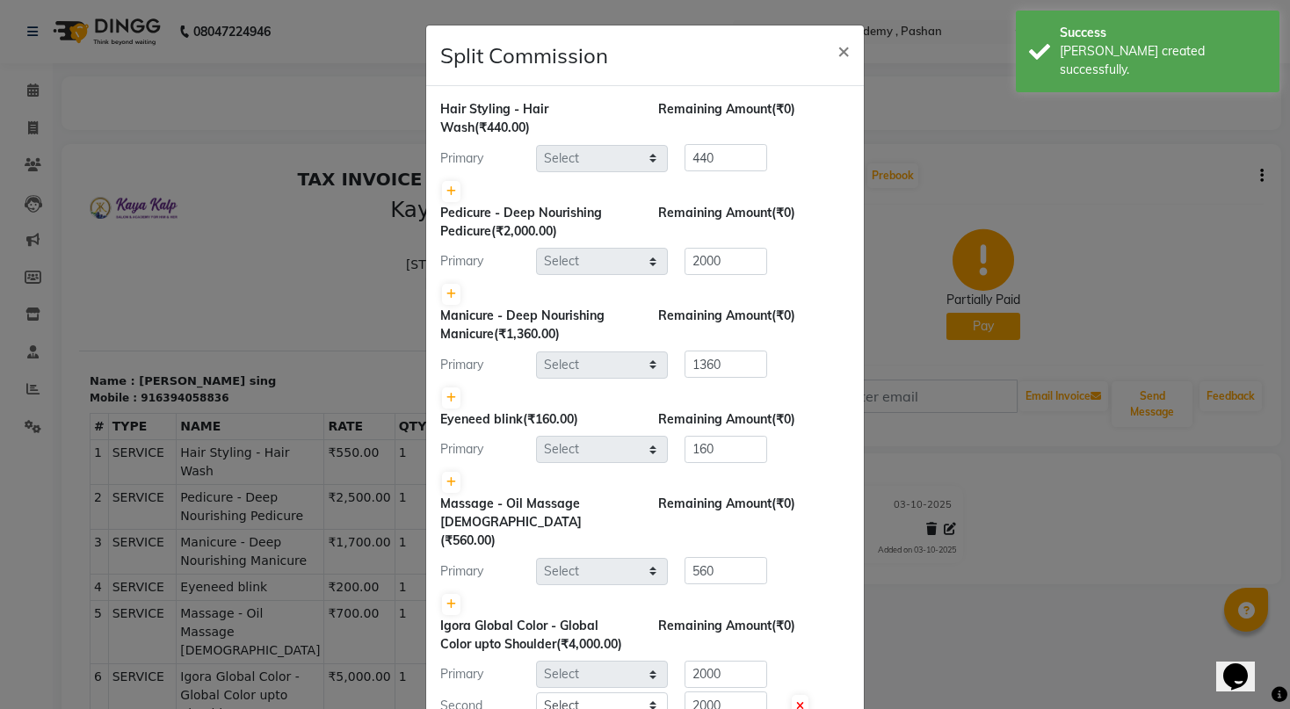
select select "85097"
select select "89426"
select select "85097"
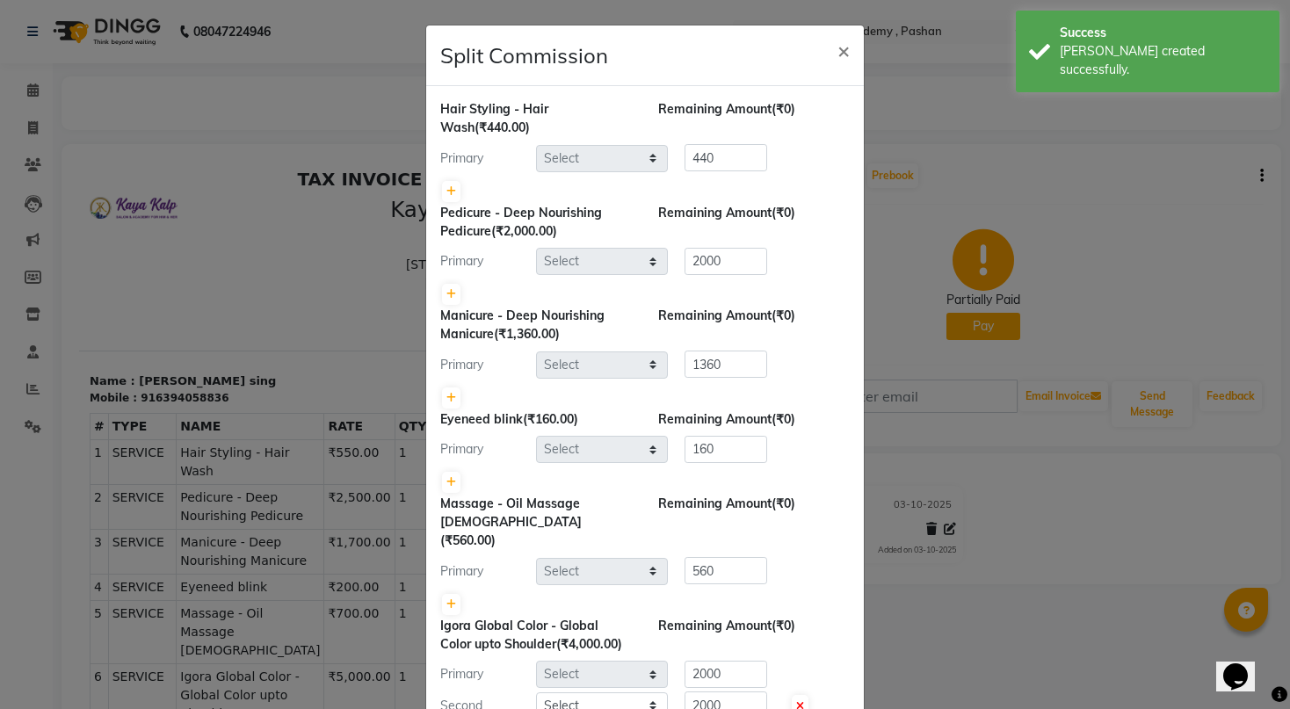
select select "92577"
select select "29289"
select select "92577"
click at [837, 51] on span "×" at bounding box center [843, 50] width 12 height 26
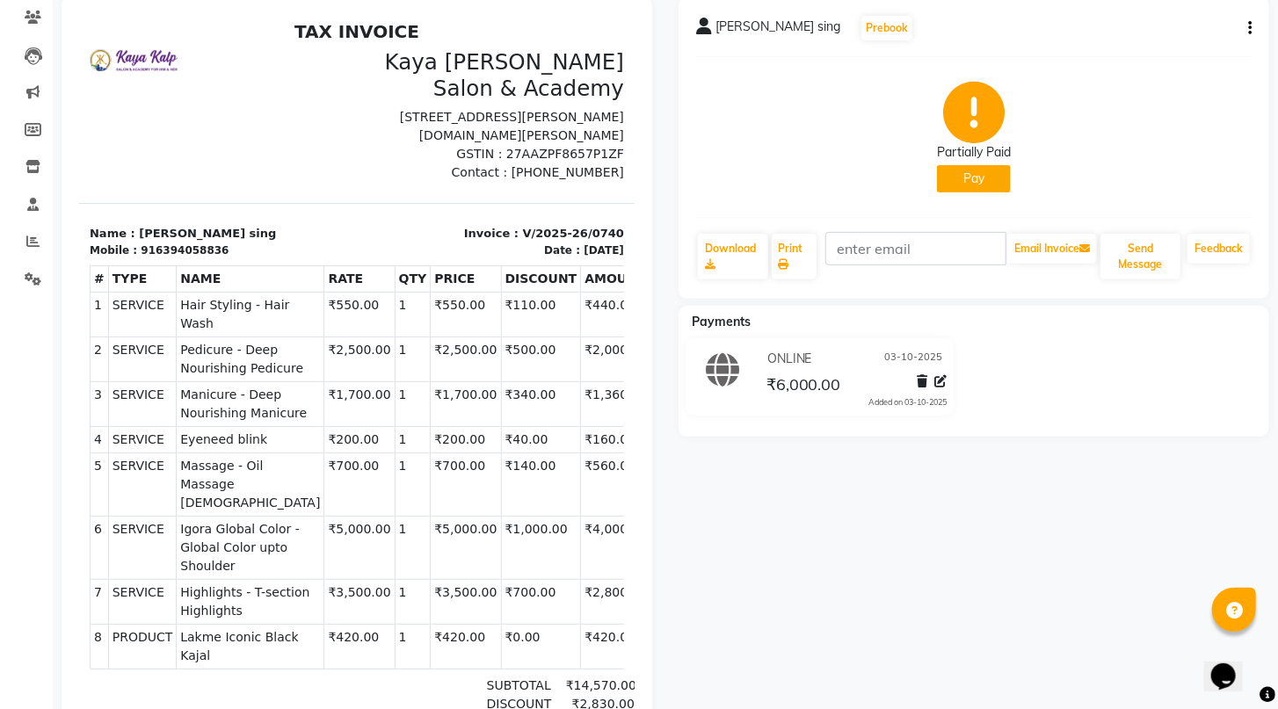
scroll to position [7, 0]
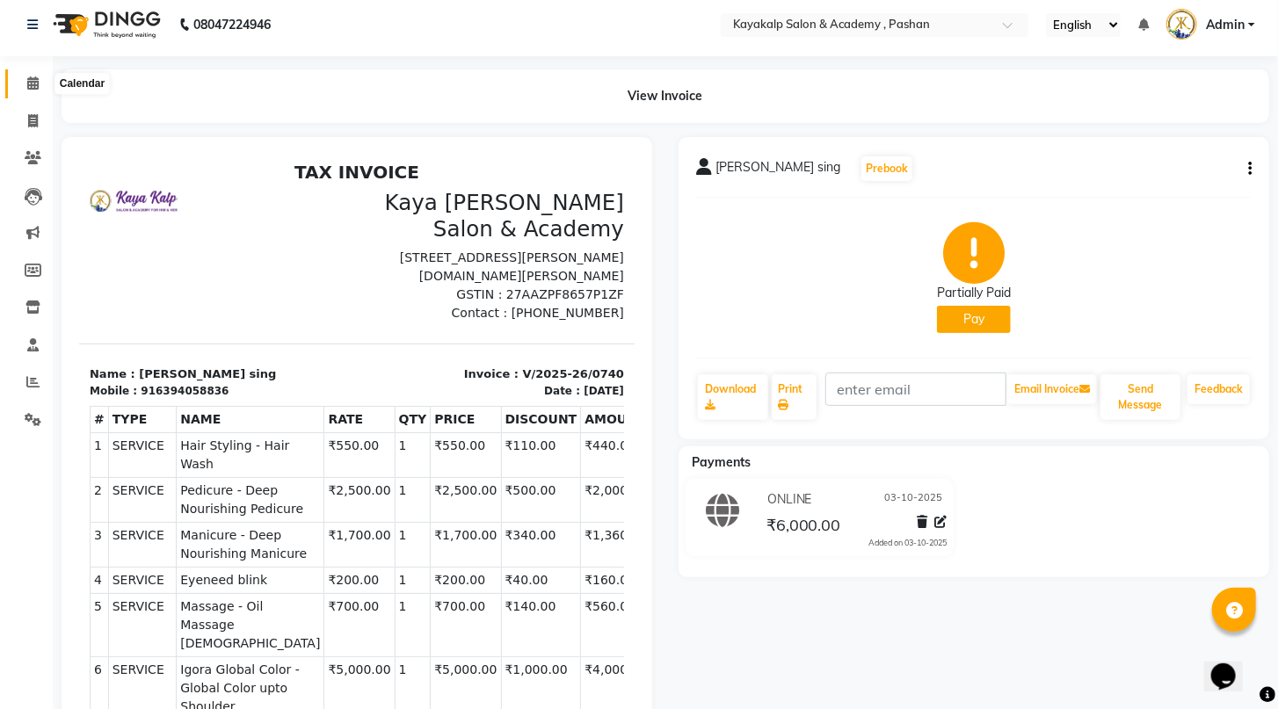
click at [32, 79] on icon at bounding box center [32, 82] width 11 height 13
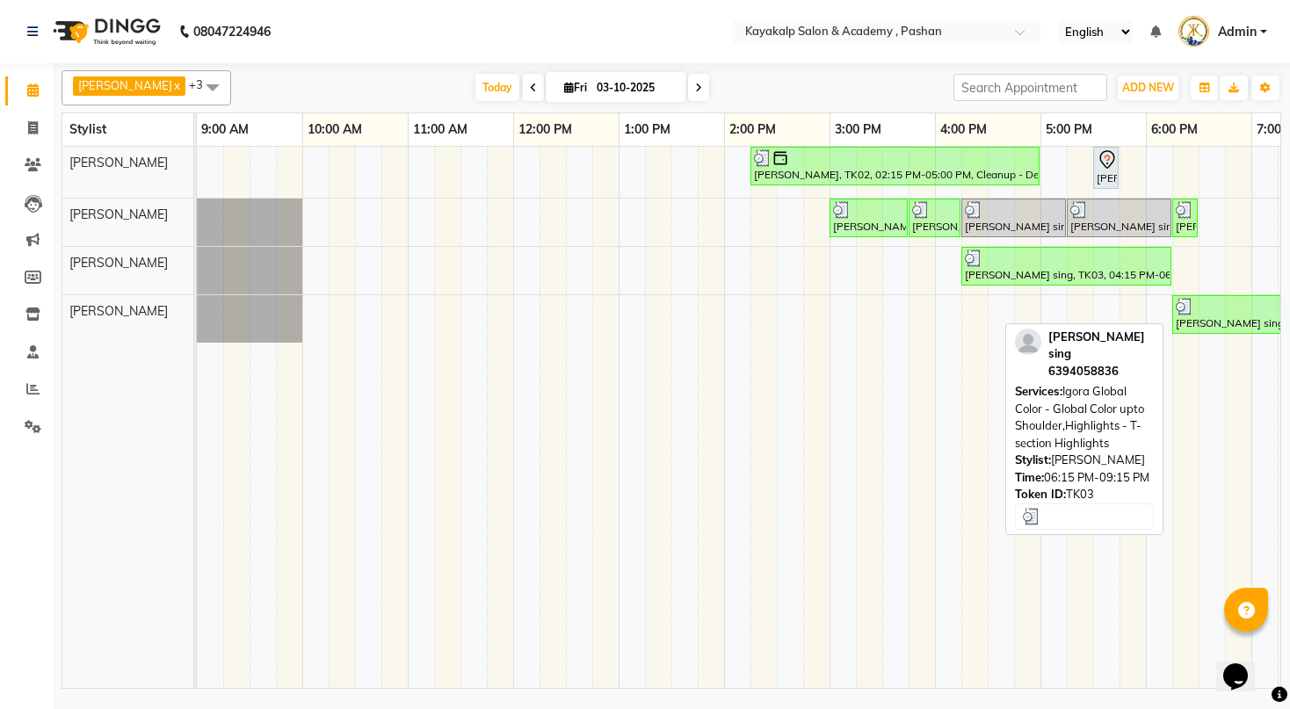
click at [1264, 319] on div "[PERSON_NAME] sing, TK03, 06:15 PM-09:15 PM, Igora Global Color - Global Color …" at bounding box center [1314, 314] width 280 height 33
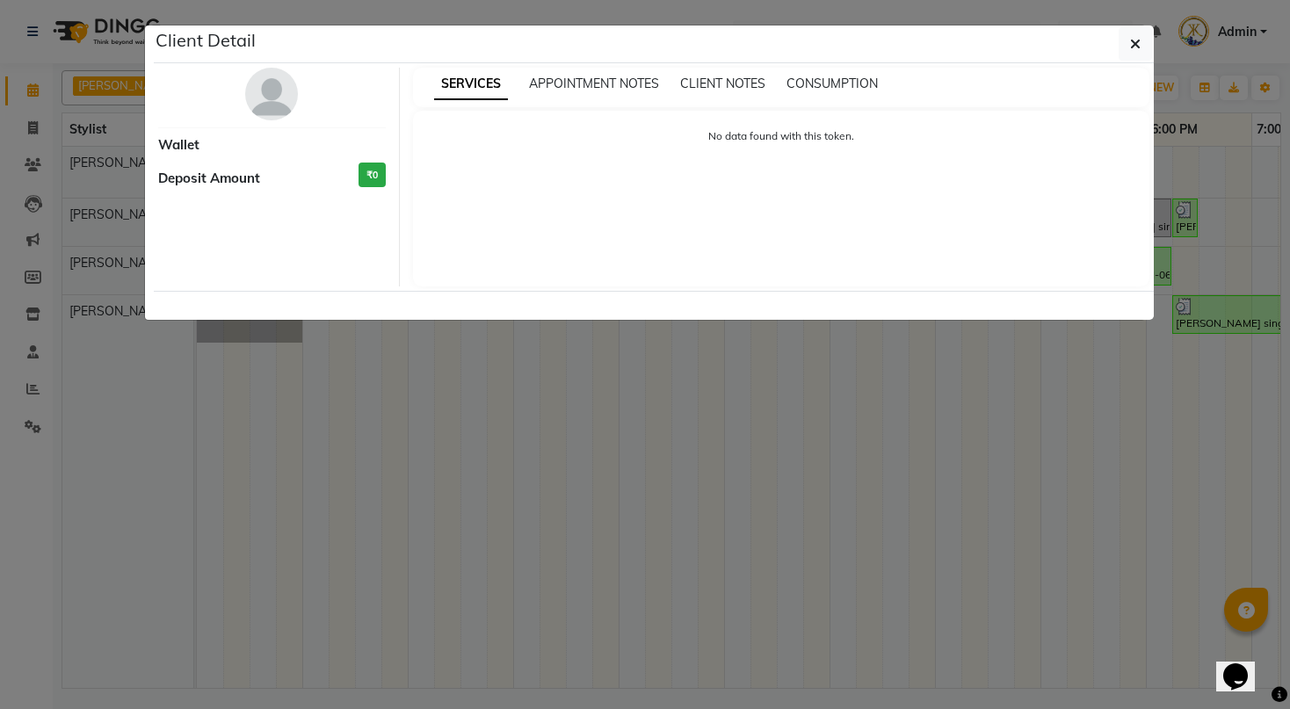
select select "3"
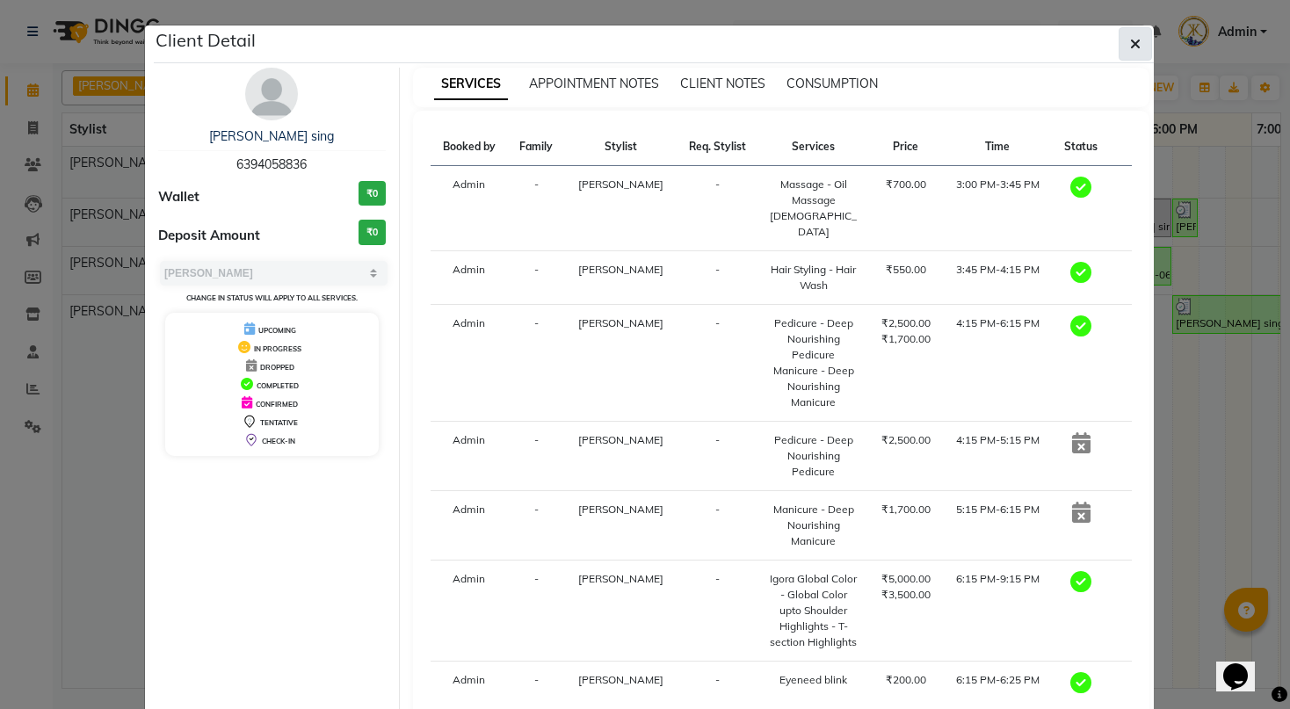
click at [1138, 37] on button "button" at bounding box center [1135, 43] width 33 height 33
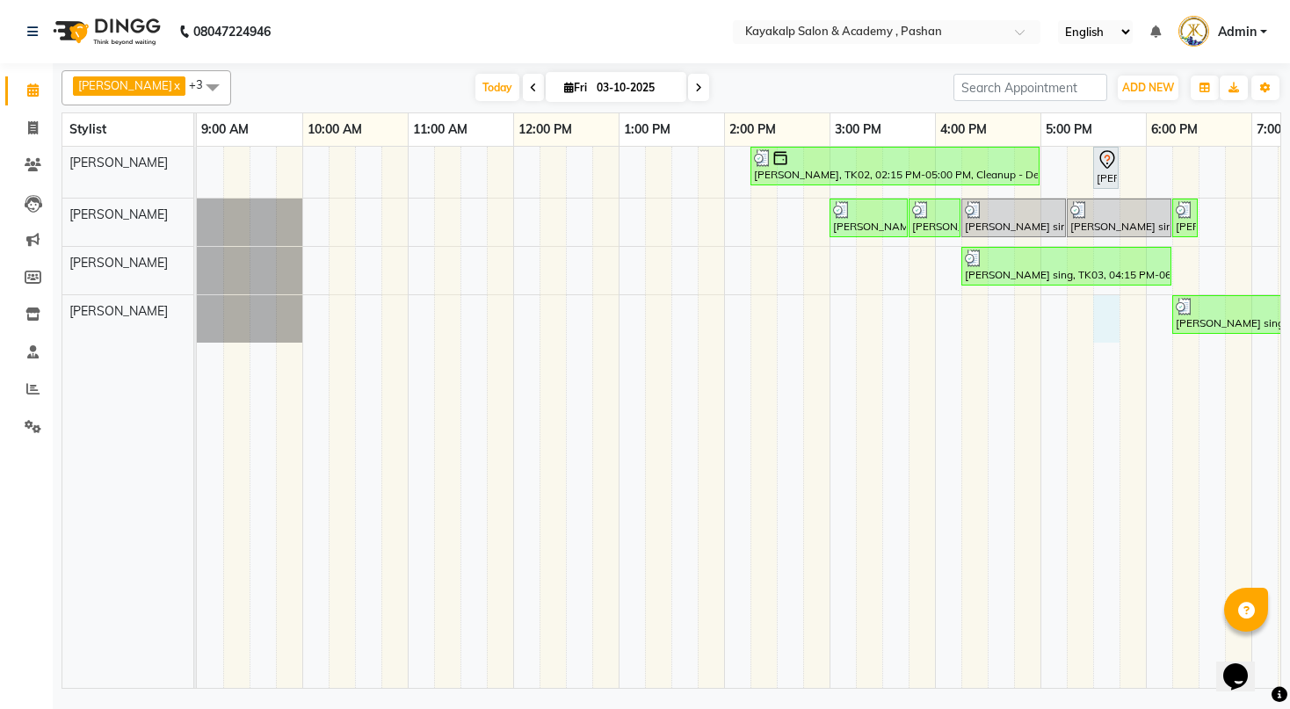
click at [1112, 317] on div "[PERSON_NAME], TK02, 02:15 PM-05:00 PM, Cleanup - Deep Cleanup,Threading - Uppe…" at bounding box center [829, 417] width 1265 height 541
select select "92577"
select select "tentative"
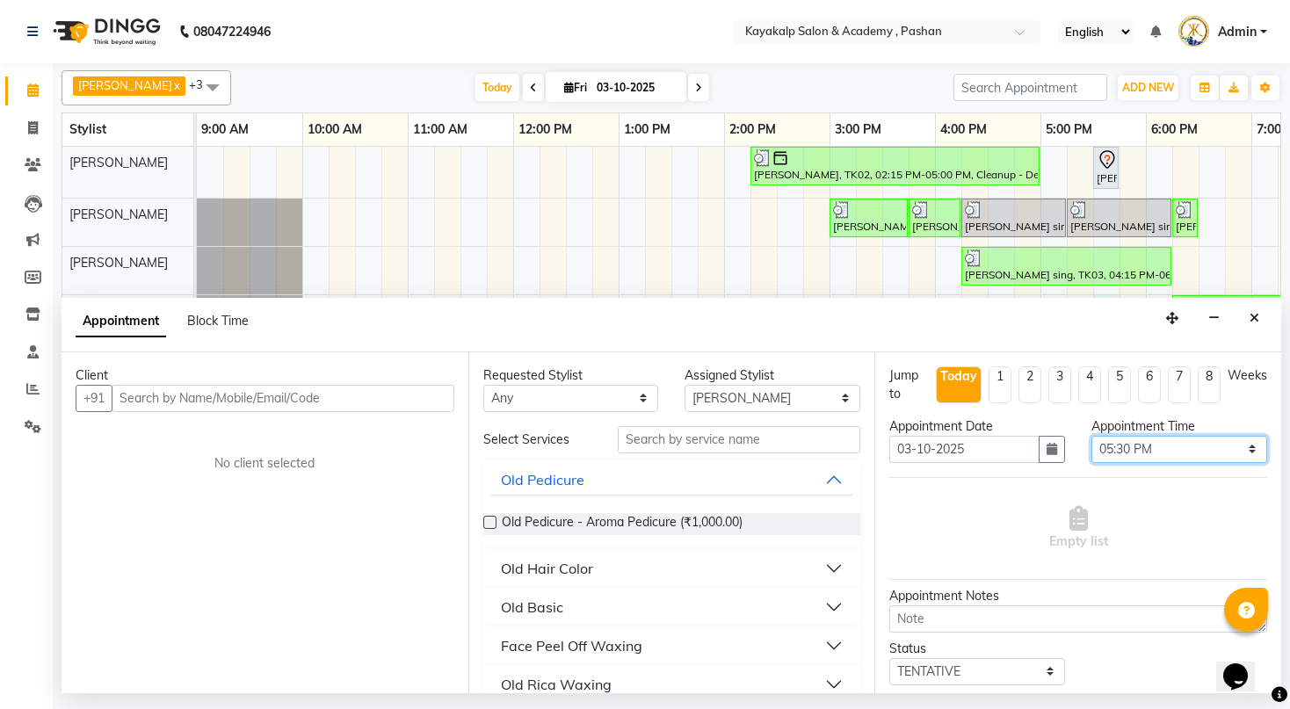
click at [1236, 438] on select "Select 10:00 AM 10:15 AM 10:30 AM 10:45 AM 11:00 AM 11:15 AM 11:30 AM 11:45 AM …" at bounding box center [1179, 449] width 176 height 27
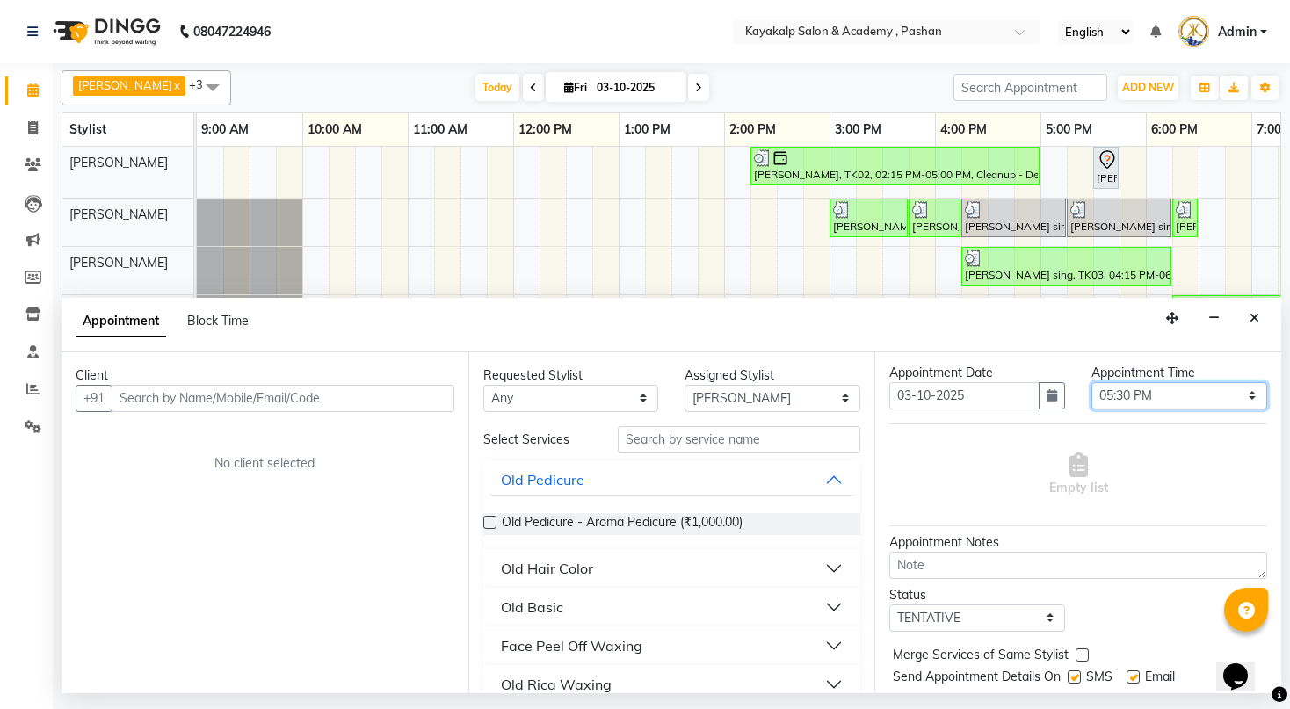
scroll to position [70, 0]
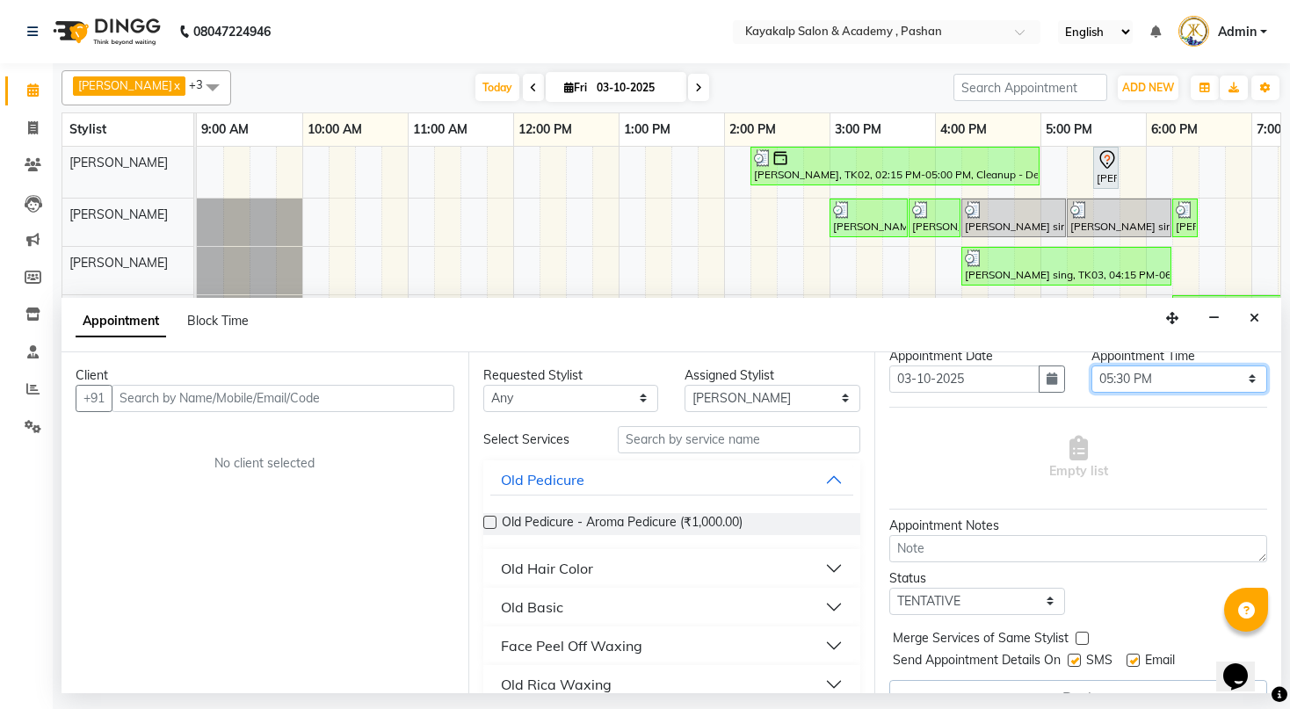
click at [1241, 373] on select "Select 10:00 AM 10:15 AM 10:30 AM 10:45 AM 11:00 AM 11:15 AM 11:30 AM 11:45 AM …" at bounding box center [1179, 379] width 176 height 27
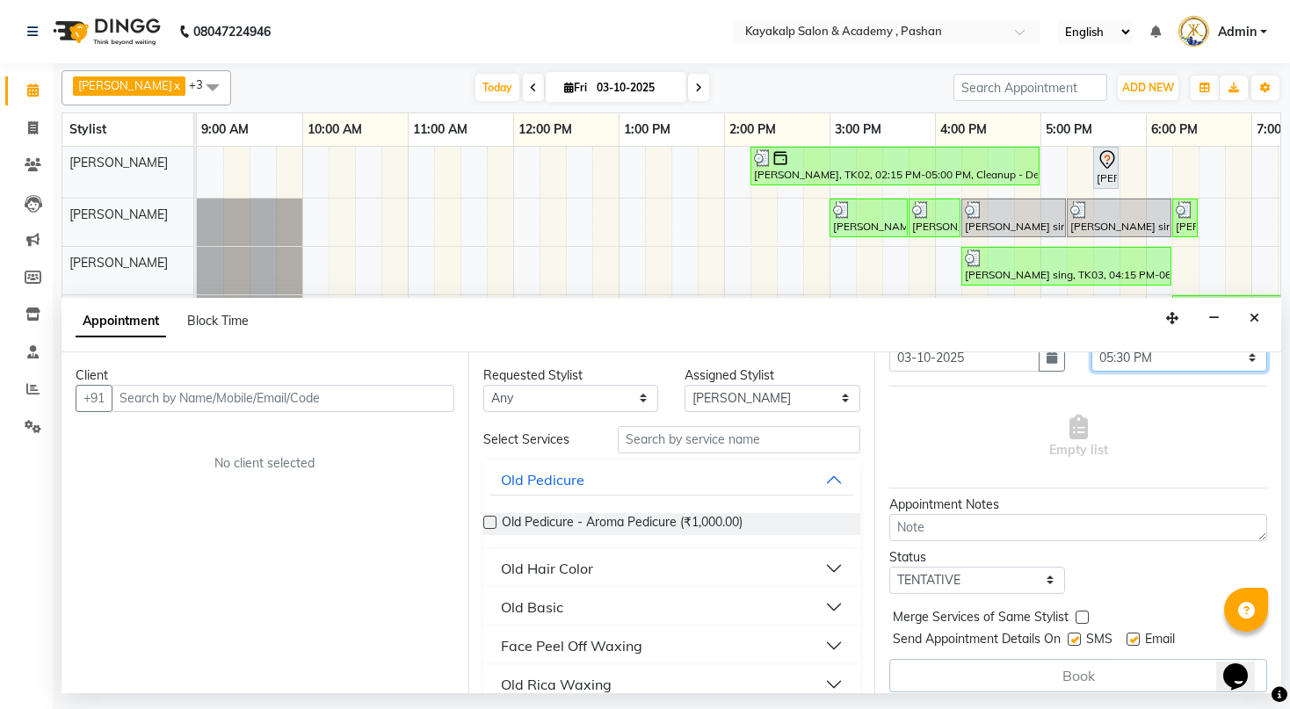
scroll to position [102, 0]
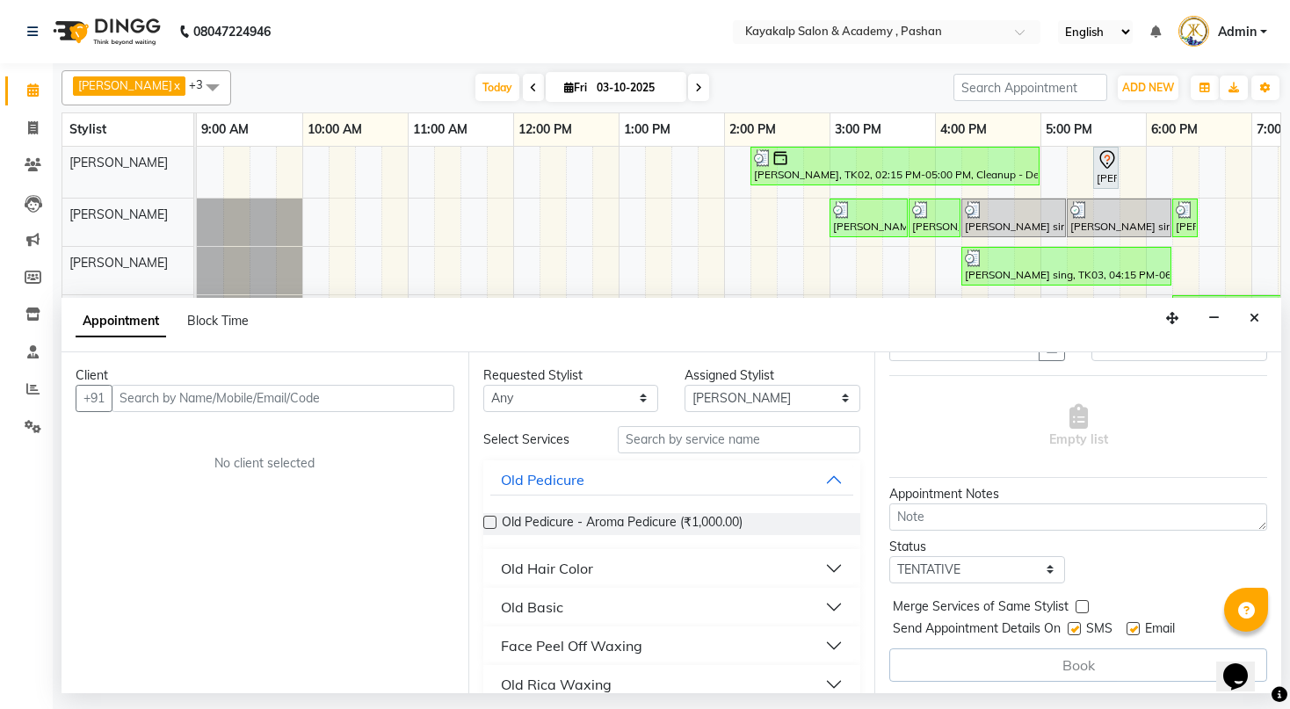
drag, startPoint x: 1265, startPoint y: 347, endPoint x: 1273, endPoint y: 525, distance: 178.6
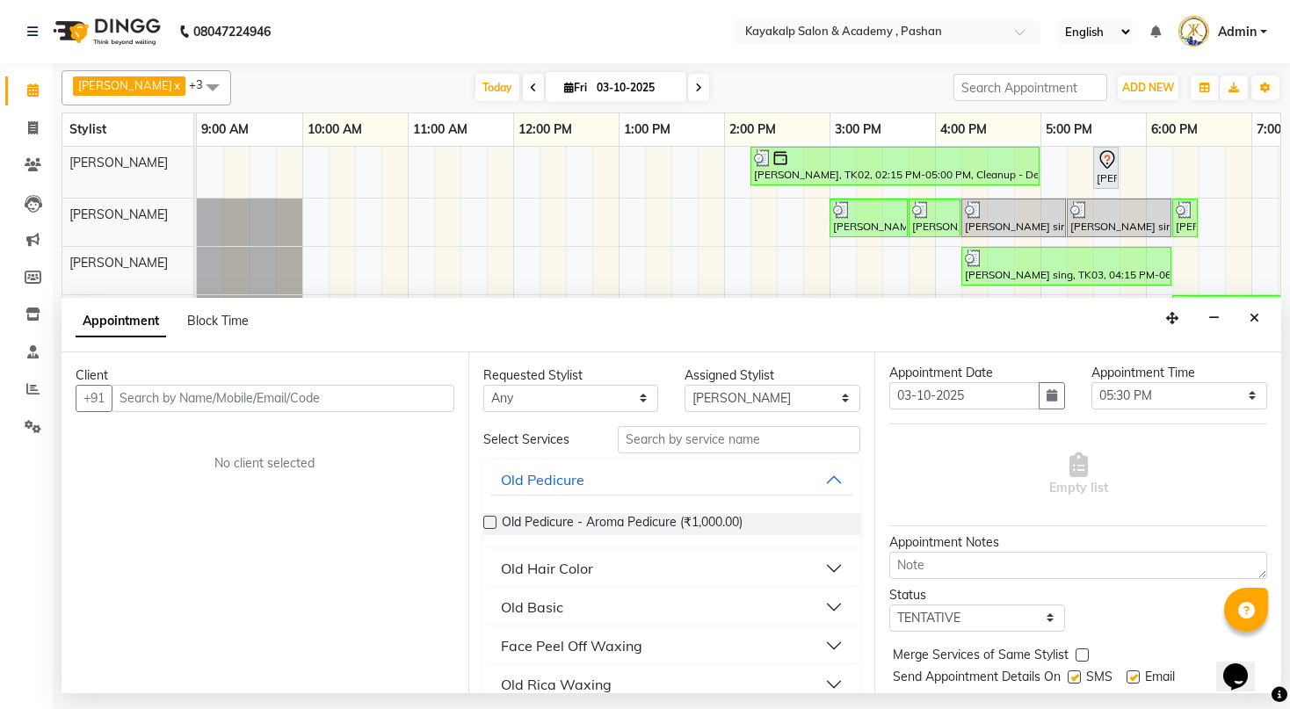
scroll to position [32, 0]
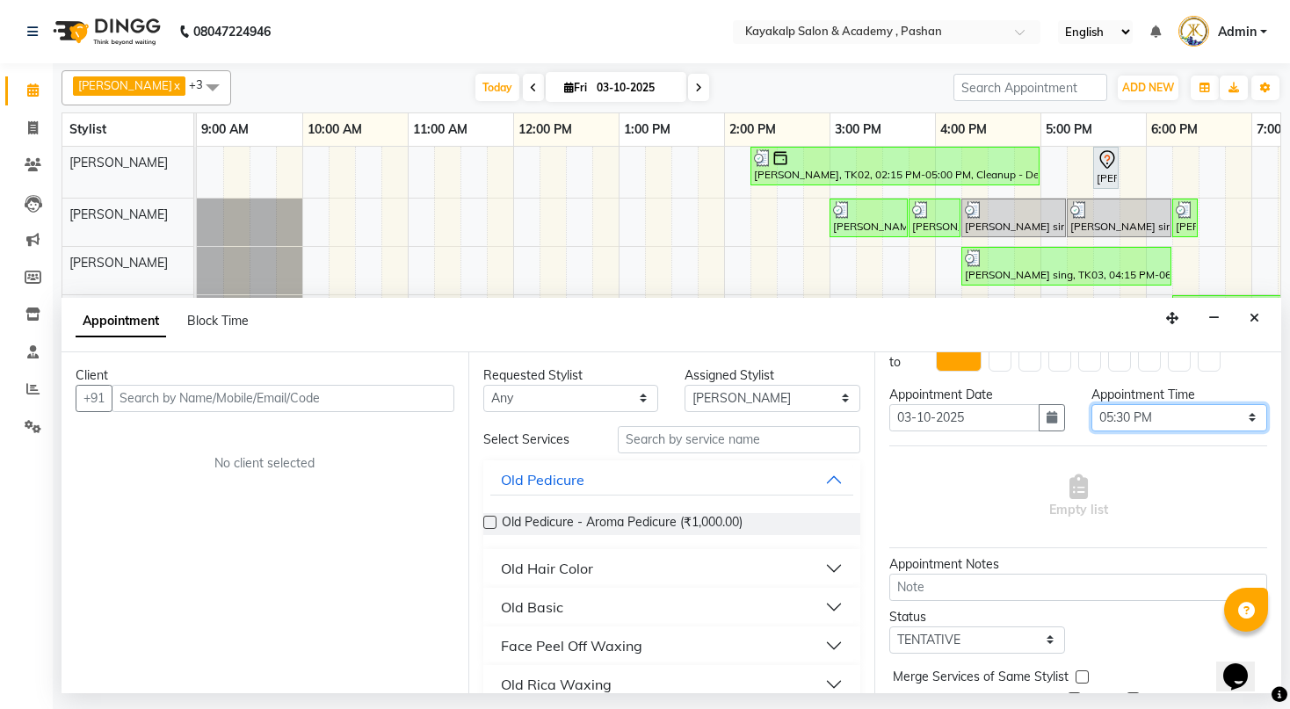
click at [1221, 415] on select "Select 10:00 AM 10:15 AM 10:30 AM 10:45 AM 11:00 AM 11:15 AM 11:30 AM 11:45 AM …" at bounding box center [1179, 417] width 176 height 27
select select "1200"
click at [1091, 404] on select "Select 10:00 AM 10:15 AM 10:30 AM 10:45 AM 11:00 AM 11:15 AM 11:30 AM 11:45 AM …" at bounding box center [1179, 417] width 176 height 27
click at [686, 436] on input "text" at bounding box center [739, 439] width 243 height 27
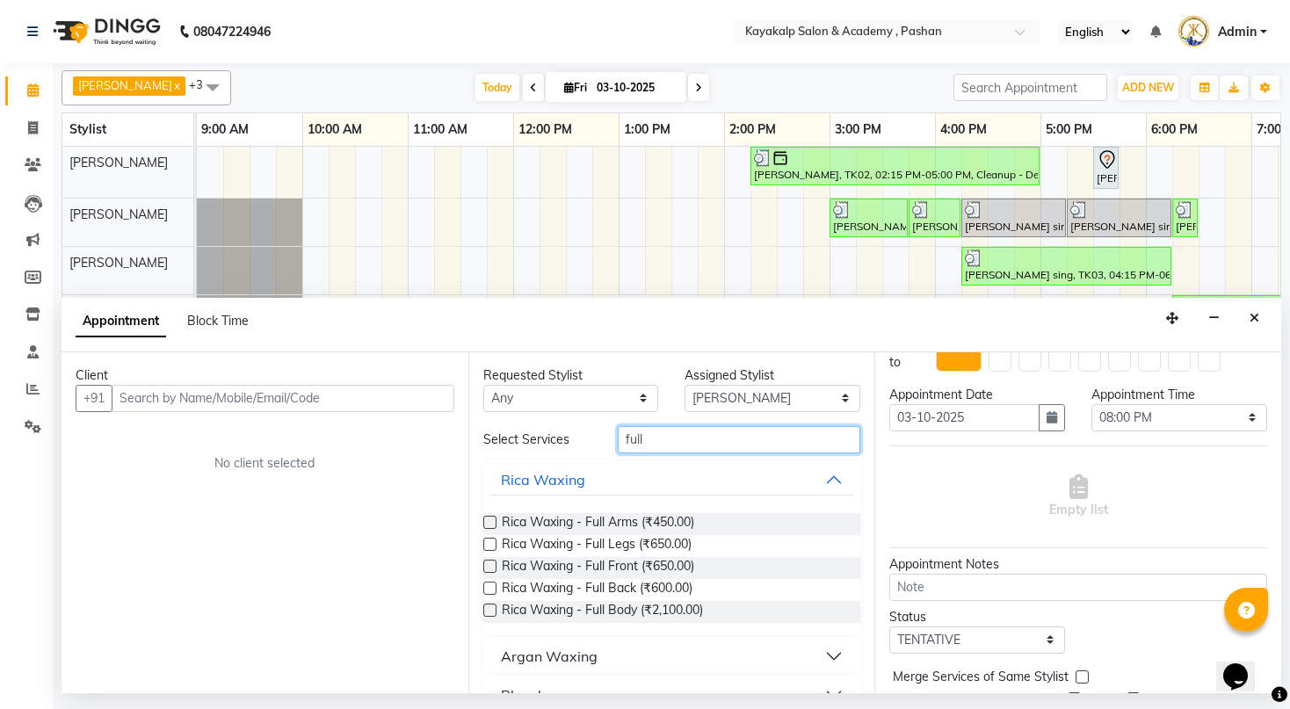
type input "full"
click at [829, 657] on button "Argan Waxing" at bounding box center [672, 657] width 364 height 32
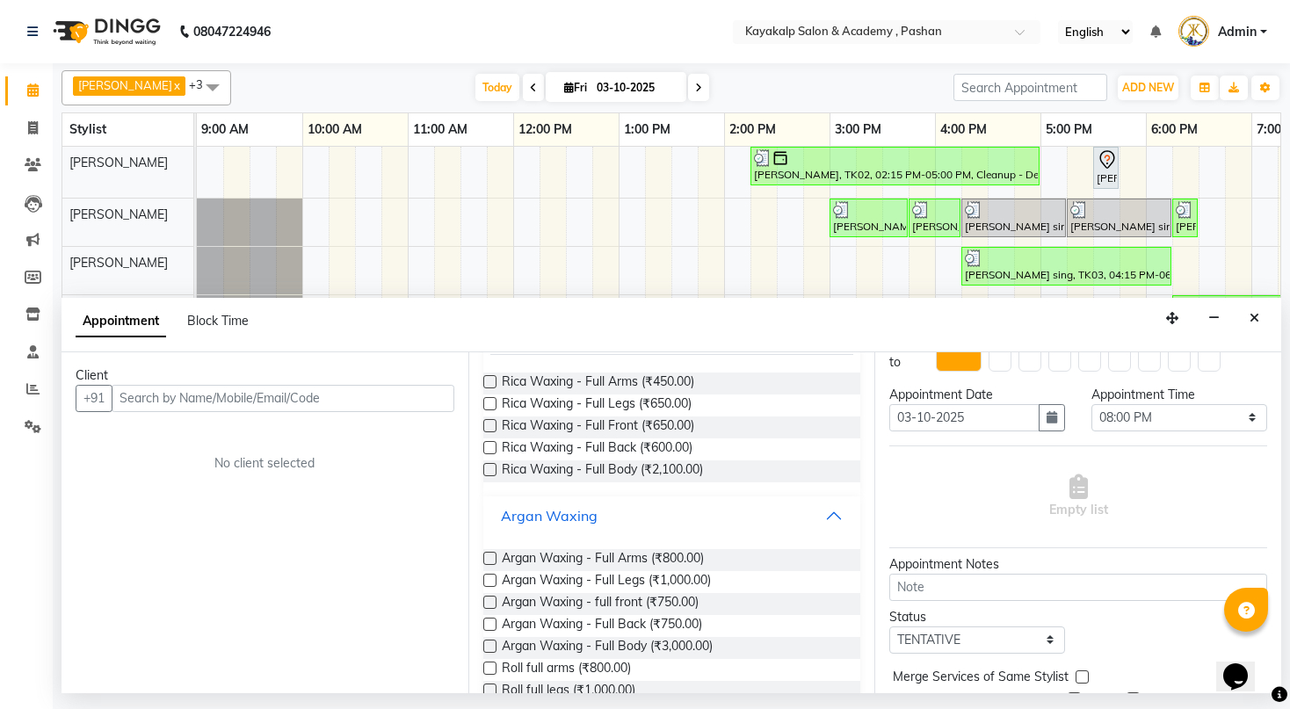
scroll to position [211, 0]
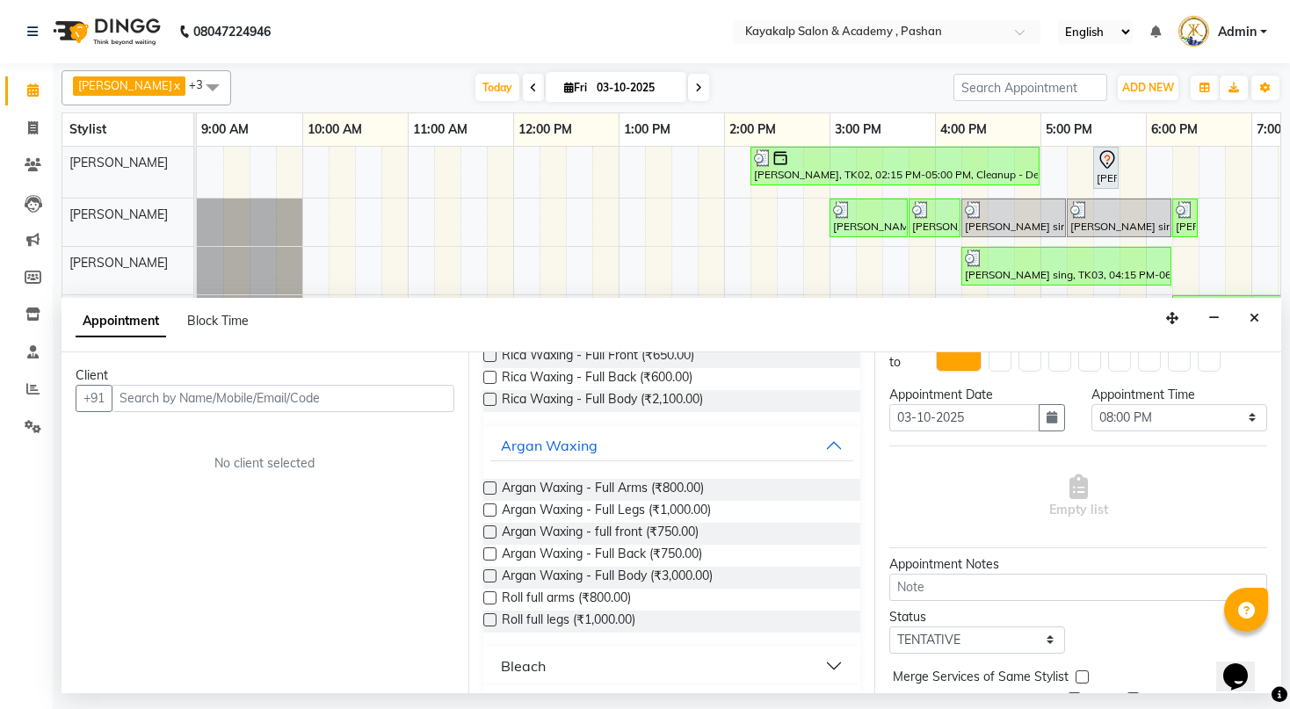
click at [483, 488] on label at bounding box center [489, 488] width 13 height 13
click at [483, 488] on input "checkbox" at bounding box center [488, 489] width 11 height 11
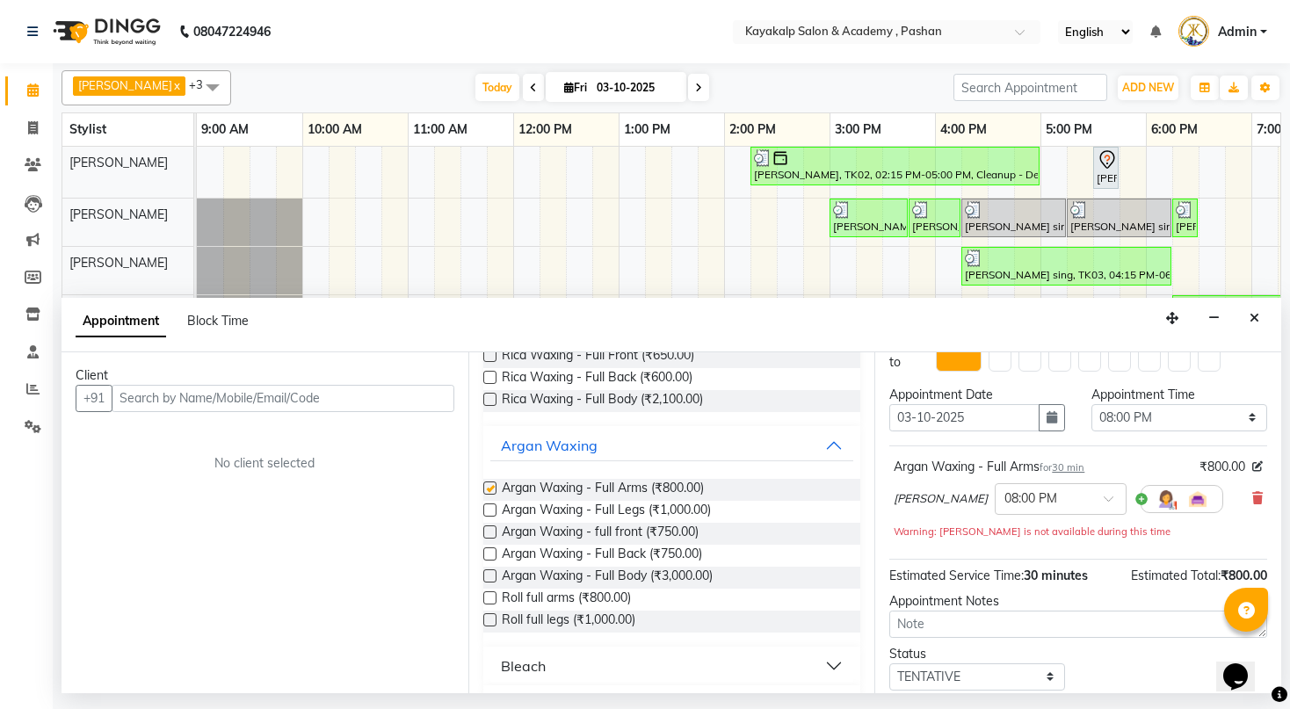
checkbox input "false"
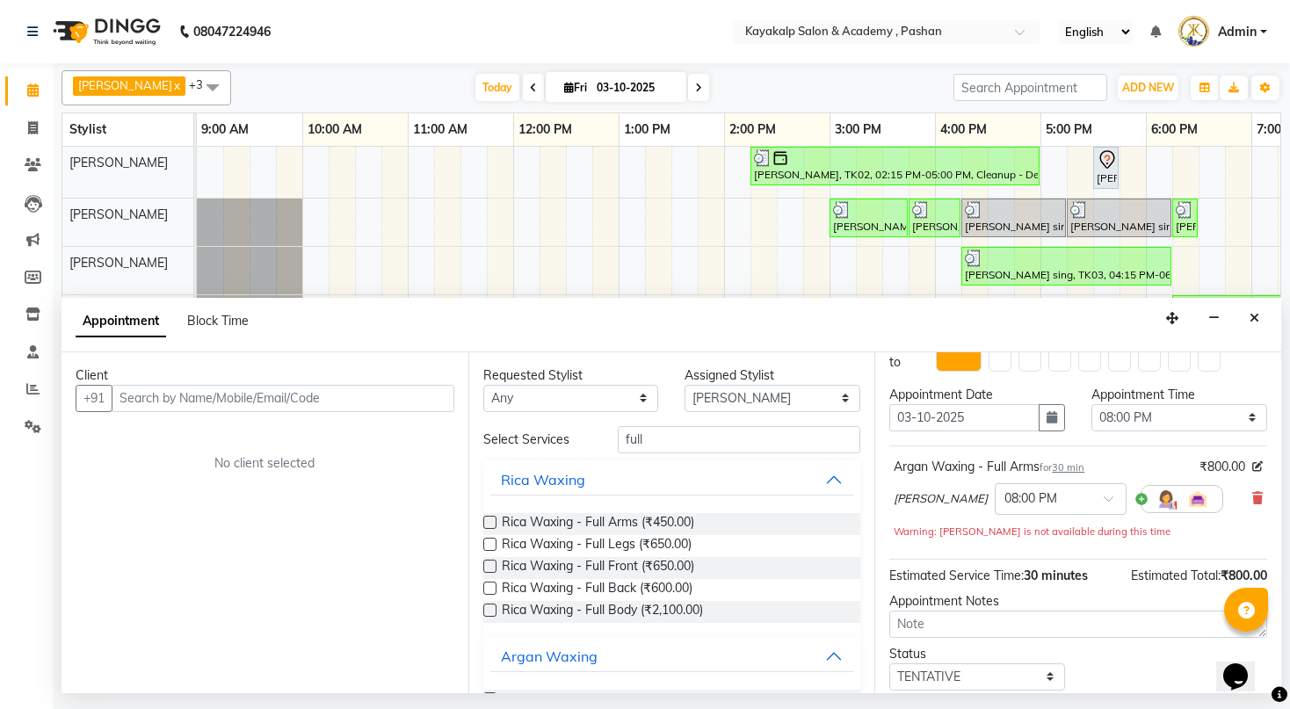
scroll to position [0, 0]
click at [668, 439] on input "full" at bounding box center [739, 439] width 243 height 27
type input "f"
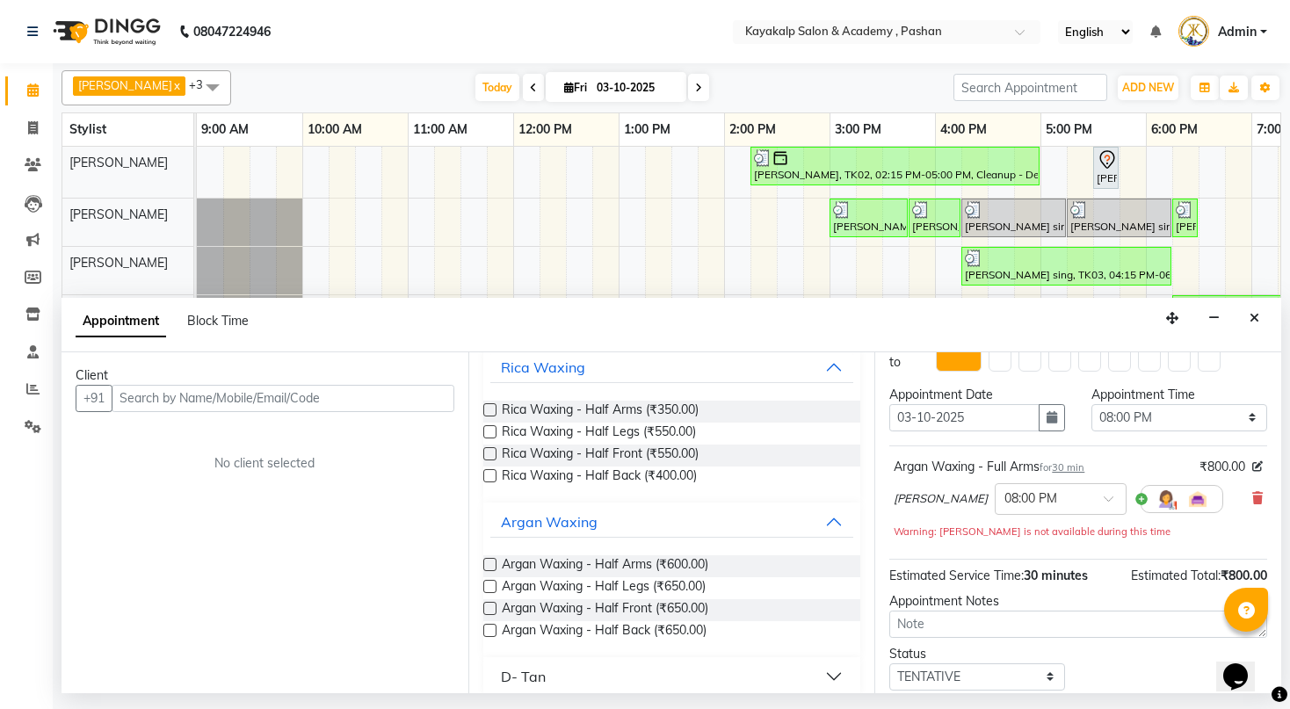
scroll to position [129, 0]
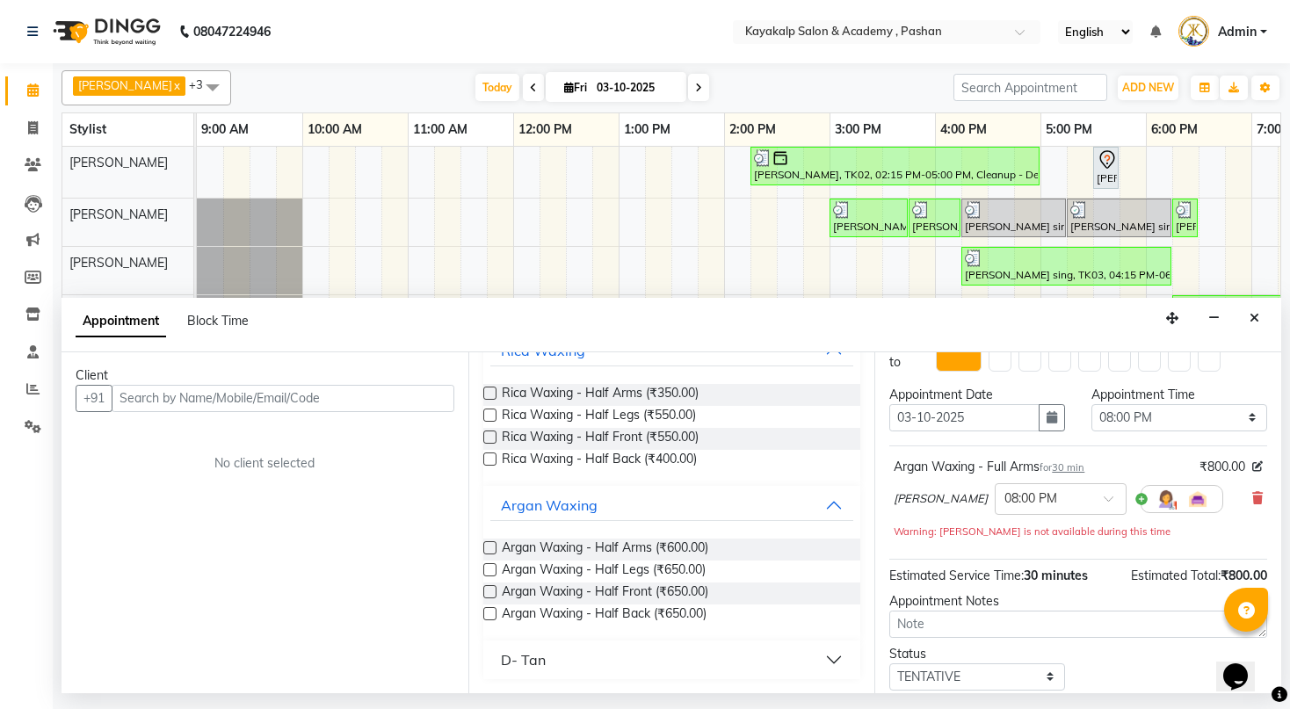
type input "hal"
click at [483, 564] on label at bounding box center [489, 569] width 13 height 13
click at [483, 566] on input "checkbox" at bounding box center [488, 571] width 11 height 11
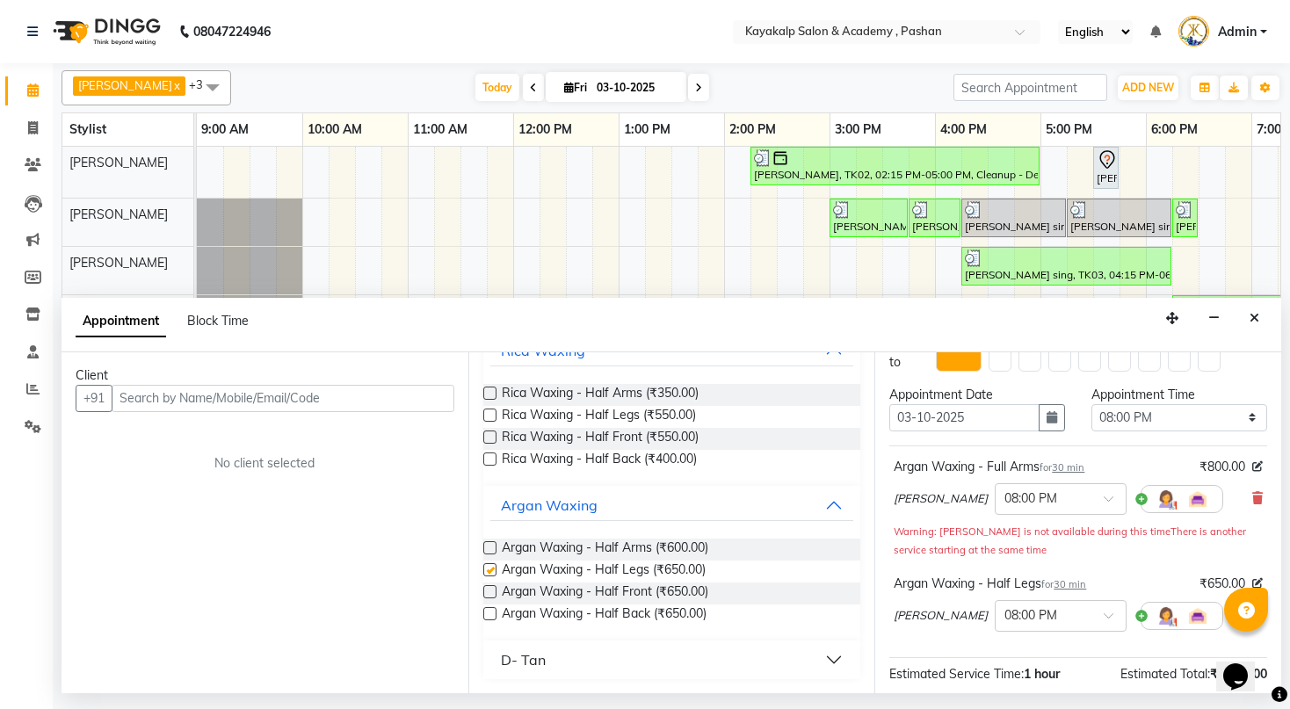
checkbox input "false"
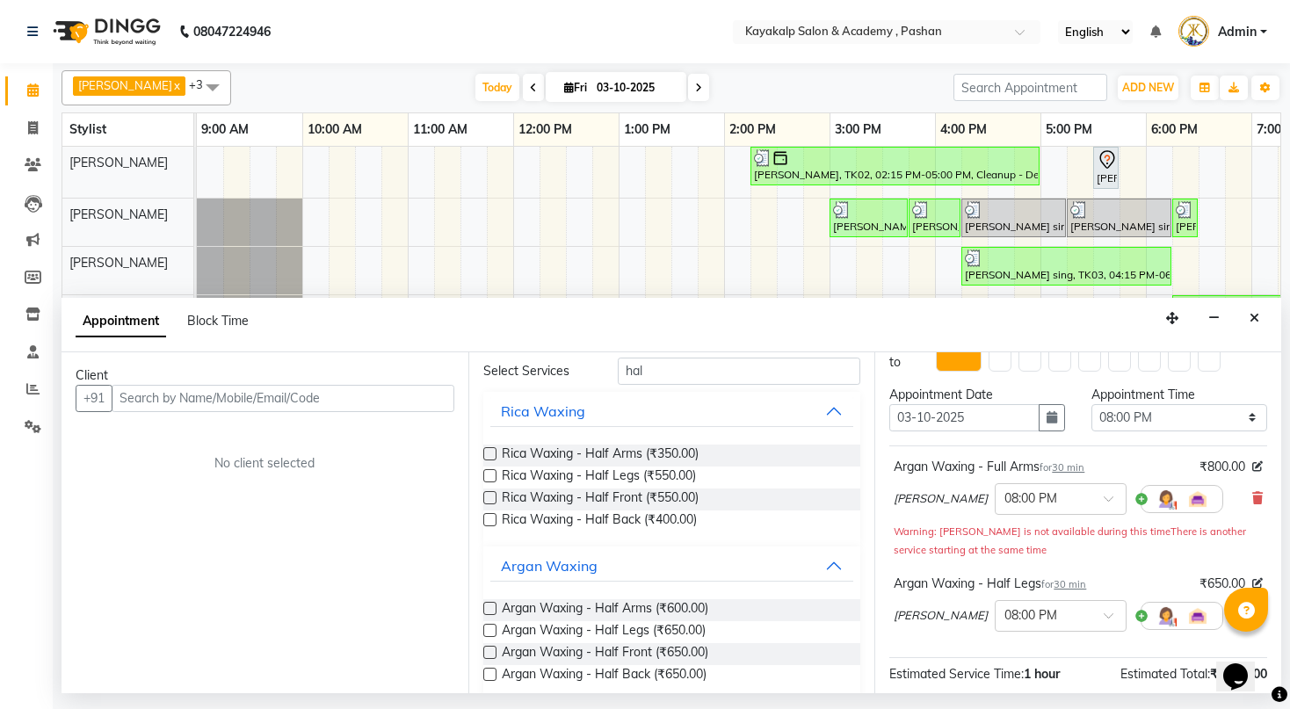
scroll to position [0, 0]
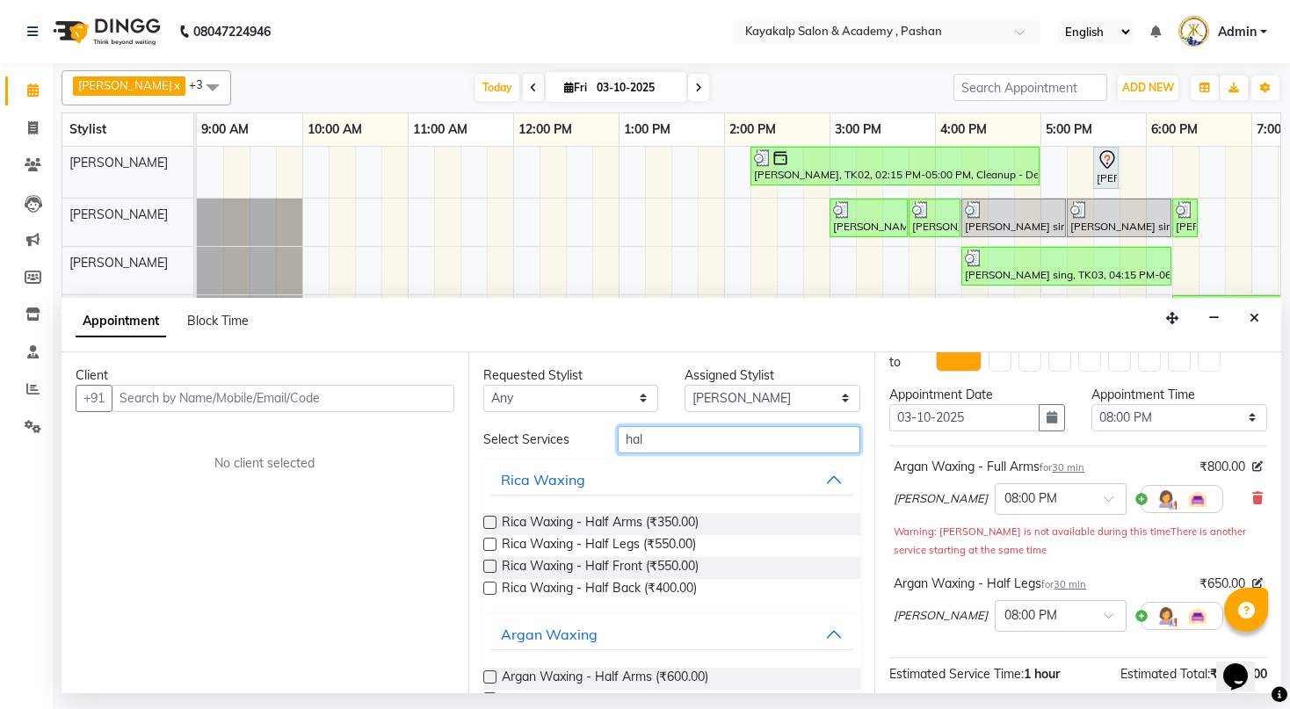
click at [735, 434] on input "hal" at bounding box center [739, 439] width 243 height 27
type input "h"
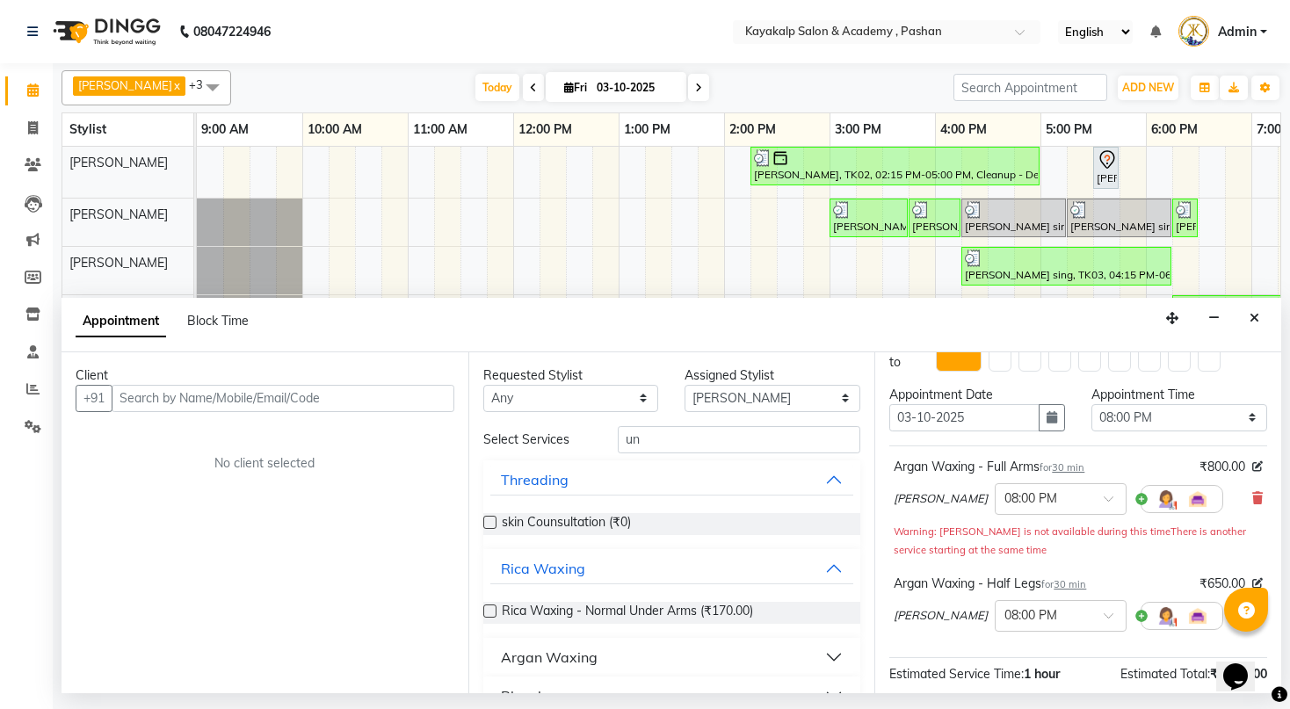
click at [828, 654] on button "Argan Waxing" at bounding box center [672, 657] width 364 height 32
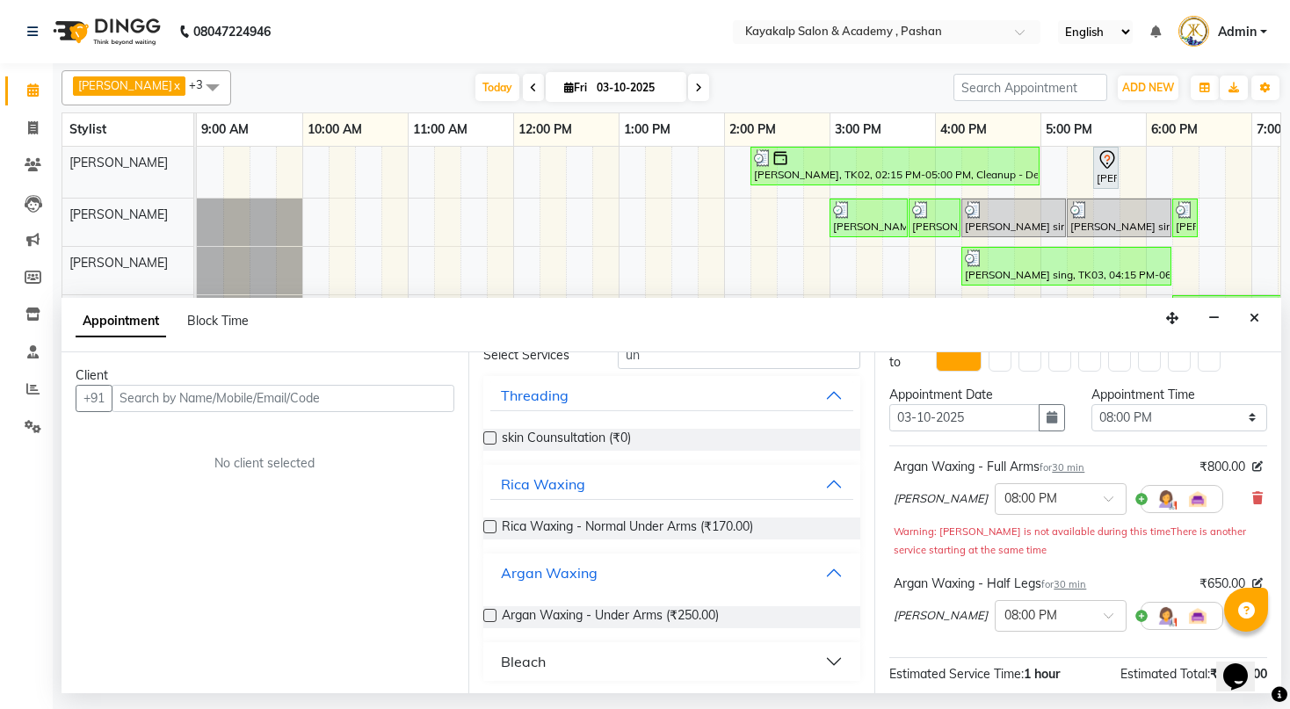
scroll to position [85, 0]
click at [837, 575] on button "Argan Waxing" at bounding box center [672, 572] width 364 height 32
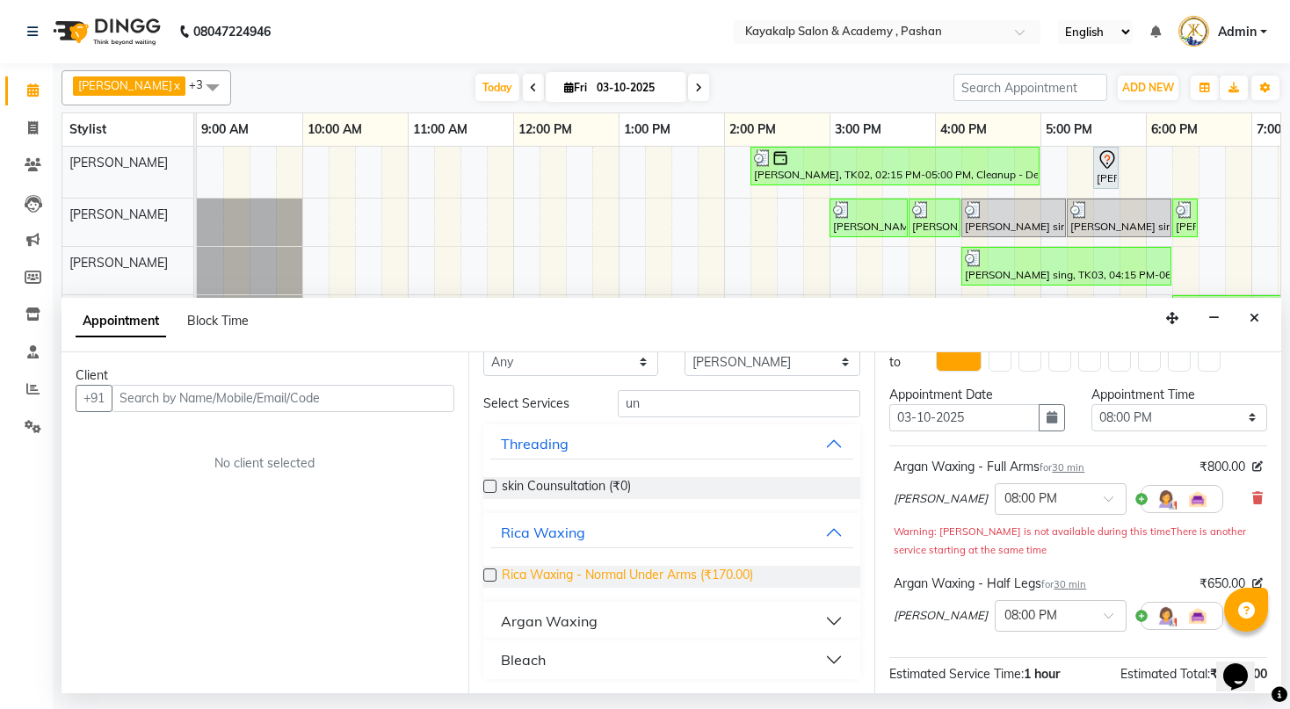
scroll to position [35, 0]
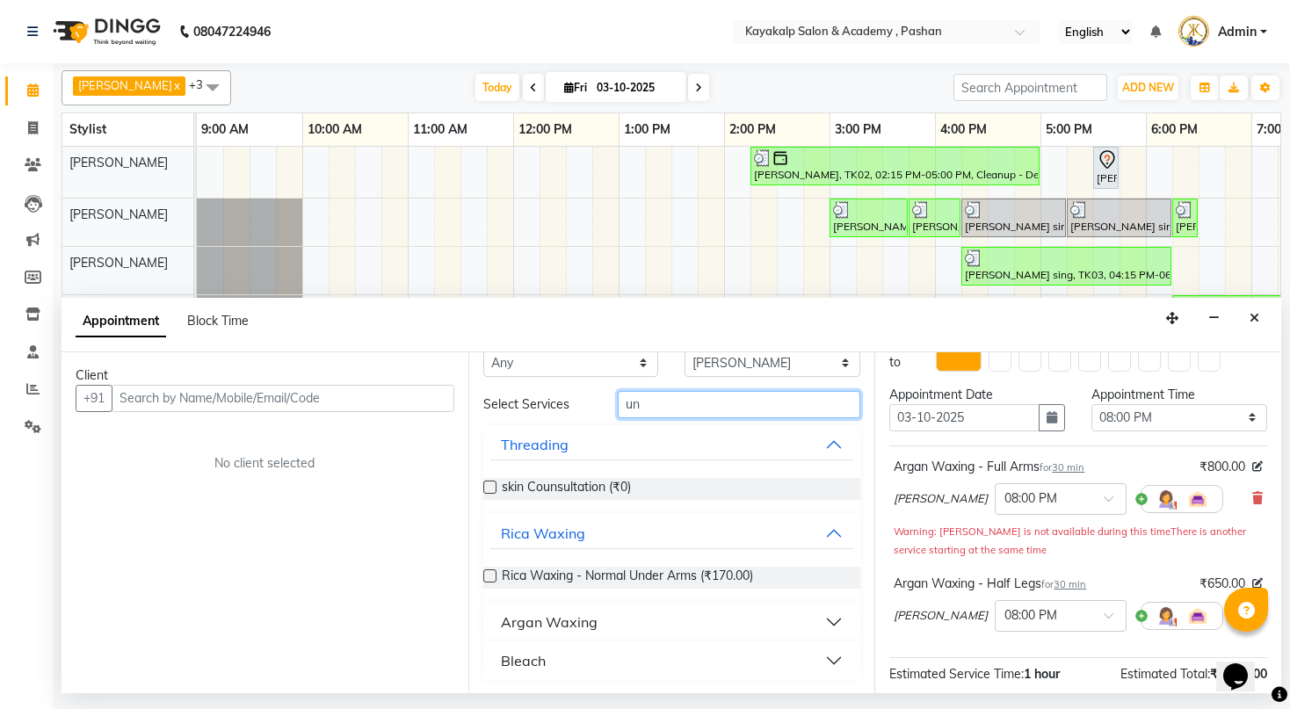
click at [677, 408] on input "un" at bounding box center [739, 404] width 243 height 27
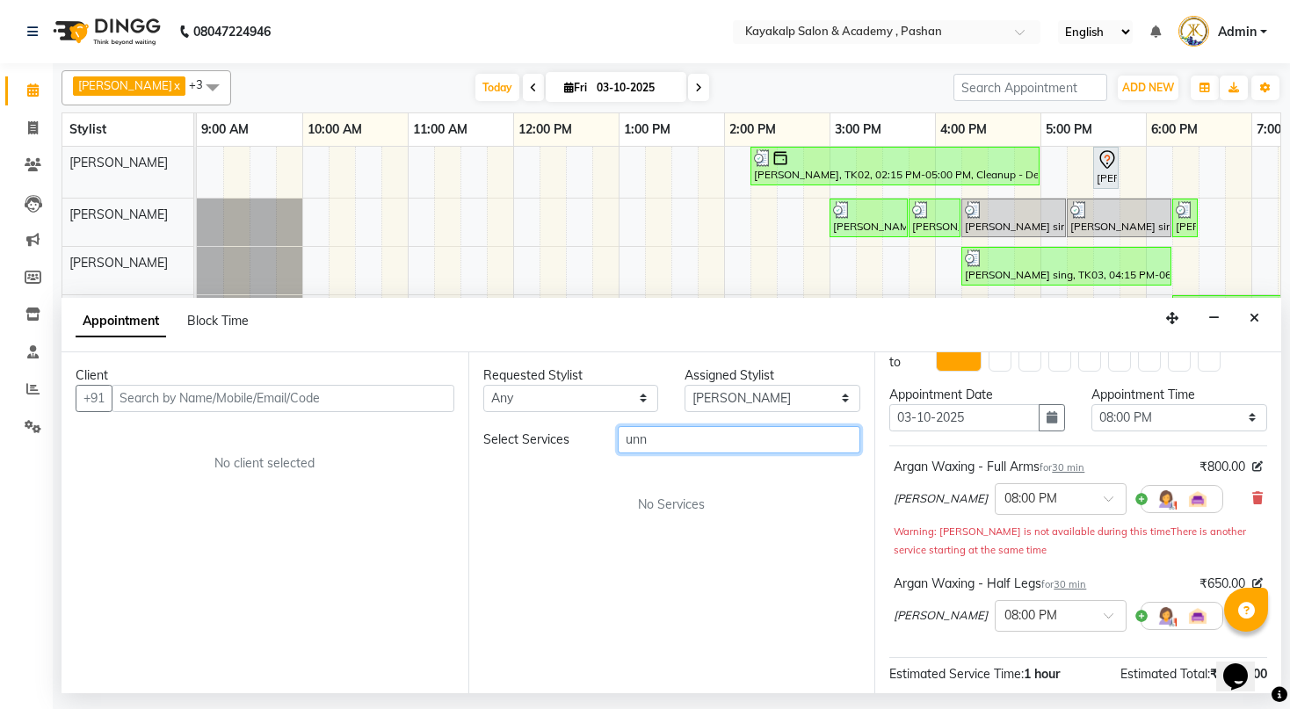
scroll to position [0, 0]
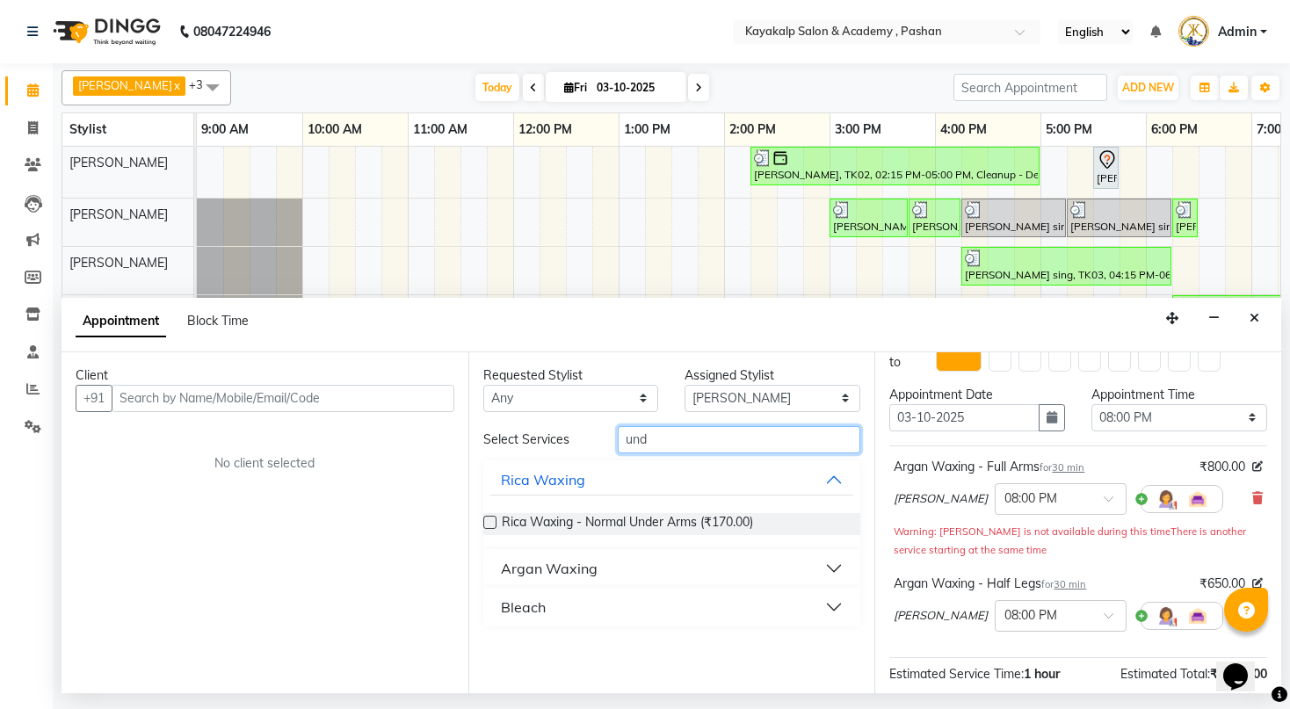
type input "und"
drag, startPoint x: 839, startPoint y: 567, endPoint x: 823, endPoint y: 583, distance: 23.0
click at [835, 569] on button "Argan Waxing" at bounding box center [672, 569] width 364 height 32
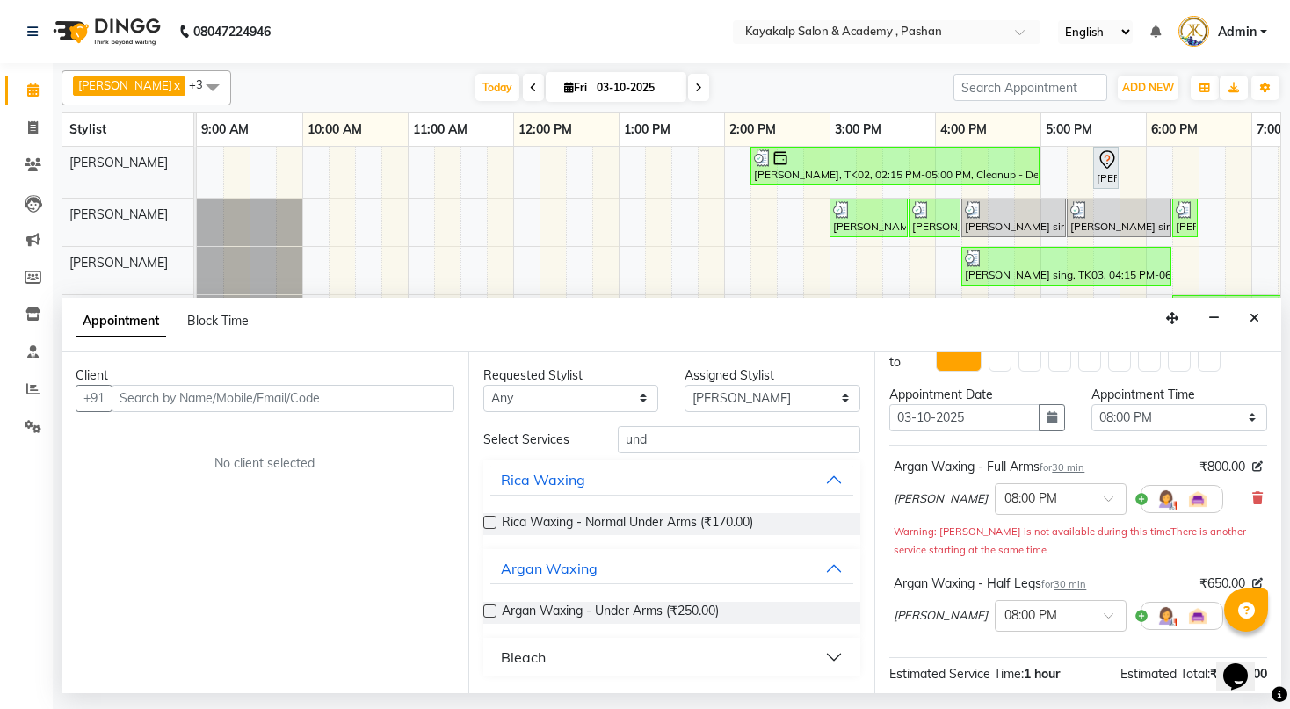
click at [492, 613] on label at bounding box center [489, 611] width 13 height 13
click at [492, 613] on input "checkbox" at bounding box center [488, 612] width 11 height 11
checkbox input "false"
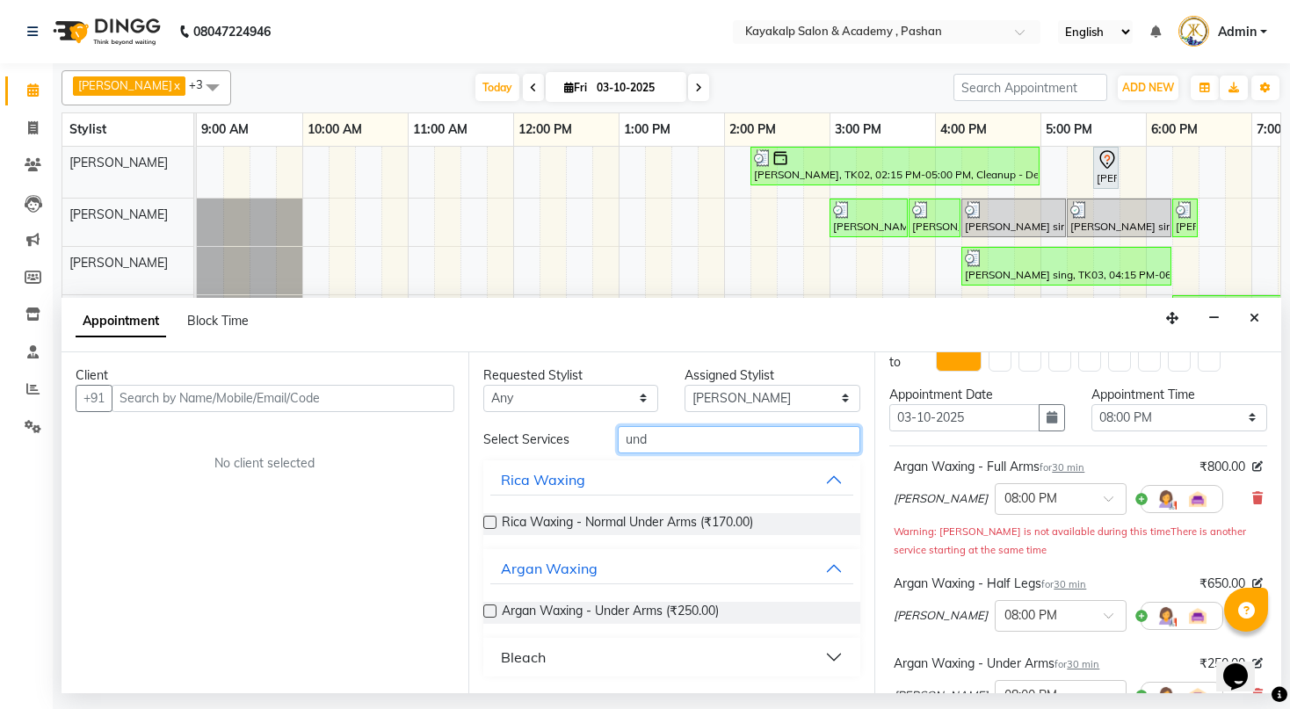
click at [661, 427] on input "und" at bounding box center [739, 439] width 243 height 27
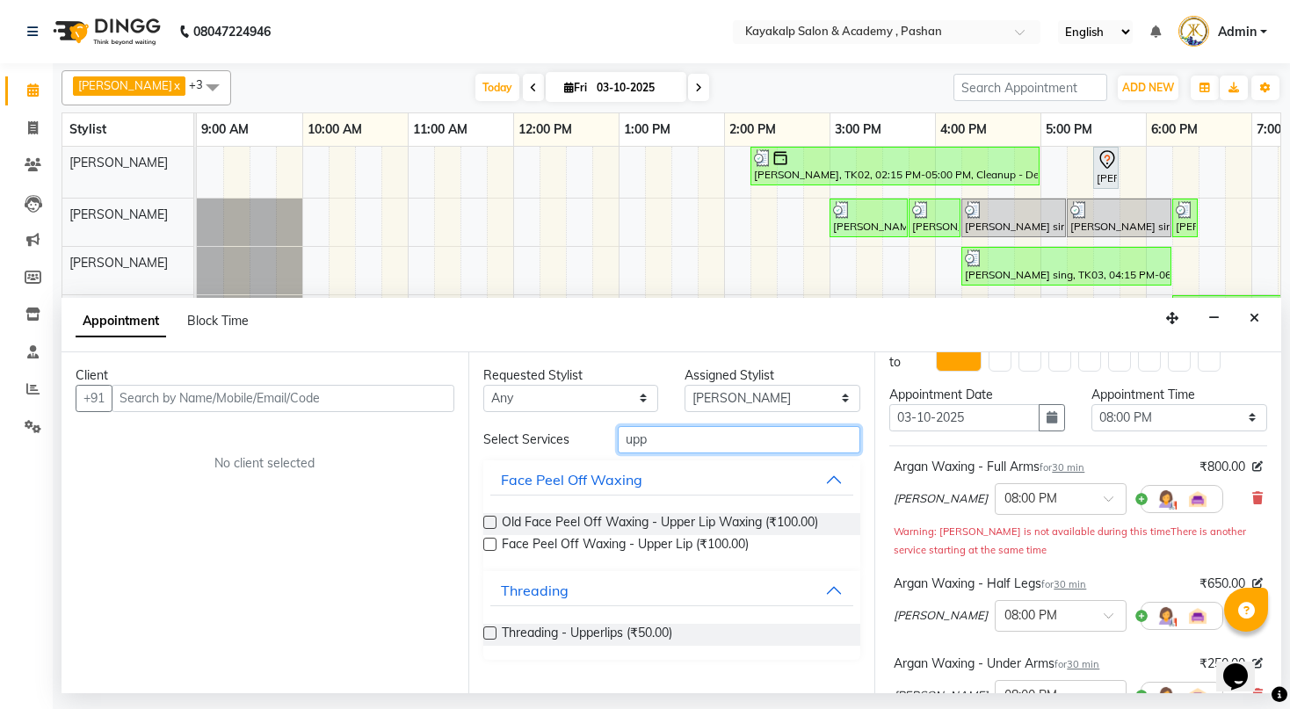
type input "upp"
click at [489, 544] on label at bounding box center [489, 544] width 13 height 13
click at [489, 544] on input "checkbox" at bounding box center [488, 545] width 11 height 11
checkbox input "false"
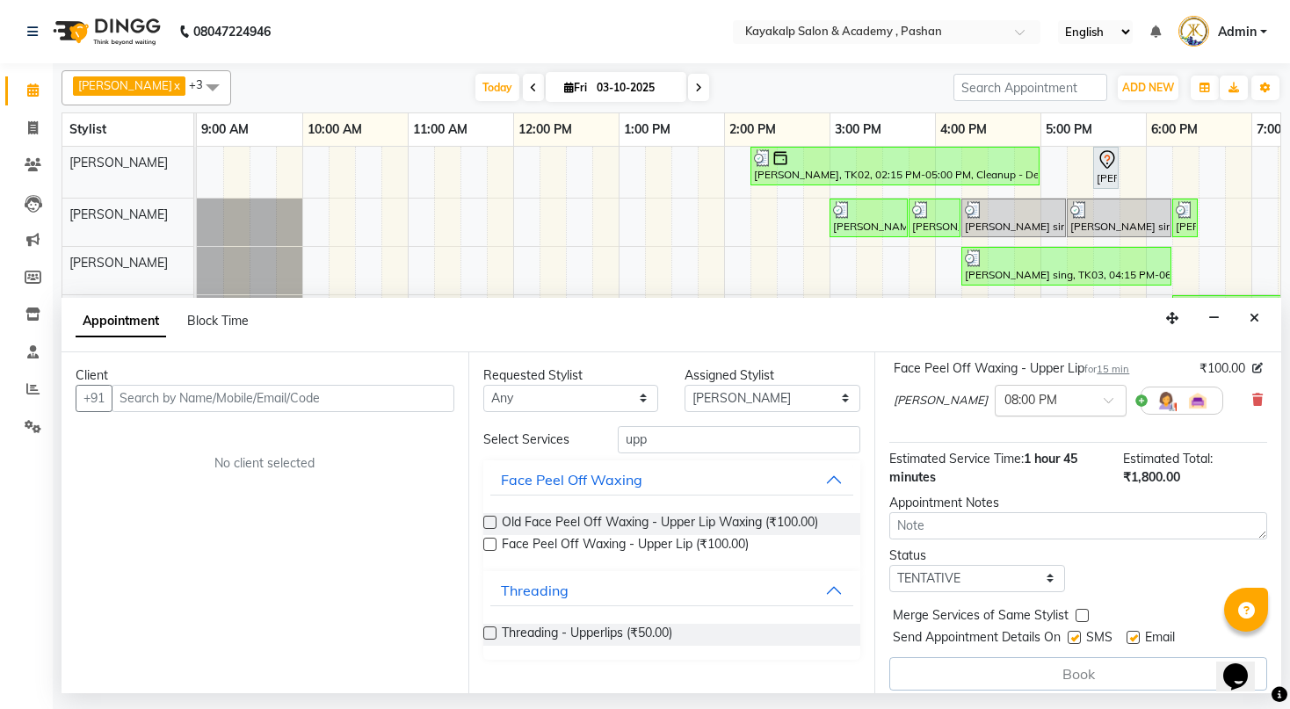
scroll to position [417, 0]
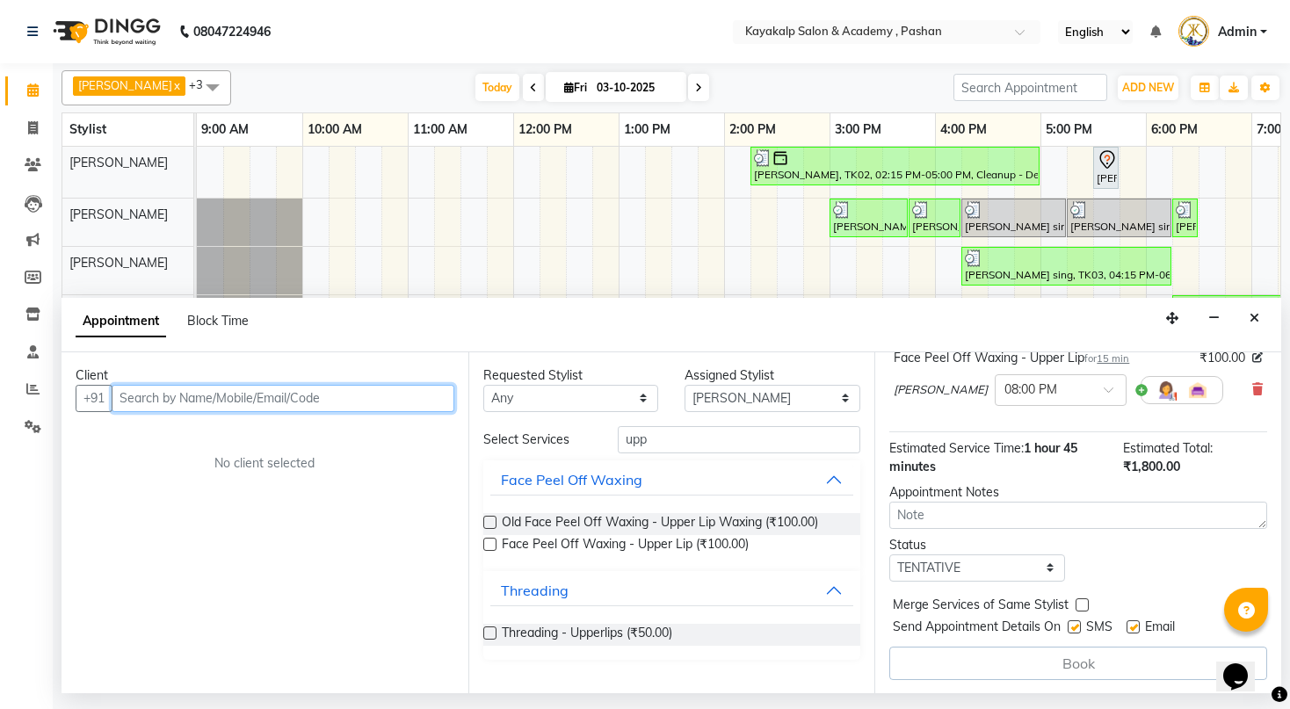
click at [227, 391] on input "text" at bounding box center [283, 398] width 343 height 27
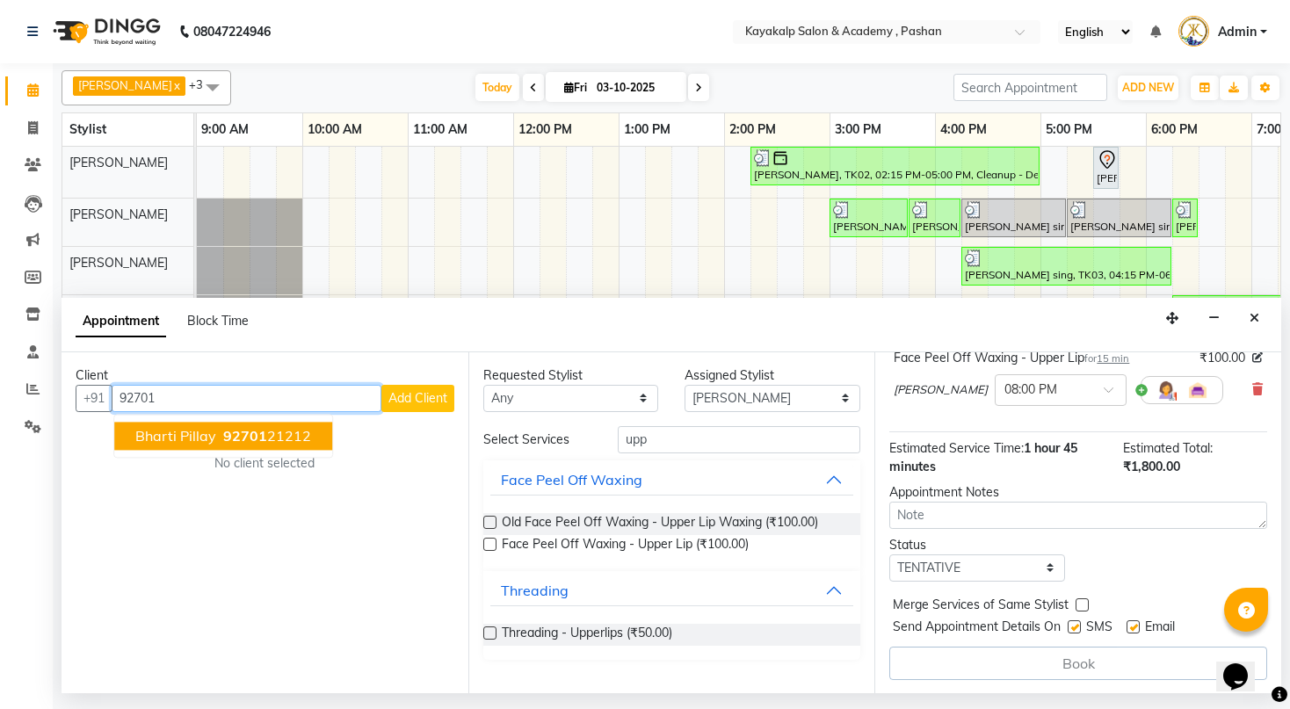
click at [216, 440] on button "Bharti Pillay 92701 21212" at bounding box center [223, 436] width 218 height 28
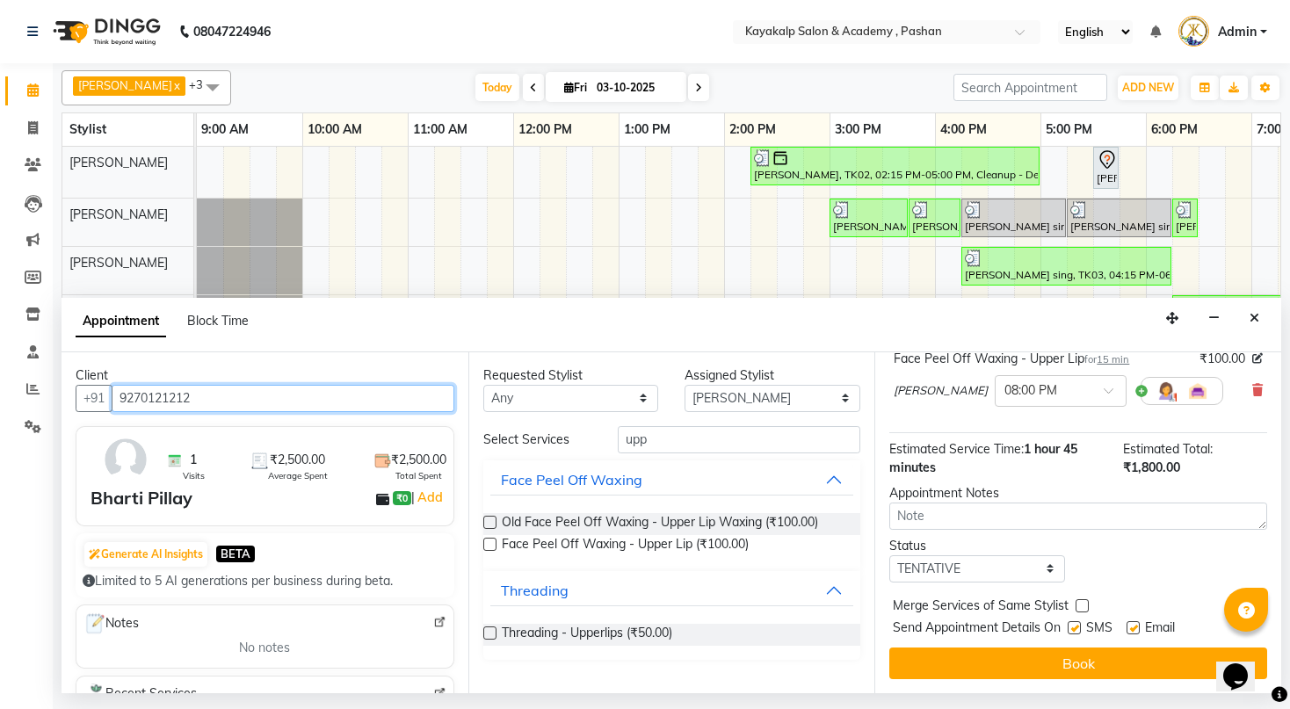
scroll to position [416, 0]
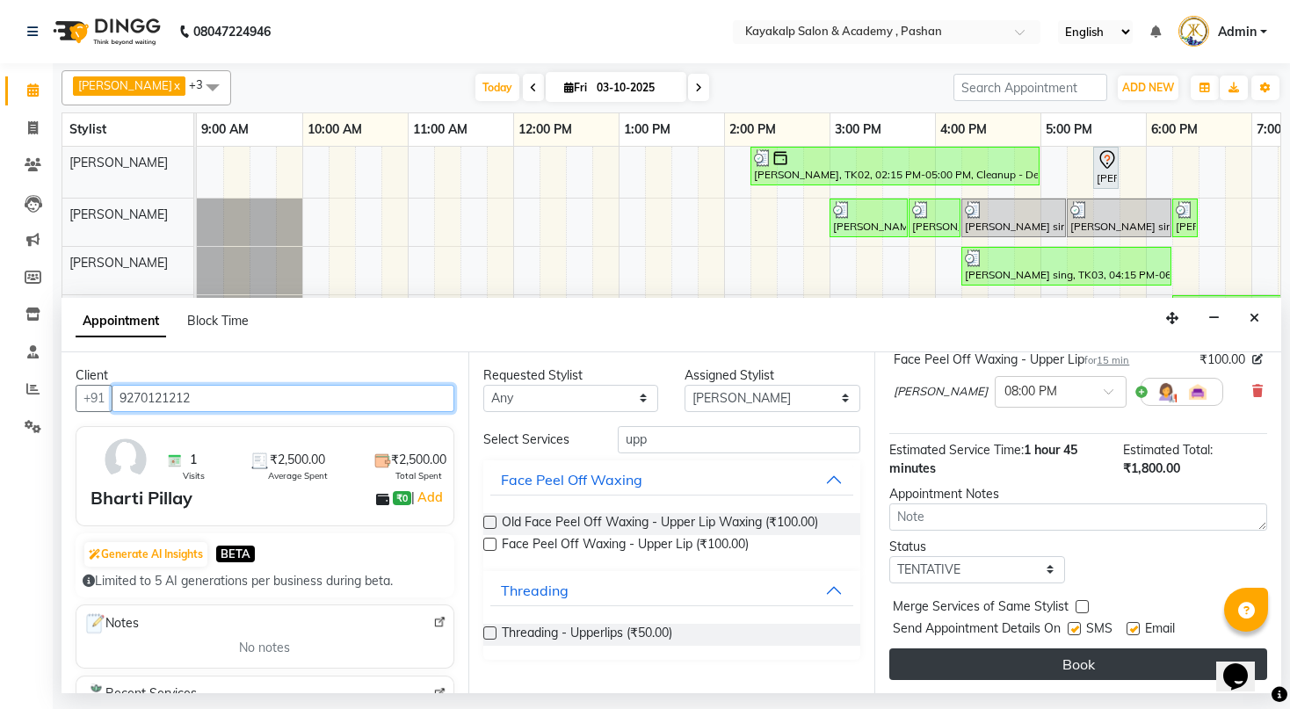
type input "9270121212"
click at [1120, 659] on button "Book" at bounding box center [1078, 665] width 378 height 32
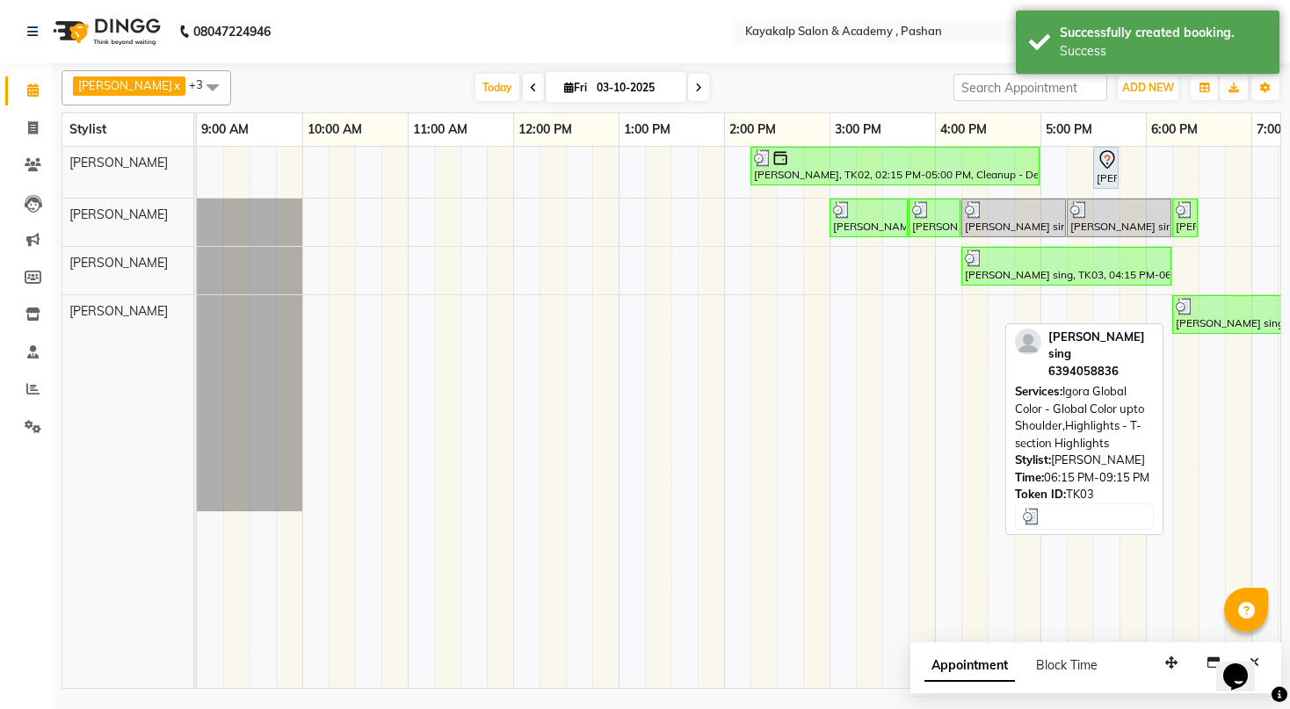
click at [1245, 300] on div at bounding box center [1314, 307] width 277 height 18
select select "3"
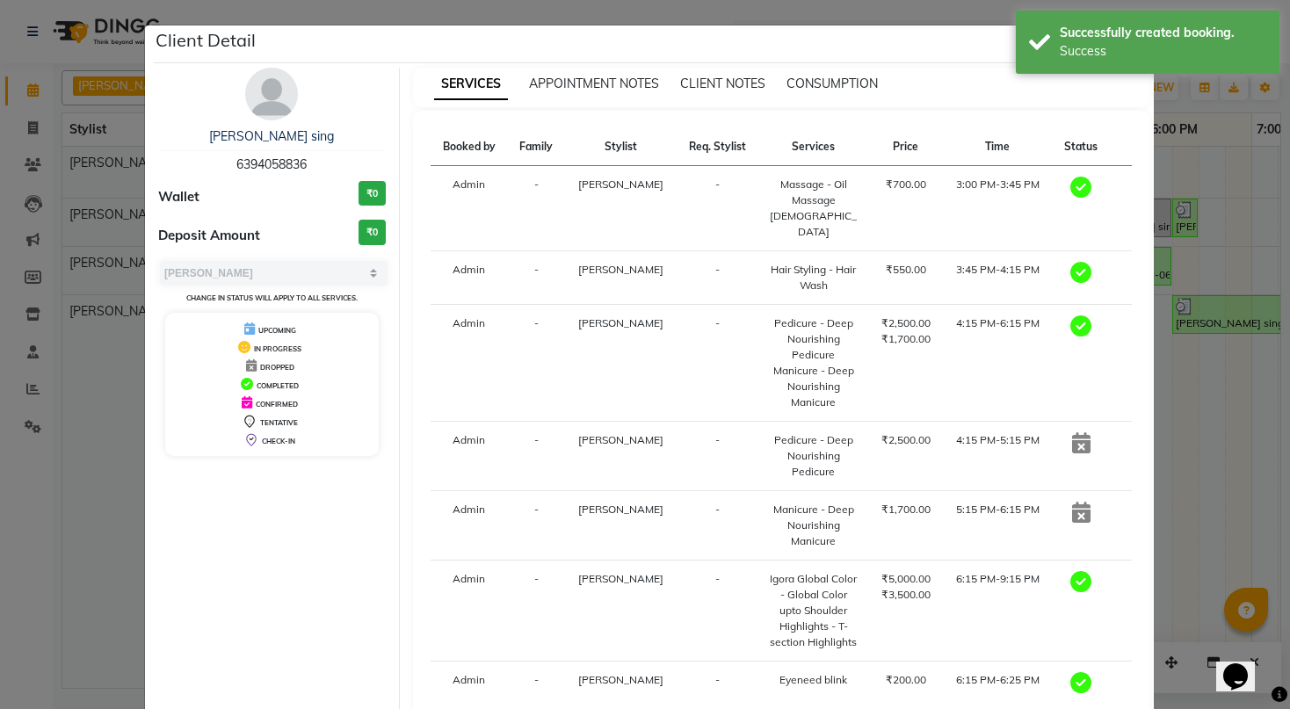
scroll to position [88, 0]
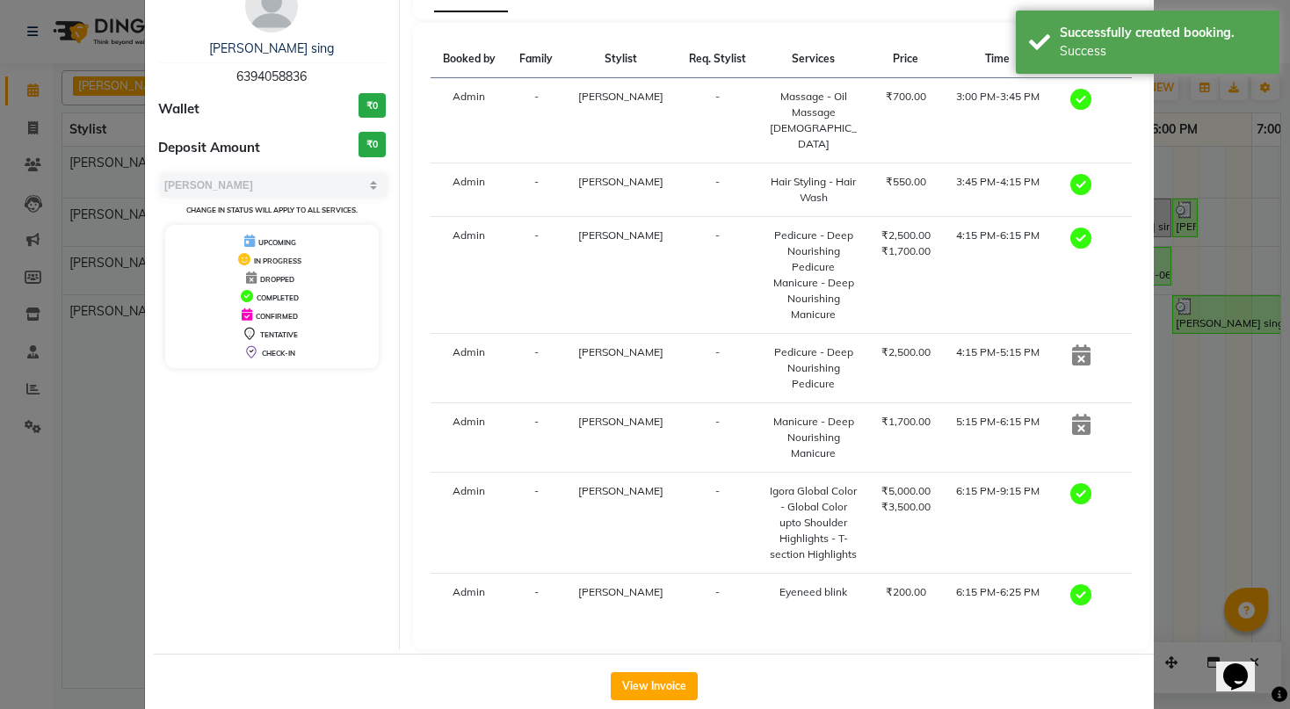
click at [1257, 207] on ngb-modal-window "Client Detail [PERSON_NAME] sing 6394058836 Wallet ₹0 Deposit Amount ₹0 Select …" at bounding box center [645, 354] width 1290 height 709
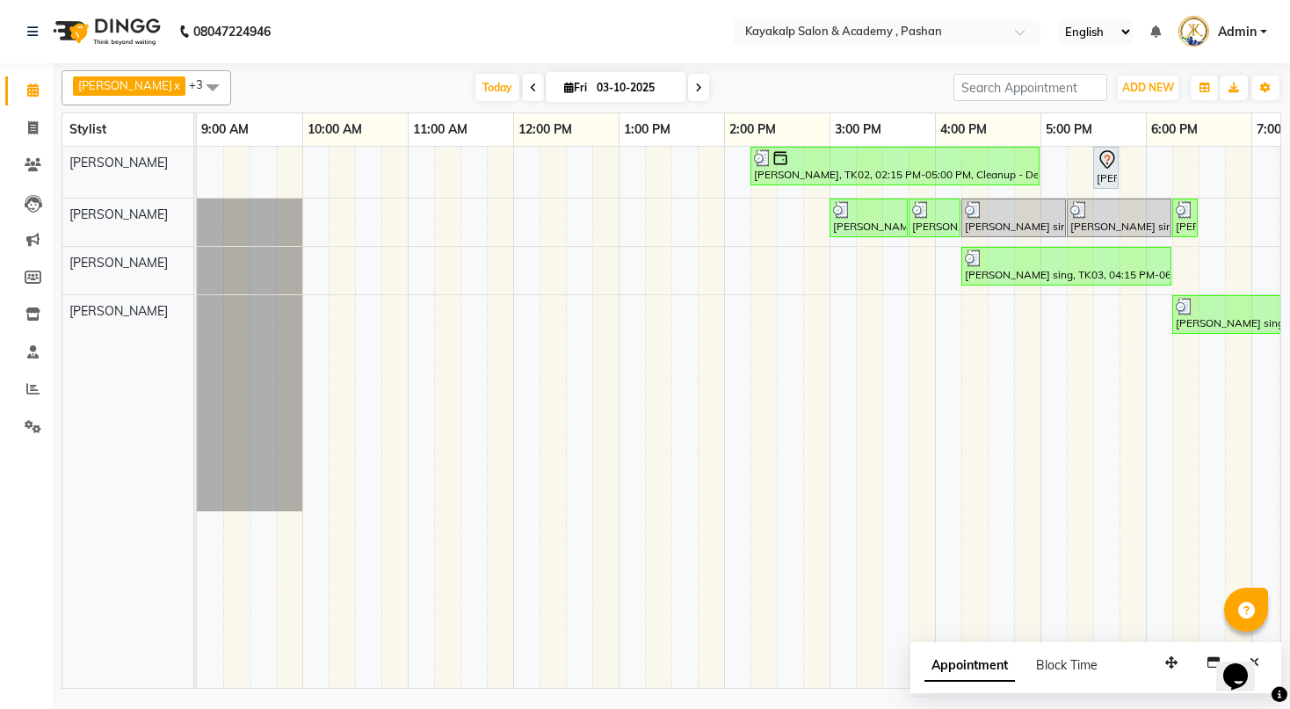
drag, startPoint x: 1258, startPoint y: 200, endPoint x: 949, endPoint y: 524, distance: 447.5
drag, startPoint x: 949, startPoint y: 524, endPoint x: 1204, endPoint y: 393, distance: 286.5
drag, startPoint x: 1204, startPoint y: 393, endPoint x: 1236, endPoint y: 337, distance: 63.8
drag, startPoint x: 1236, startPoint y: 337, endPoint x: 1270, endPoint y: 298, distance: 52.3
drag, startPoint x: 1270, startPoint y: 298, endPoint x: 1118, endPoint y: 569, distance: 310.4
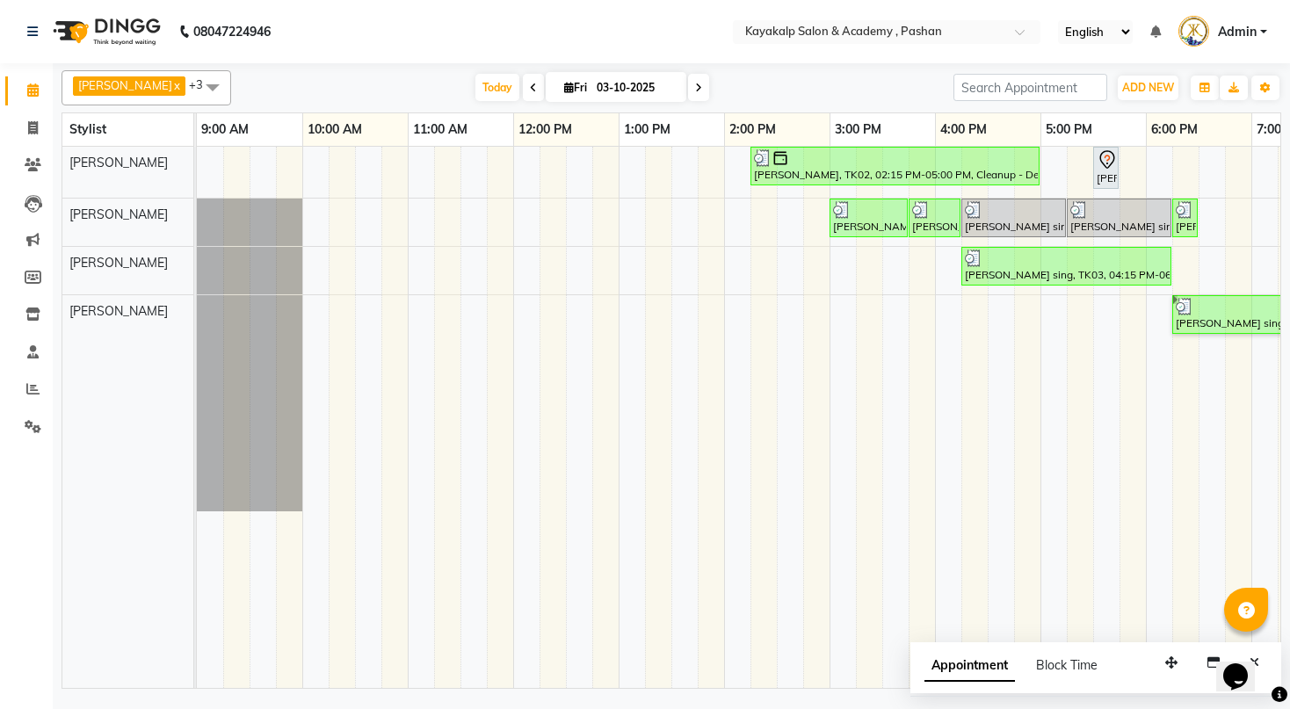
click at [1118, 569] on td at bounding box center [1106, 417] width 26 height 541
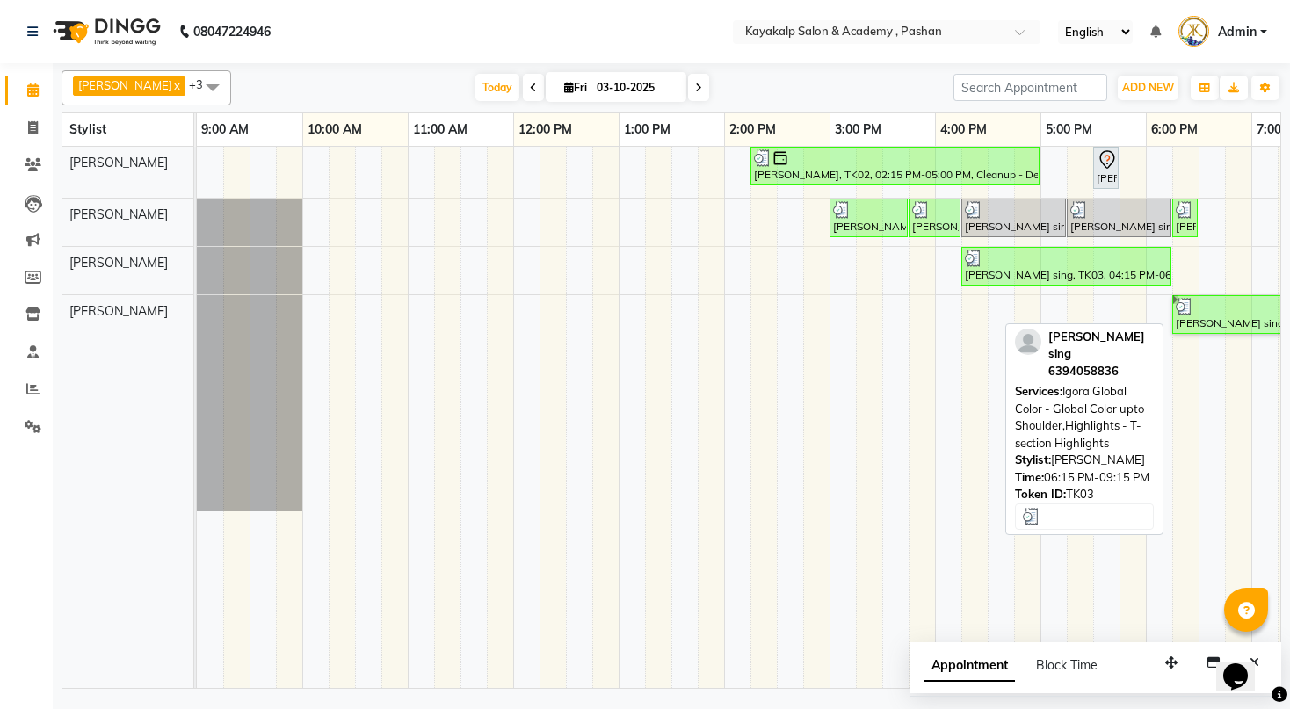
select select "3"
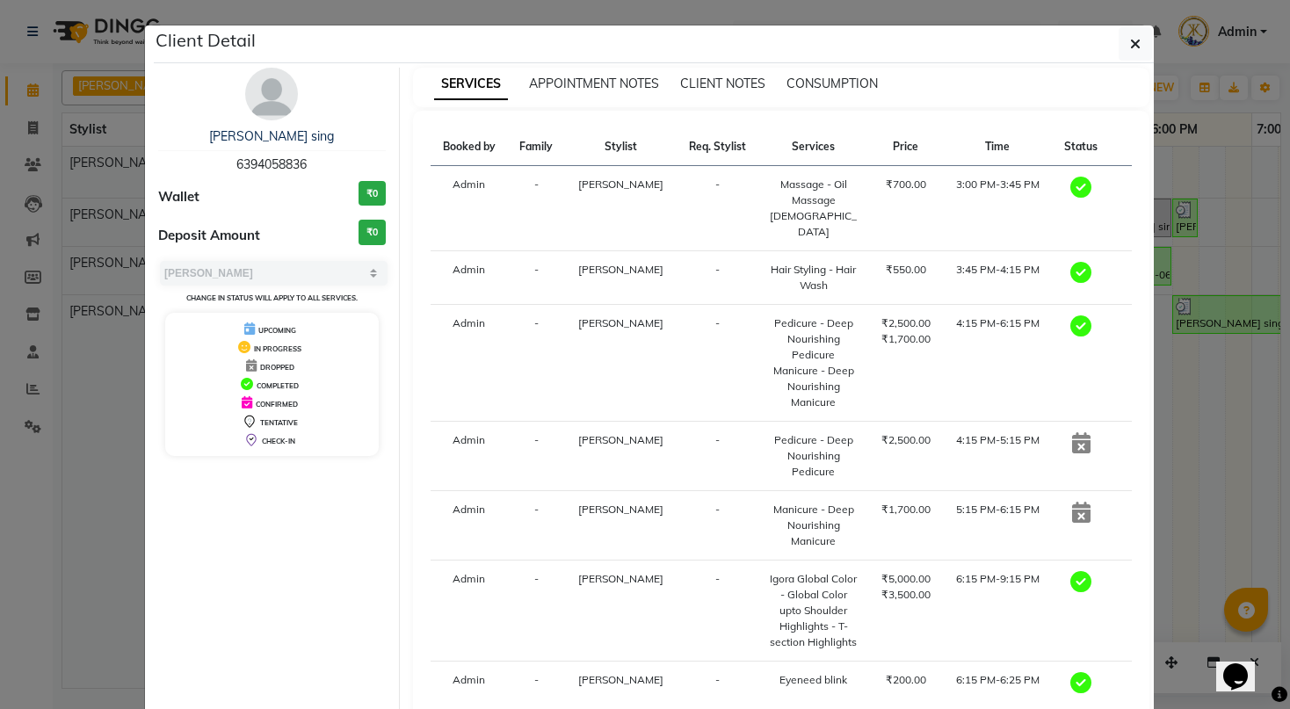
drag, startPoint x: 1117, startPoint y: 674, endPoint x: 1284, endPoint y: 627, distance: 173.3
click at [1139, 657] on div "Booked by Family Stylist Req. Stylist Services Price Time Status Admin - [PERSO…" at bounding box center [781, 424] width 737 height 627
click at [1232, 563] on ngb-modal-window "Client Detail [PERSON_NAME] sing 6394058836 Wallet ₹0 Deposit Amount ₹0 Select …" at bounding box center [645, 354] width 1290 height 709
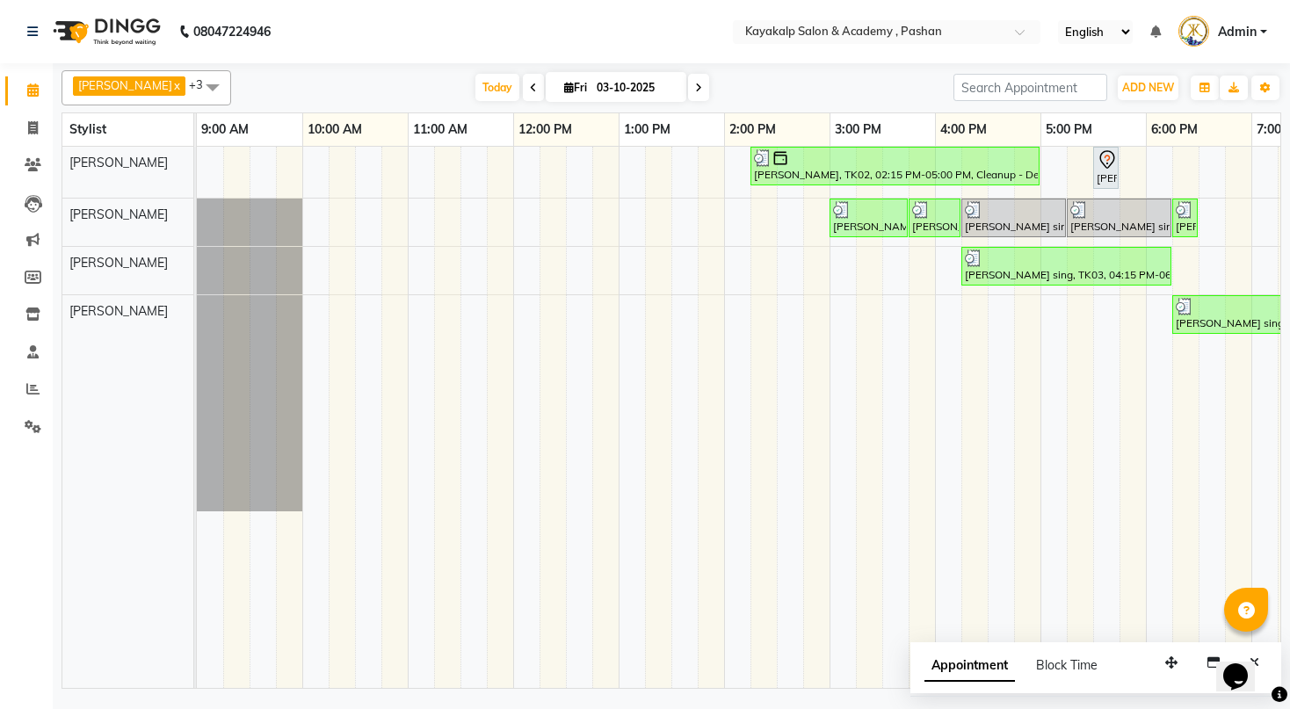
click at [1010, 673] on span "Appointment" at bounding box center [969, 666] width 91 height 32
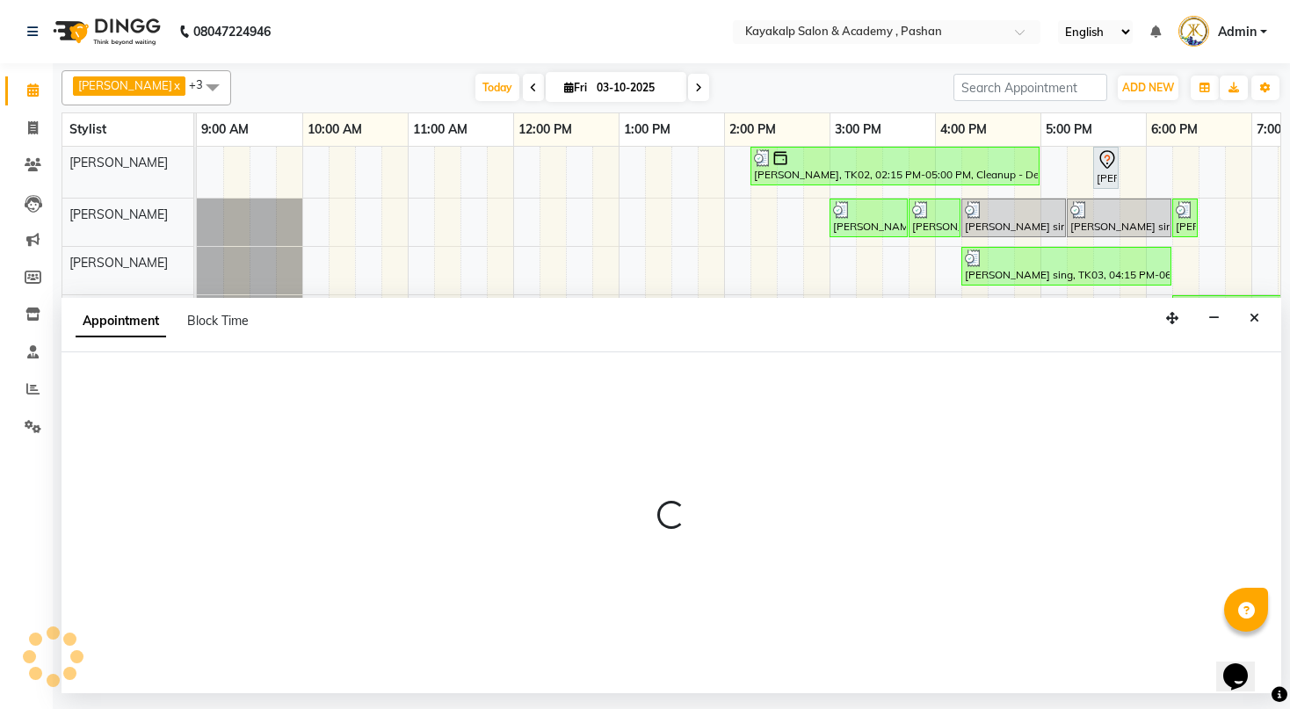
select select "tentative"
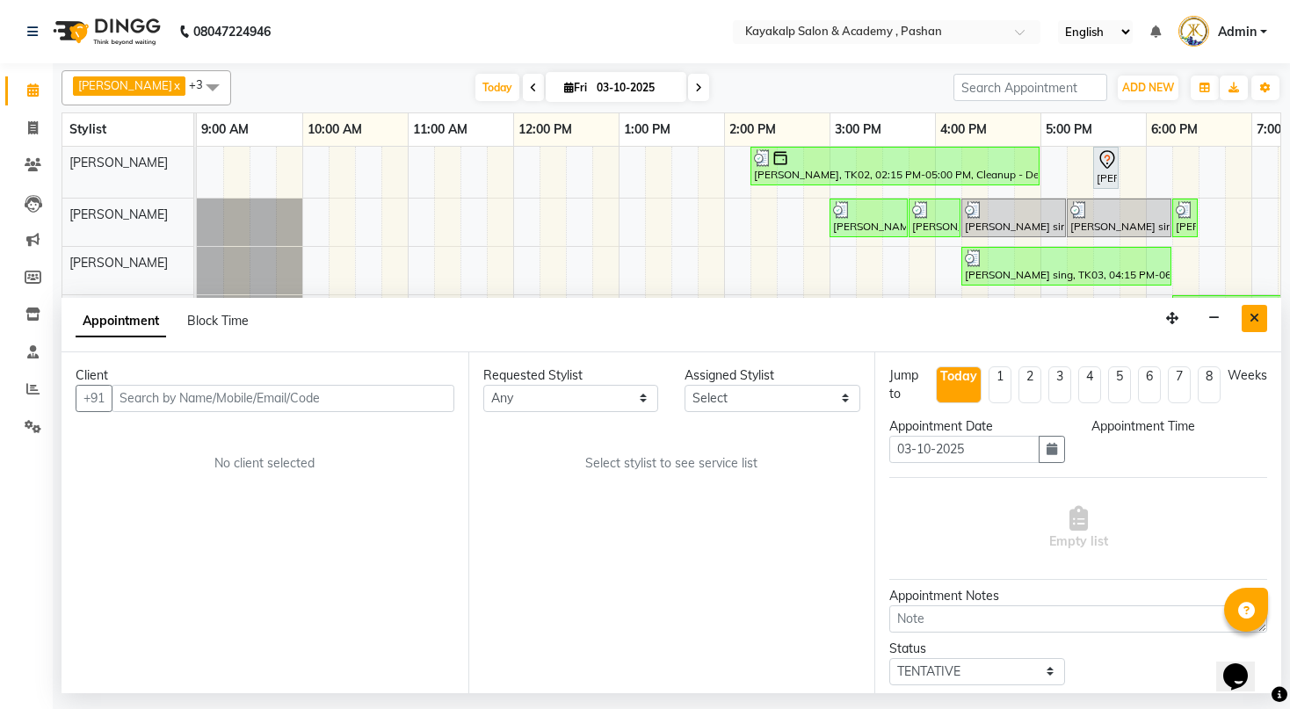
click at [1257, 308] on button "Close" at bounding box center [1254, 318] width 25 height 27
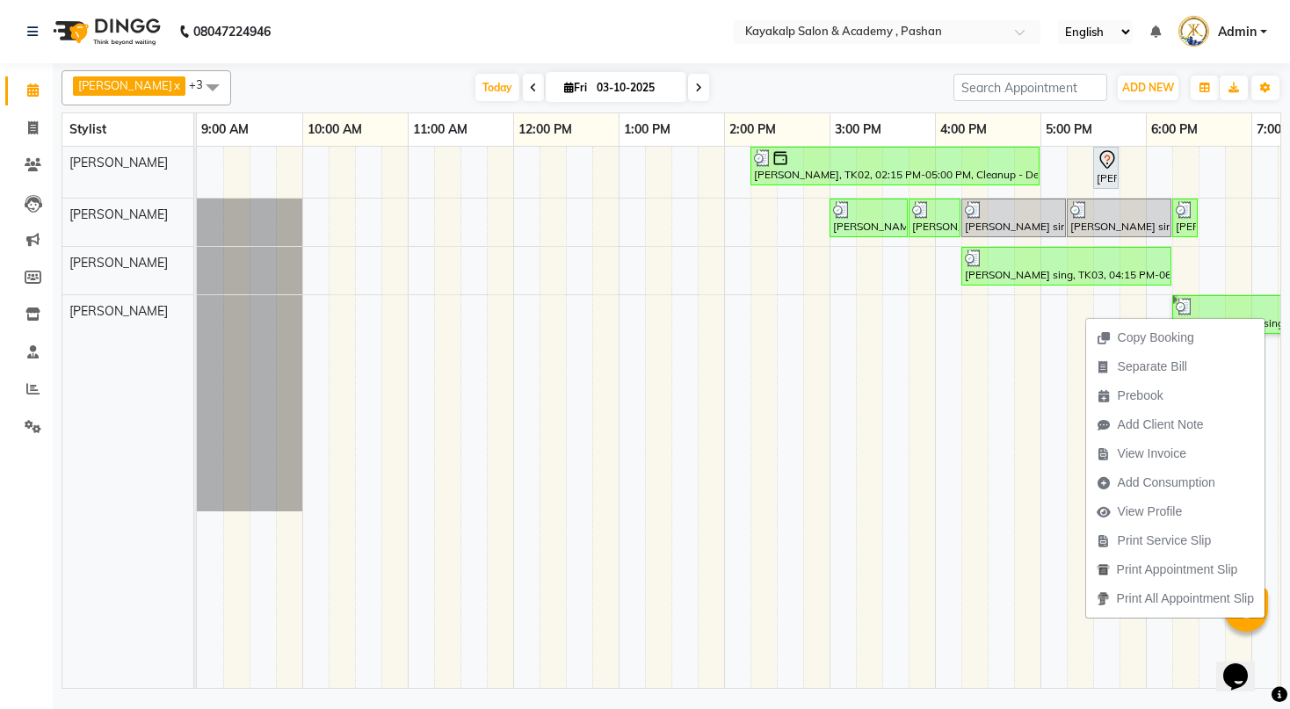
click at [779, 618] on tr at bounding box center [829, 417] width 1265 height 541
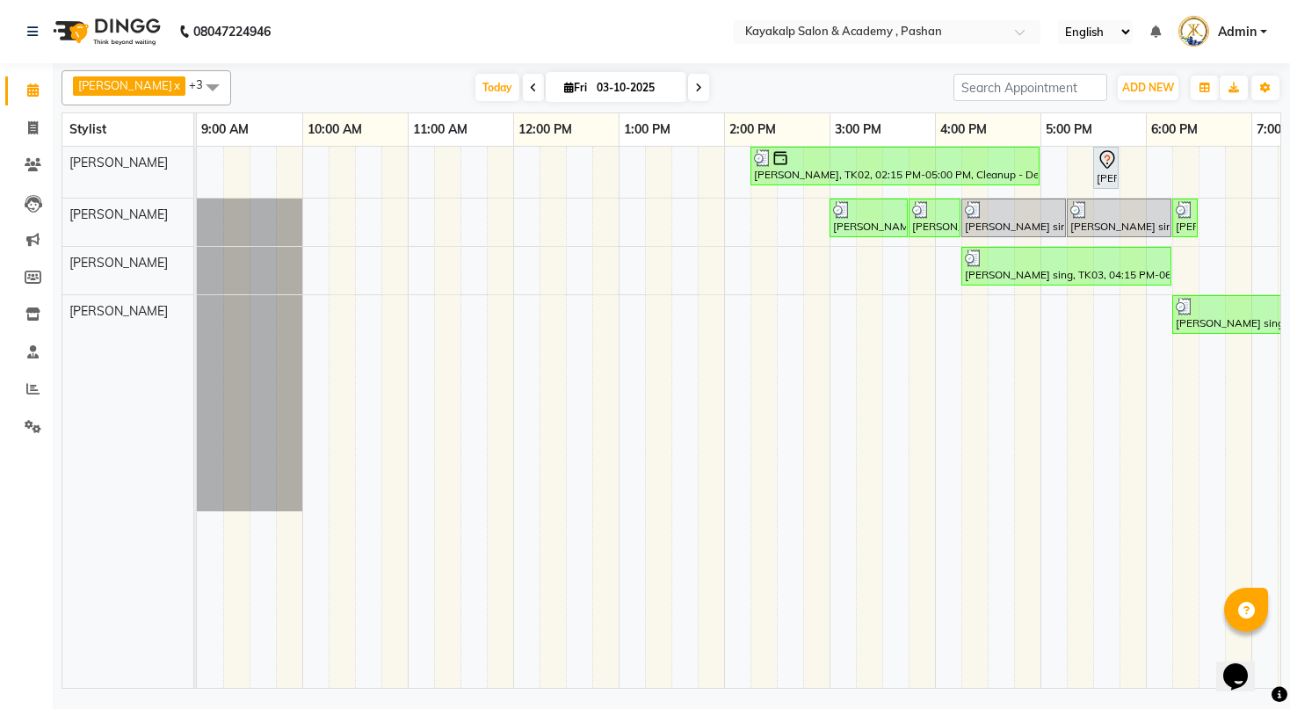
click at [1237, 673] on icon "Chat widget" at bounding box center [1235, 676] width 25 height 26
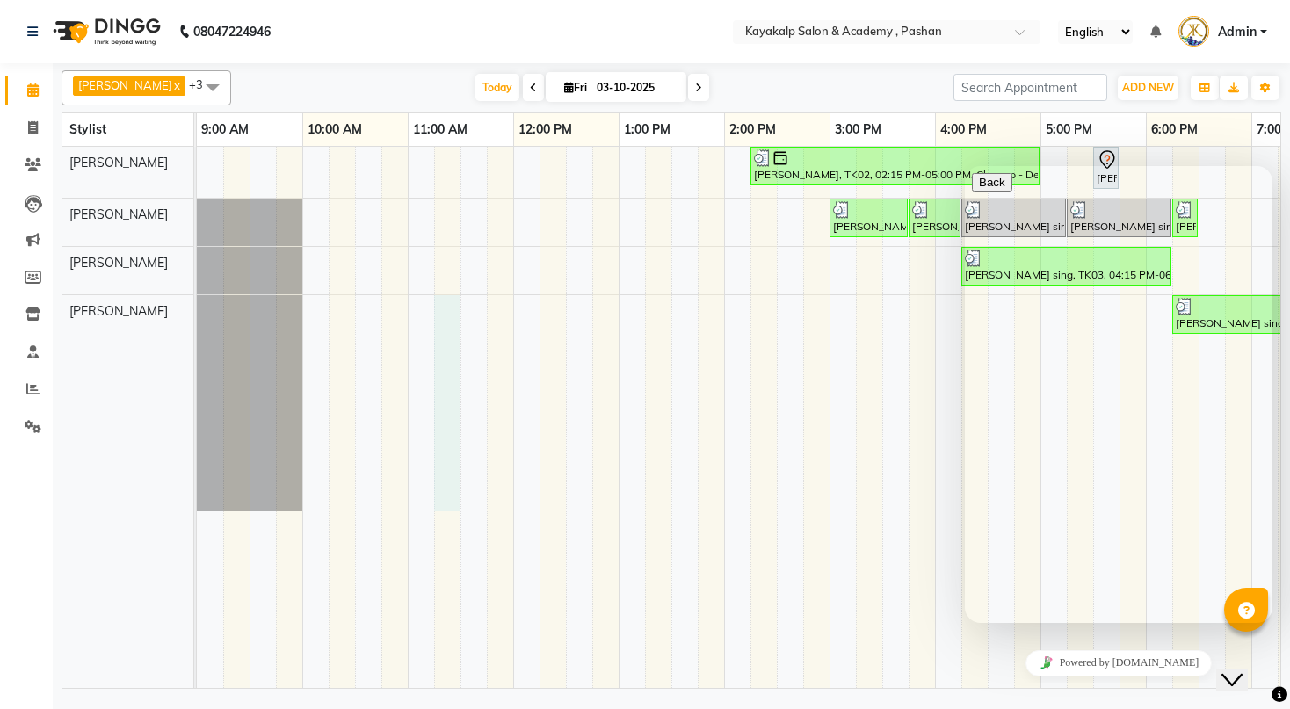
click at [455, 401] on div "[PERSON_NAME], TK02, 02:15 PM-05:00 PM, Cleanup - Deep Cleanup,Threading - Uppe…" at bounding box center [829, 417] width 1265 height 541
select select "92577"
select select "675"
select select "tentative"
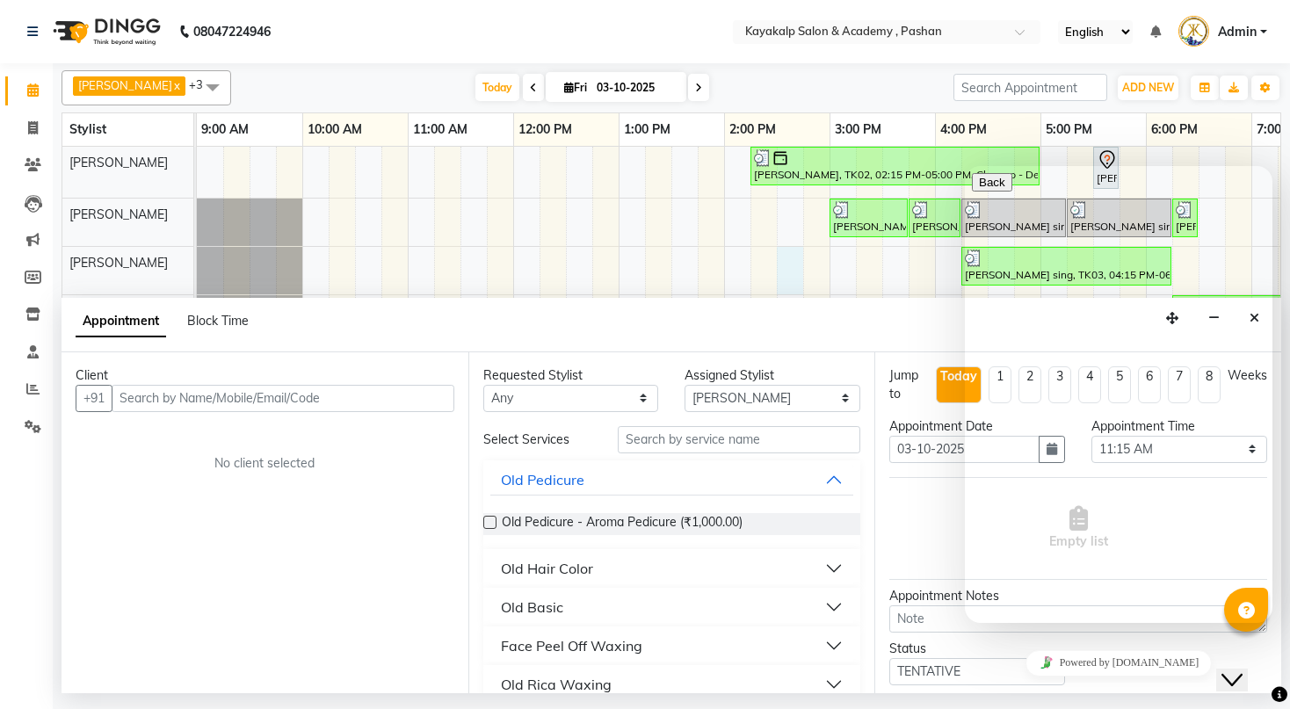
click at [795, 245] on div "[PERSON_NAME], TK02, 02:15 PM-05:00 PM, Cleanup - Deep Cleanup,Threading - Uppe…" at bounding box center [829, 417] width 1265 height 541
click at [583, 264] on div "[PERSON_NAME], TK02, 02:15 PM-05:00 PM, Cleanup - Deep Cleanup,Threading - Uppe…" at bounding box center [829, 417] width 1265 height 541
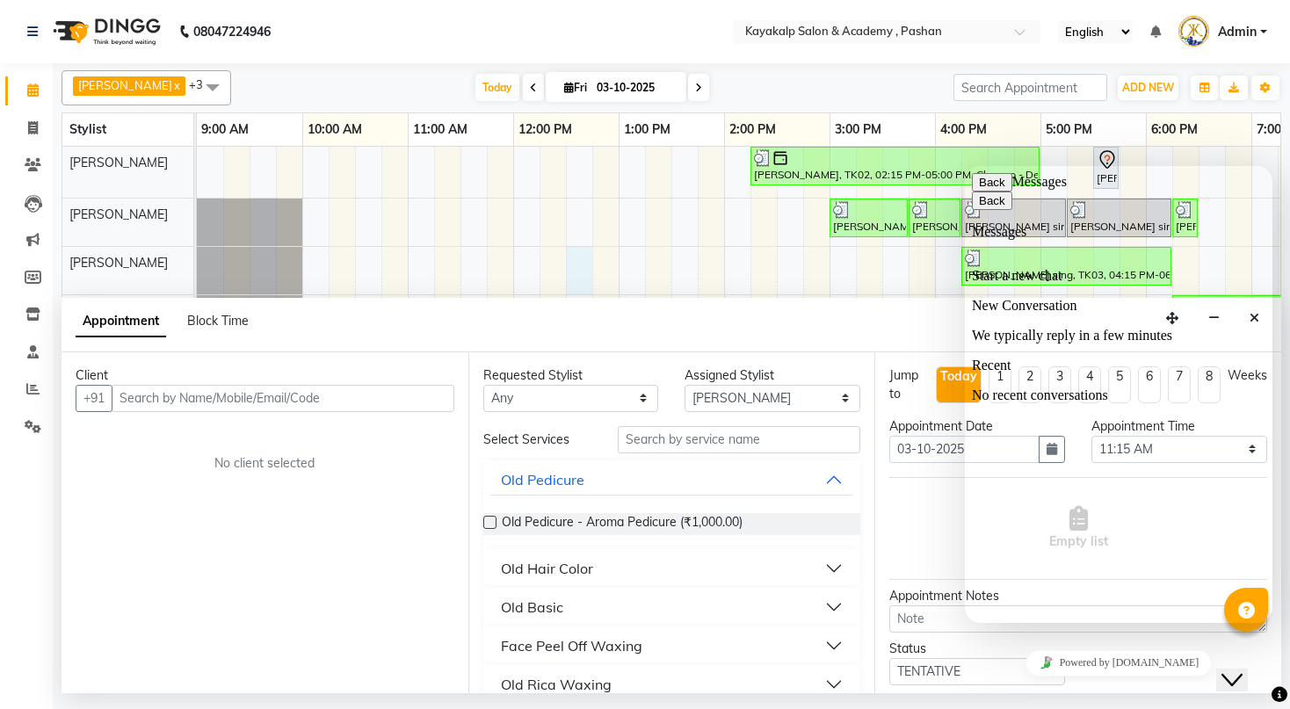
click at [984, 190] on button "Back" at bounding box center [992, 182] width 40 height 18
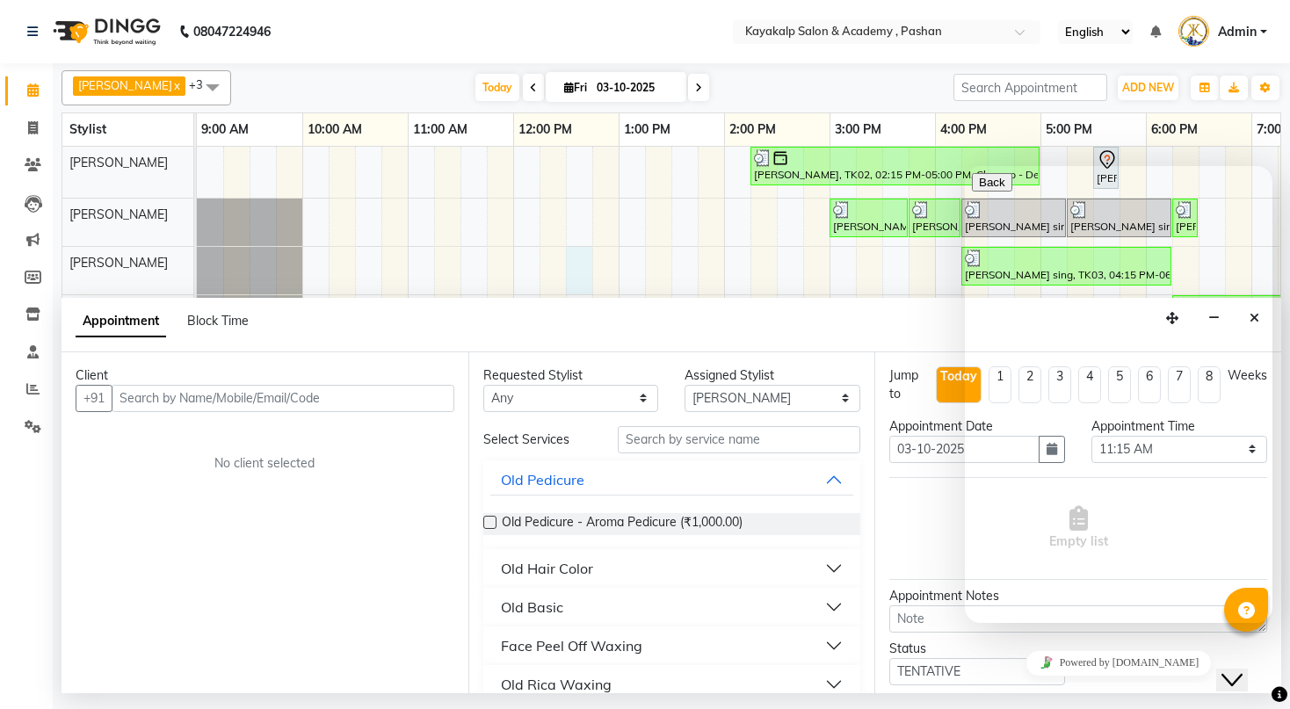
click at [399, 225] on div "[PERSON_NAME], TK02, 02:15 PM-05:00 PM, Cleanup - Deep Cleanup,Threading - Uppe…" at bounding box center [829, 417] width 1265 height 541
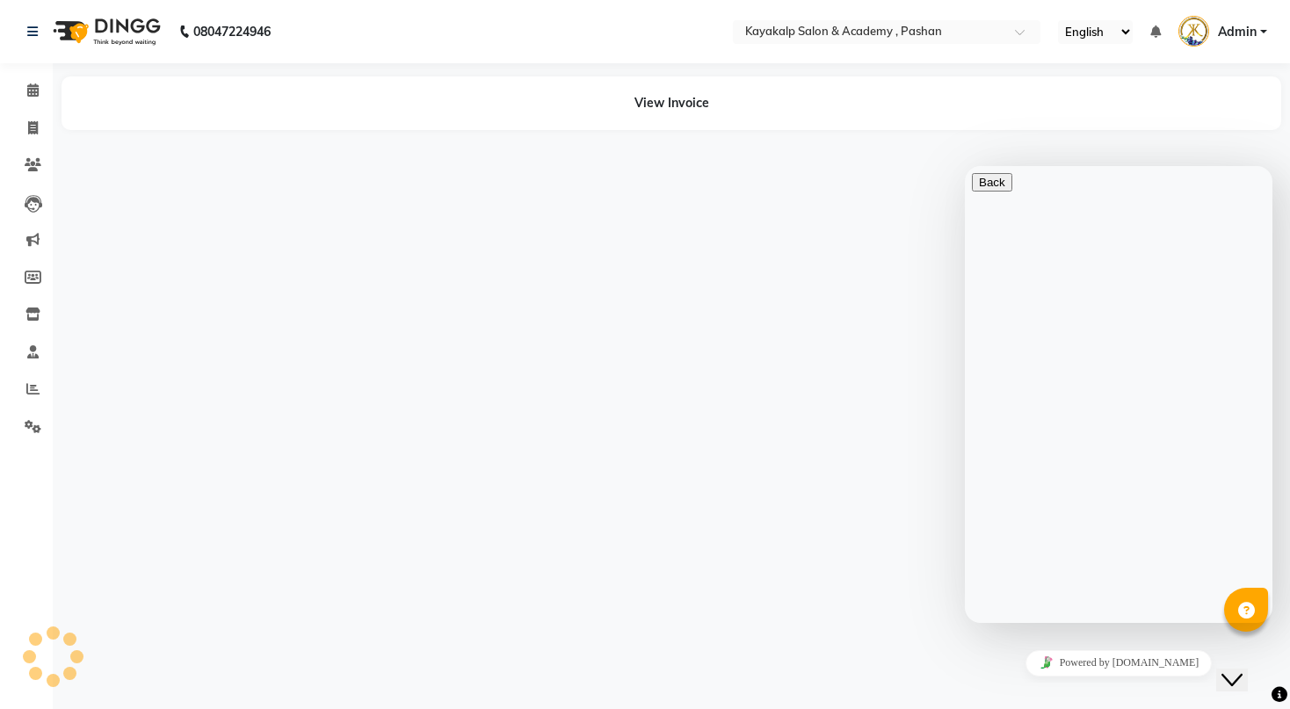
select select "85097"
select select "89426"
select select "85097"
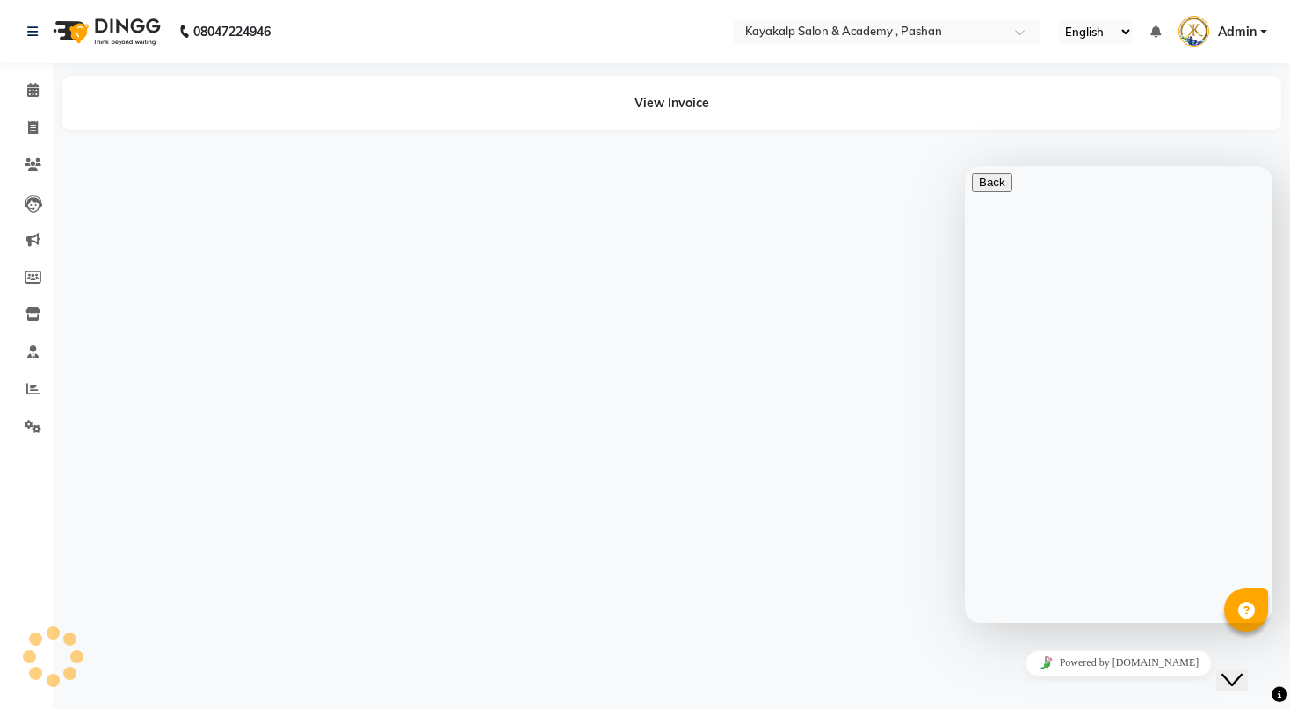
select select "92577"
select select "29289"
select select "92577"
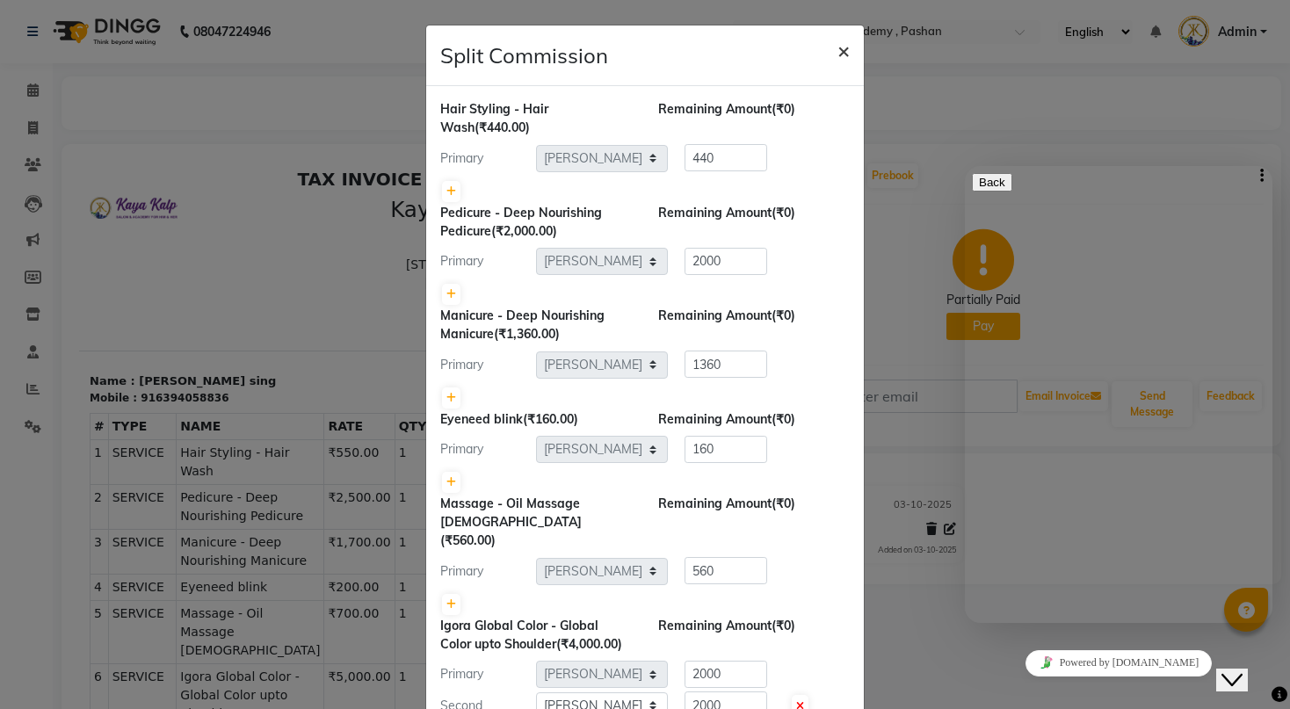
click at [837, 52] on span "×" at bounding box center [843, 50] width 12 height 26
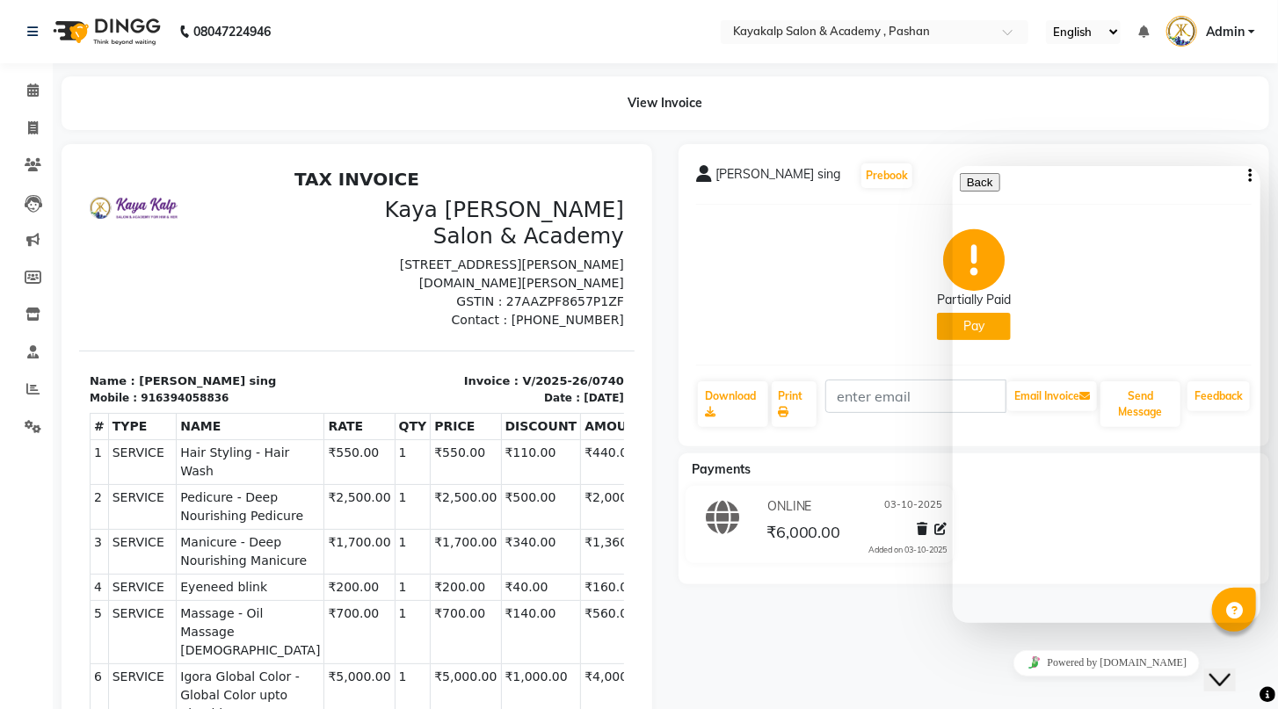
select select "service"
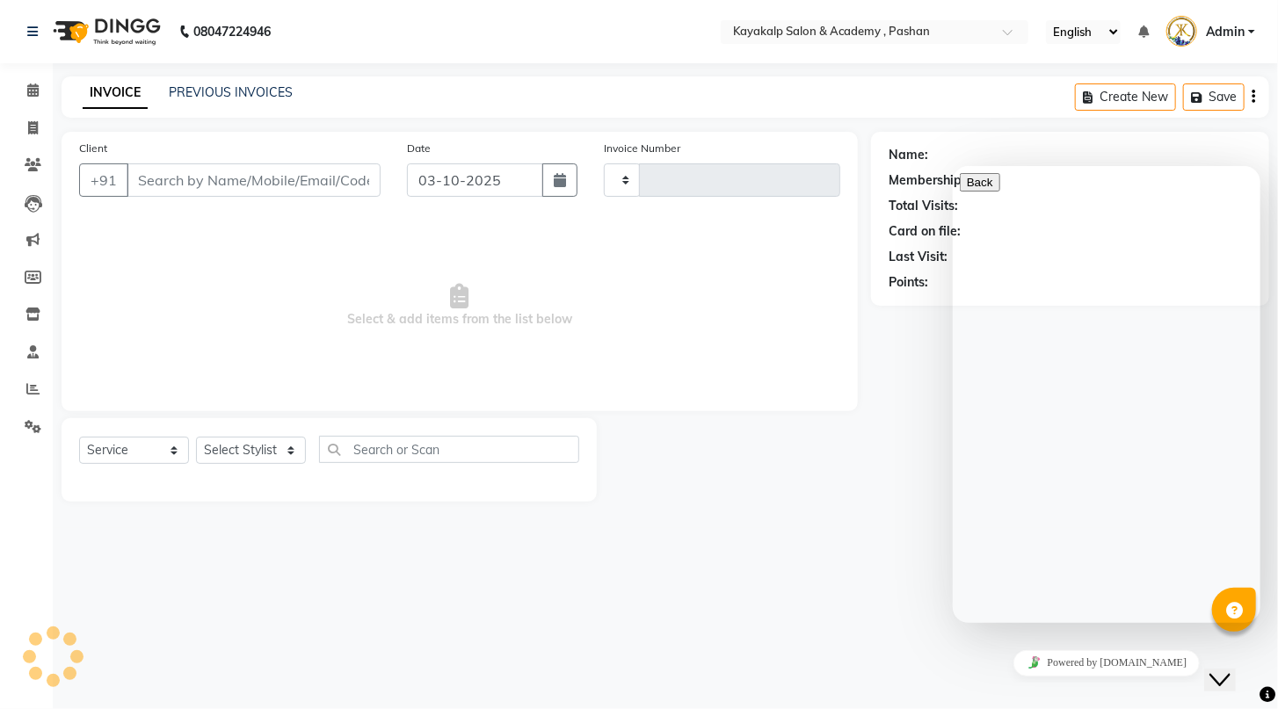
type input "0741"
select select "4804"
type input "6394058836"
select select "92577"
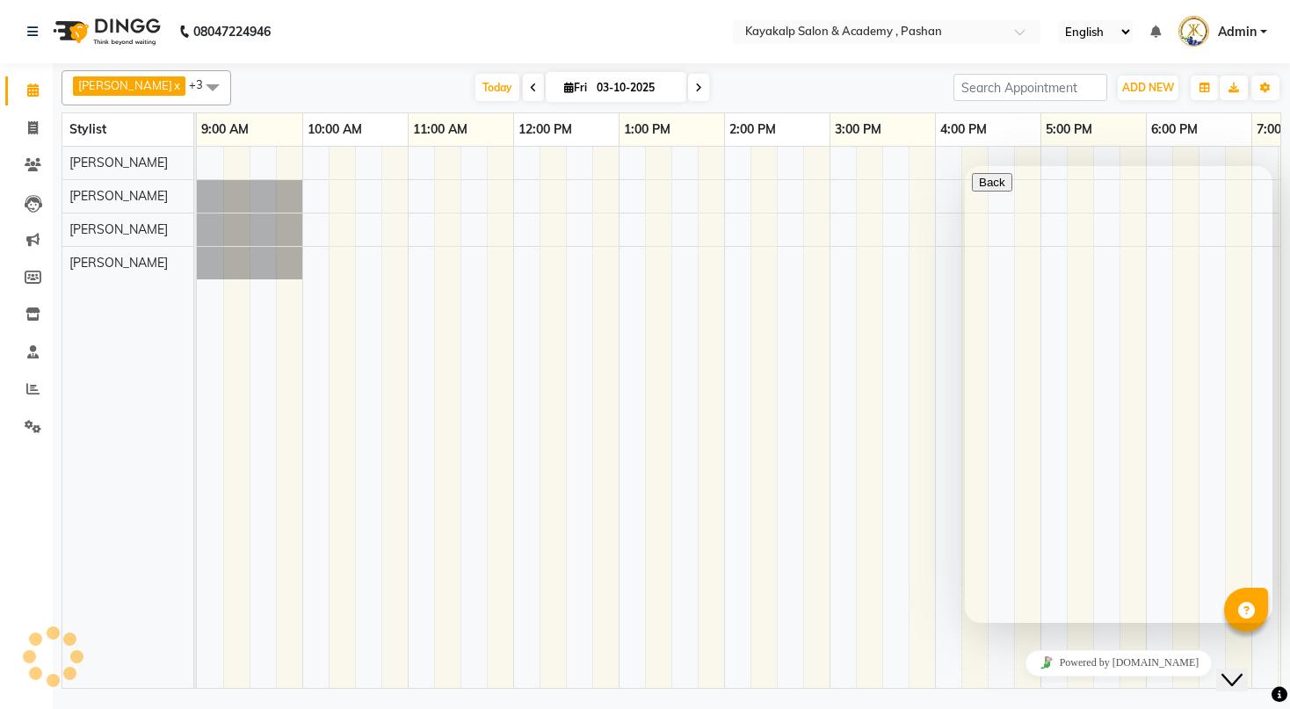
select select "service"
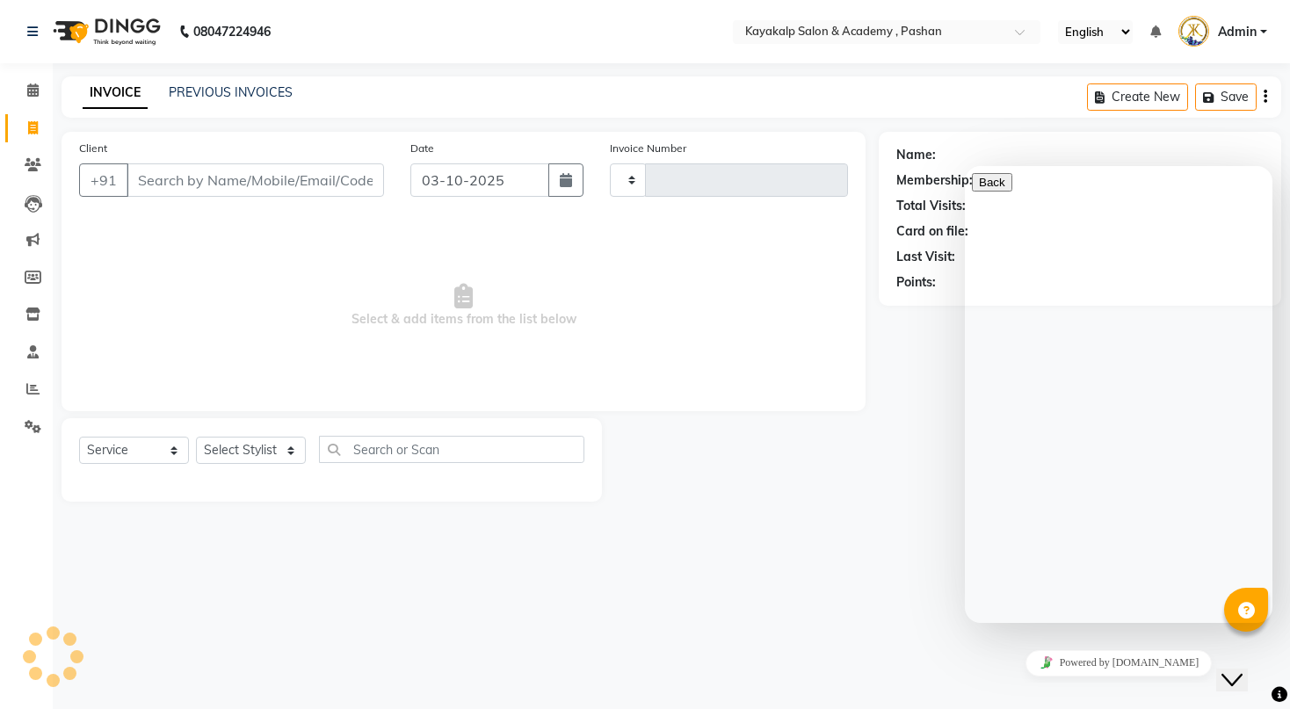
type input "0741"
select select "4804"
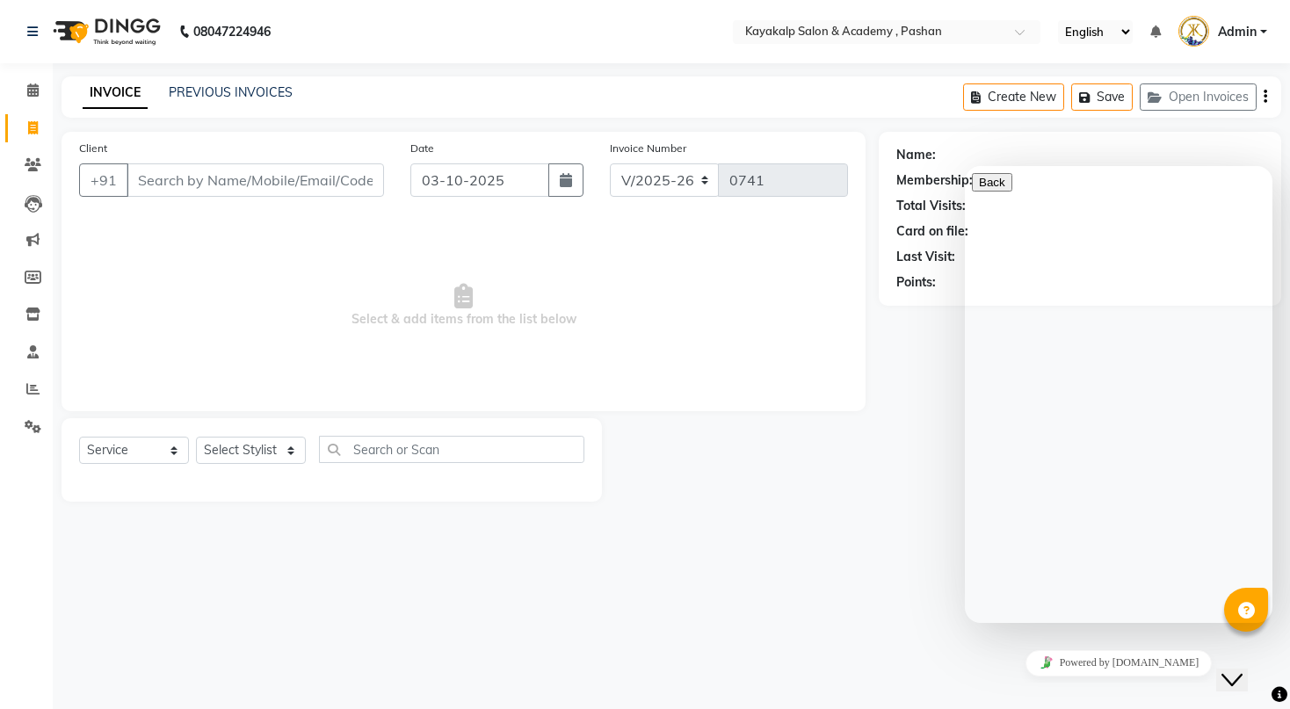
click at [1015, 193] on button "Menu" at bounding box center [993, 201] width 43 height 18
